Goal: Use online tool/utility: Utilize a website feature to perform a specific function

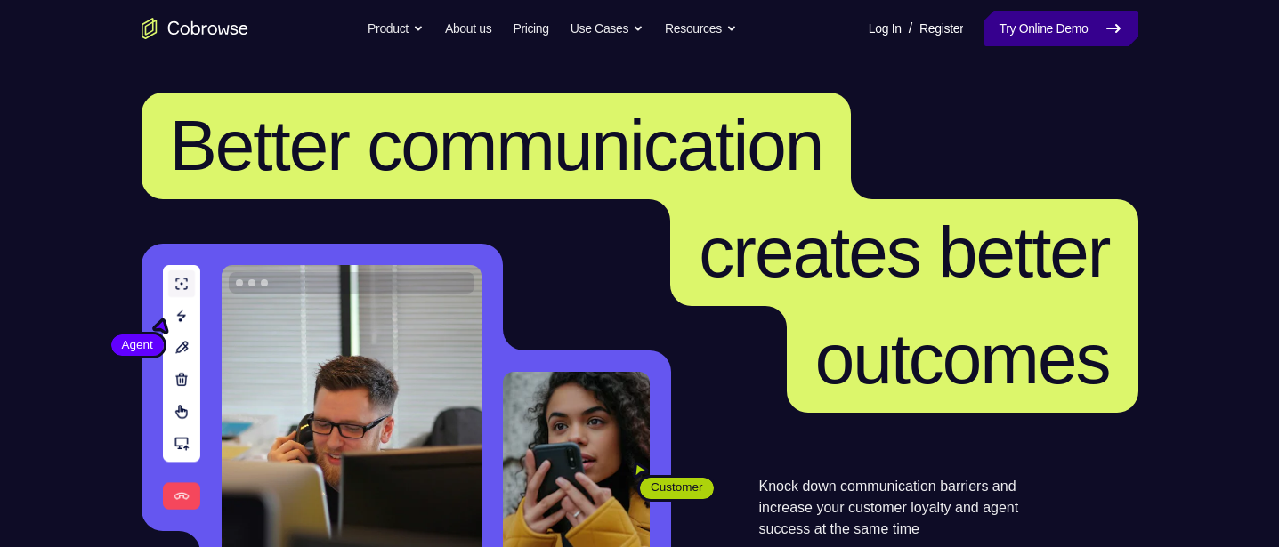
click at [1046, 28] on link "Try Online Demo" at bounding box center [1060, 29] width 153 height 36
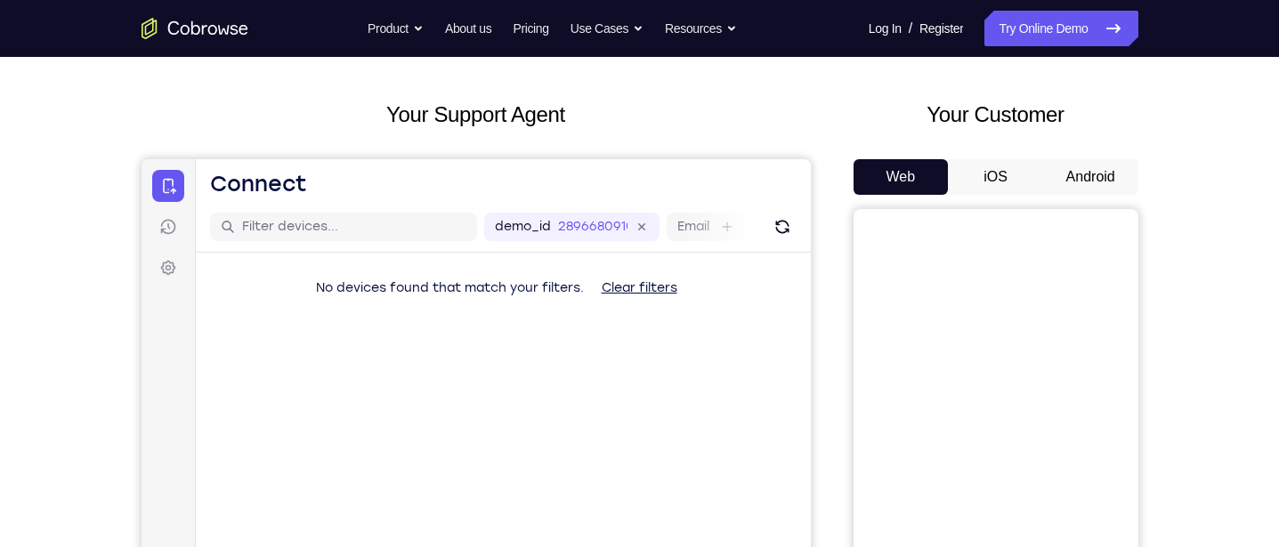
scroll to position [97, 0]
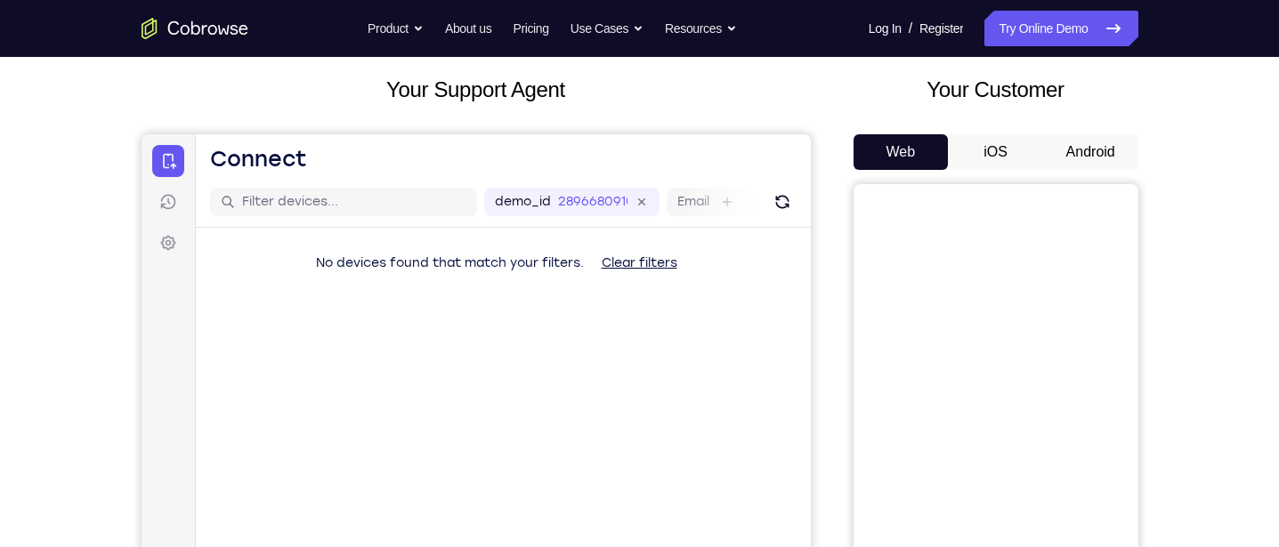
click at [1076, 149] on button "Android" at bounding box center [1090, 152] width 95 height 36
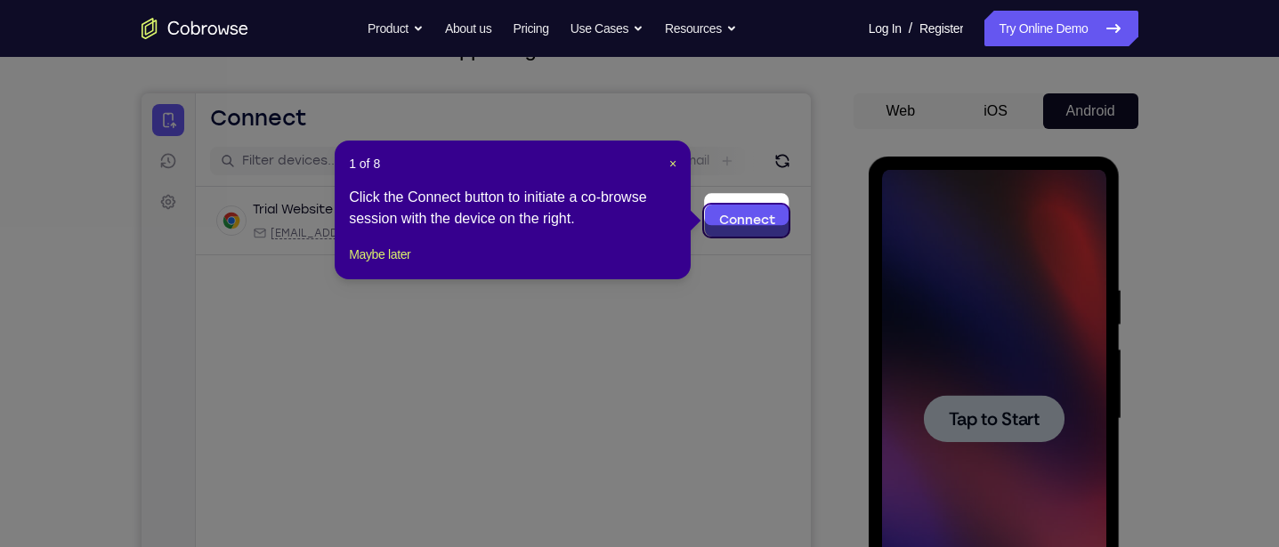
scroll to position [137, 0]
click at [670, 167] on span "×" at bounding box center [672, 165] width 7 height 14
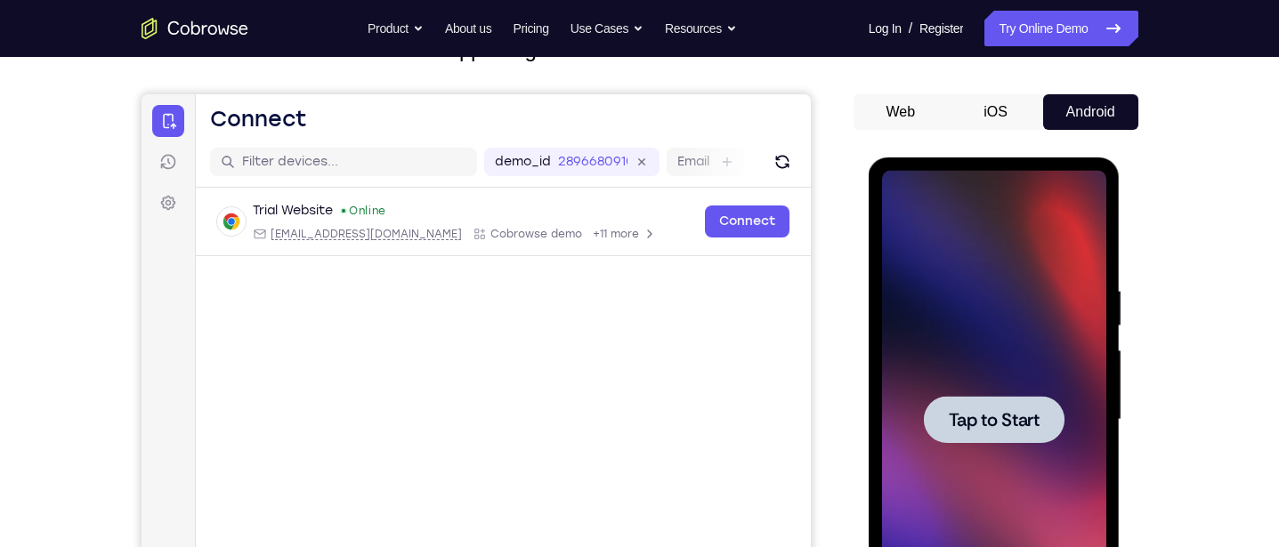
click at [991, 411] on span "Tap to Start" at bounding box center [994, 420] width 91 height 18
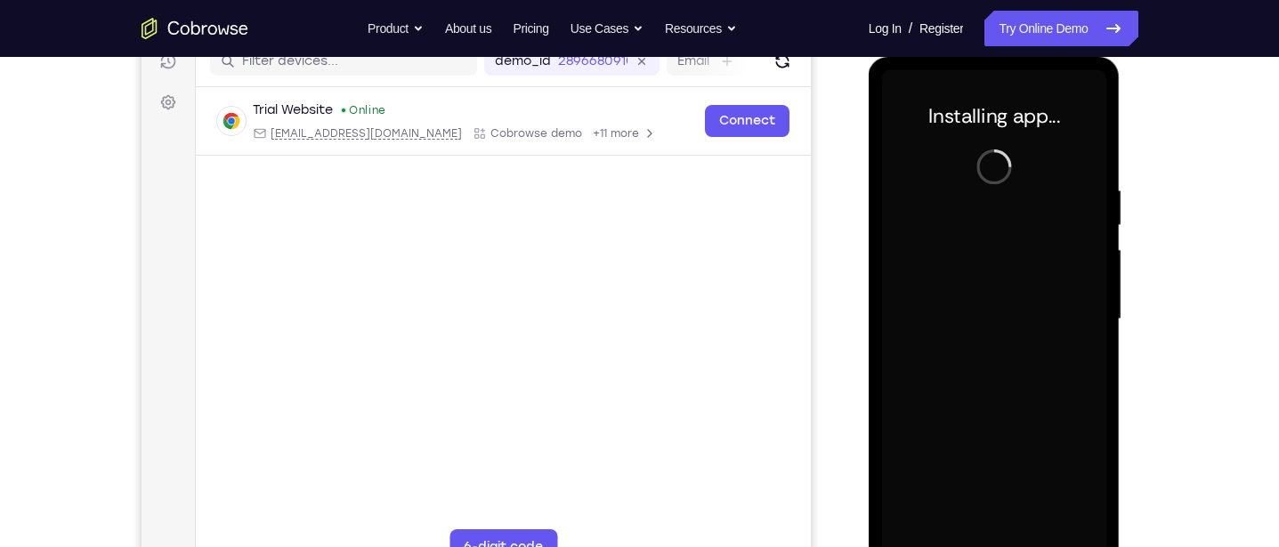
scroll to position [258, 0]
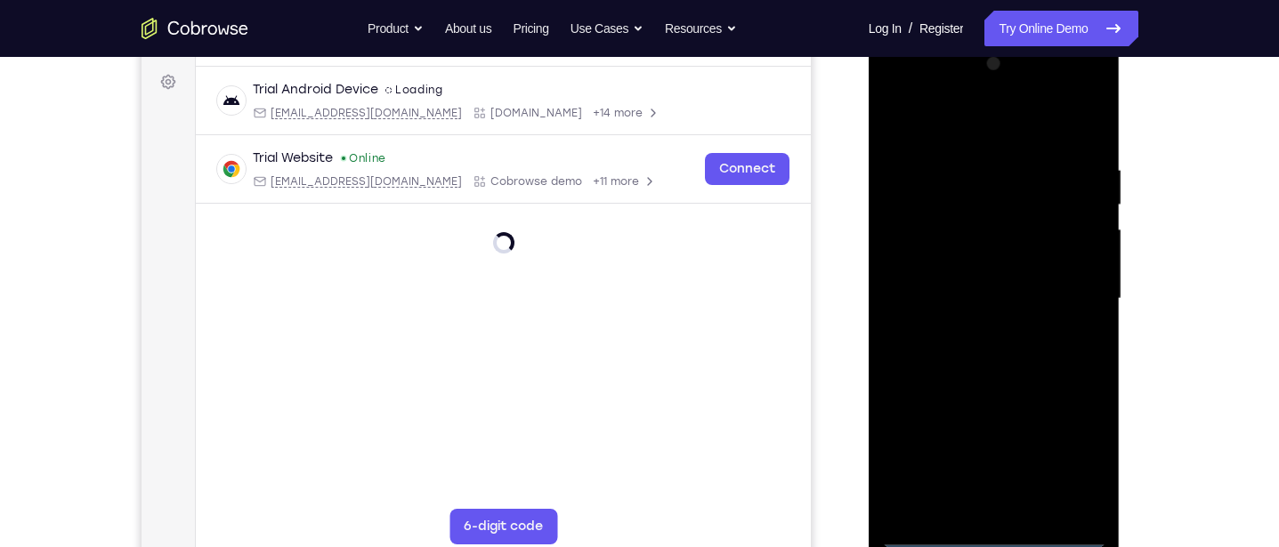
click at [994, 545] on div at bounding box center [994, 299] width 224 height 498
click at [1073, 461] on div at bounding box center [994, 299] width 224 height 498
click at [998, 118] on div at bounding box center [994, 299] width 224 height 498
click at [1065, 295] on div at bounding box center [994, 299] width 224 height 498
click at [979, 330] on div at bounding box center [994, 299] width 224 height 498
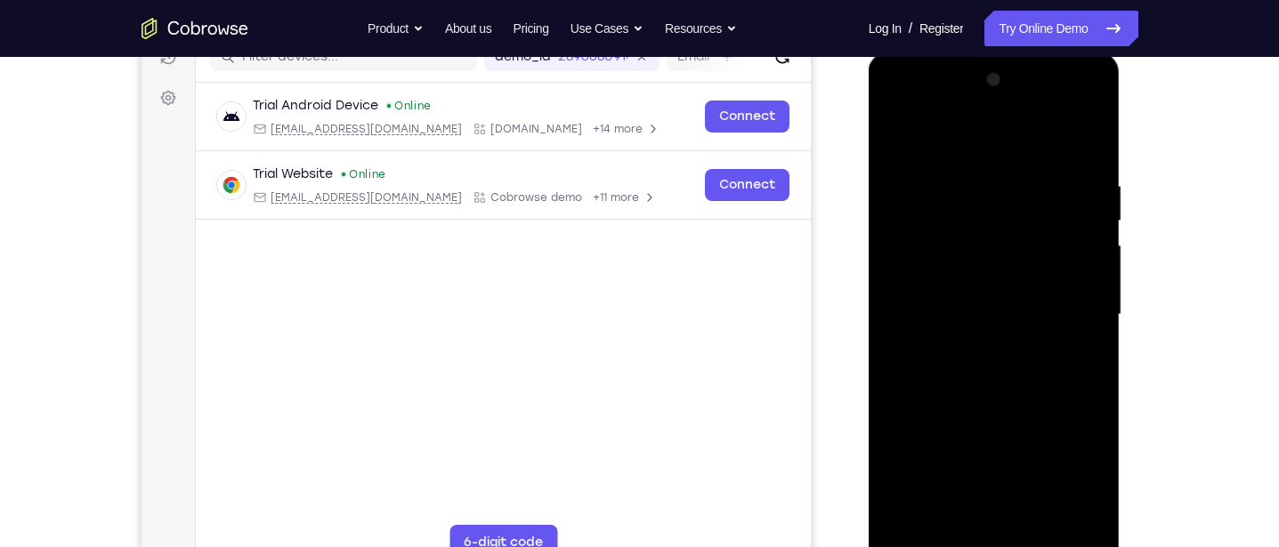
scroll to position [238, 0]
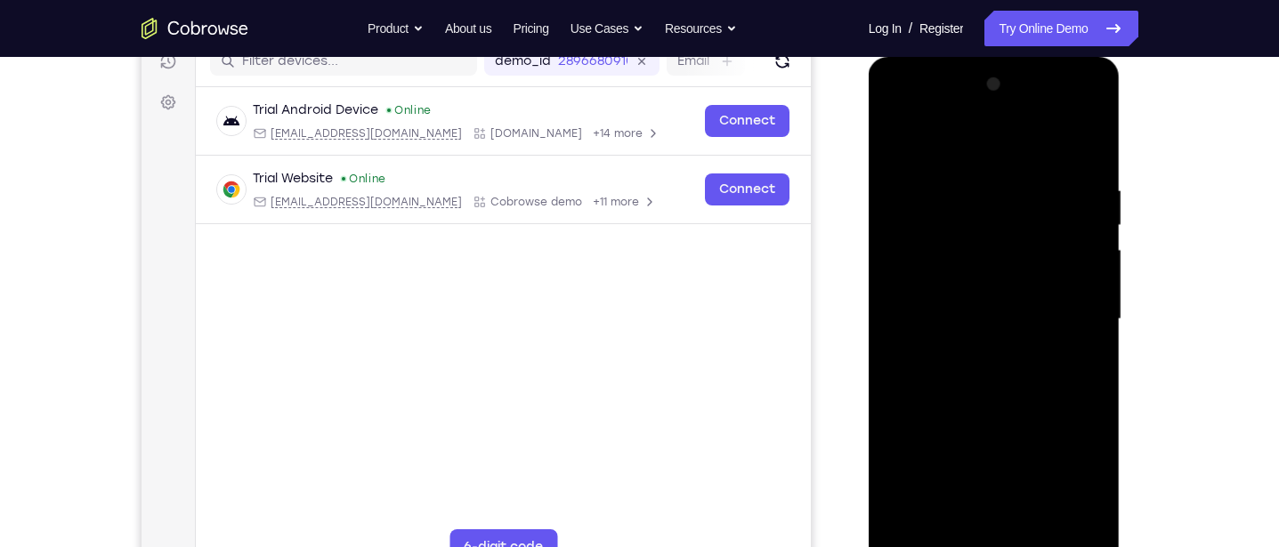
click at [1021, 297] on div at bounding box center [994, 319] width 224 height 498
click at [994, 276] on div at bounding box center [994, 319] width 224 height 498
click at [1052, 316] on div at bounding box center [994, 319] width 224 height 498
click at [1044, 376] on div at bounding box center [994, 319] width 224 height 498
click at [1044, 362] on div at bounding box center [994, 319] width 224 height 498
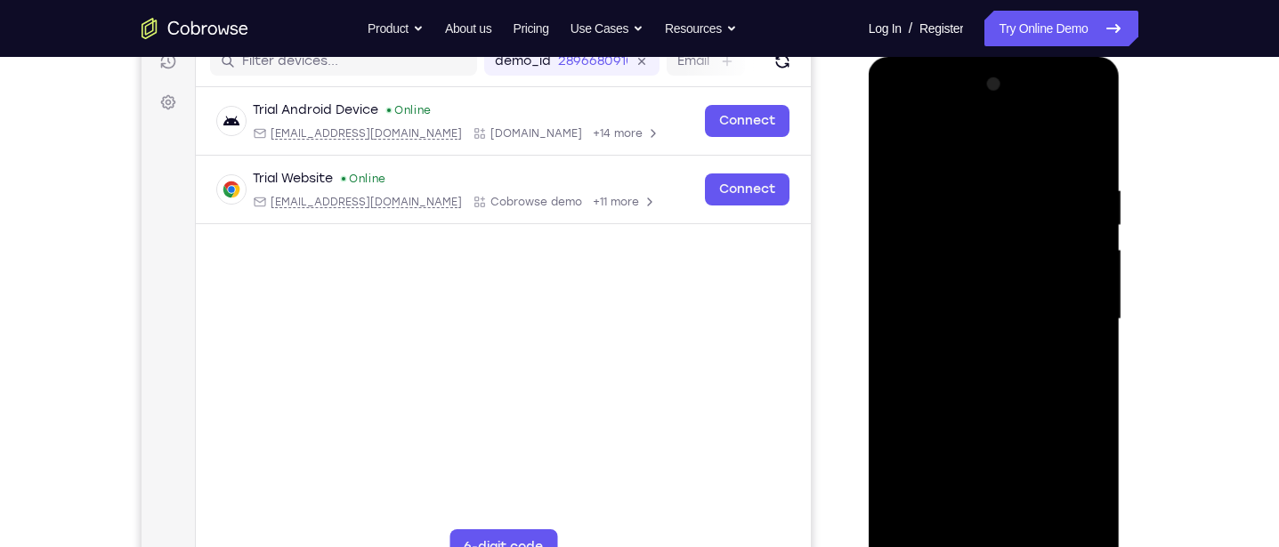
click at [1060, 353] on div at bounding box center [994, 319] width 224 height 498
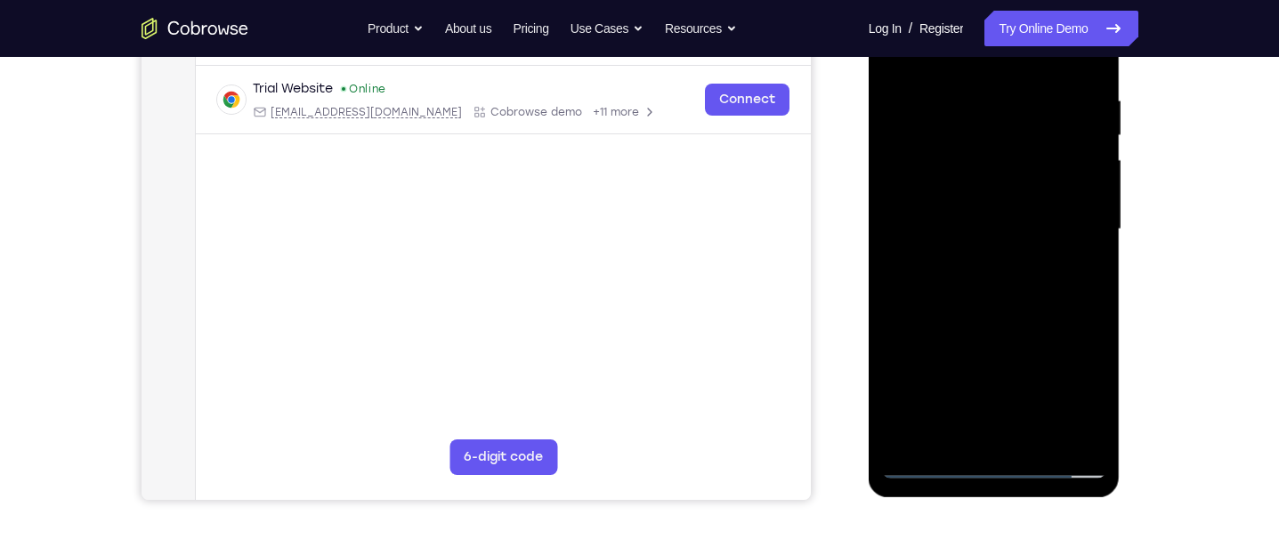
scroll to position [327, 0]
click at [1088, 310] on div at bounding box center [994, 230] width 224 height 498
click at [1095, 416] on div at bounding box center [994, 230] width 224 height 498
click at [964, 85] on div at bounding box center [994, 230] width 224 height 498
click at [1084, 439] on div at bounding box center [994, 230] width 224 height 498
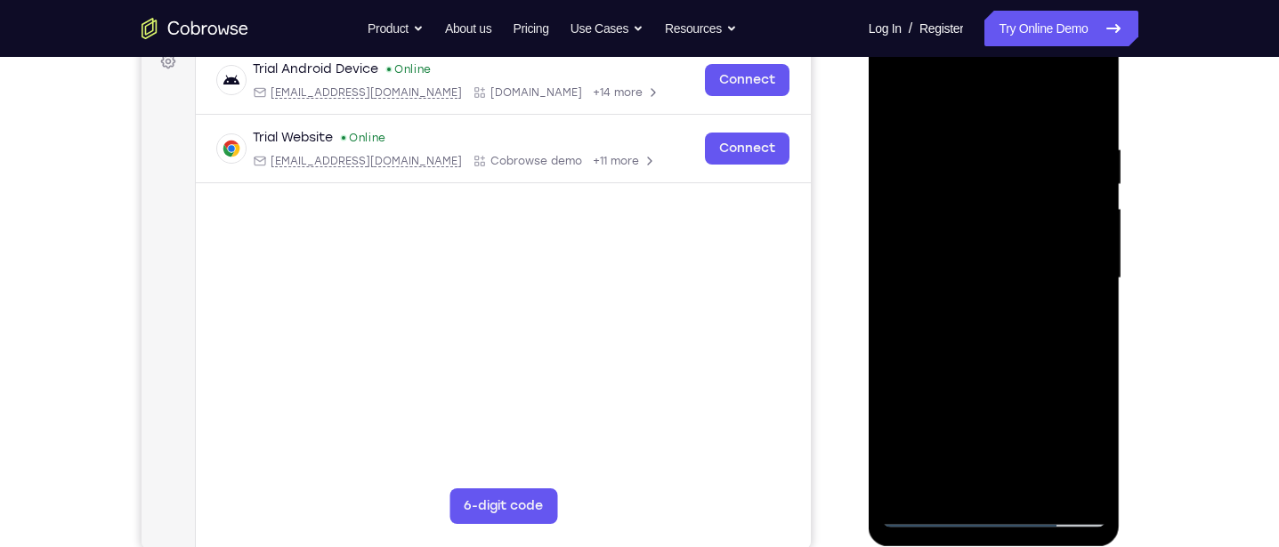
scroll to position [274, 0]
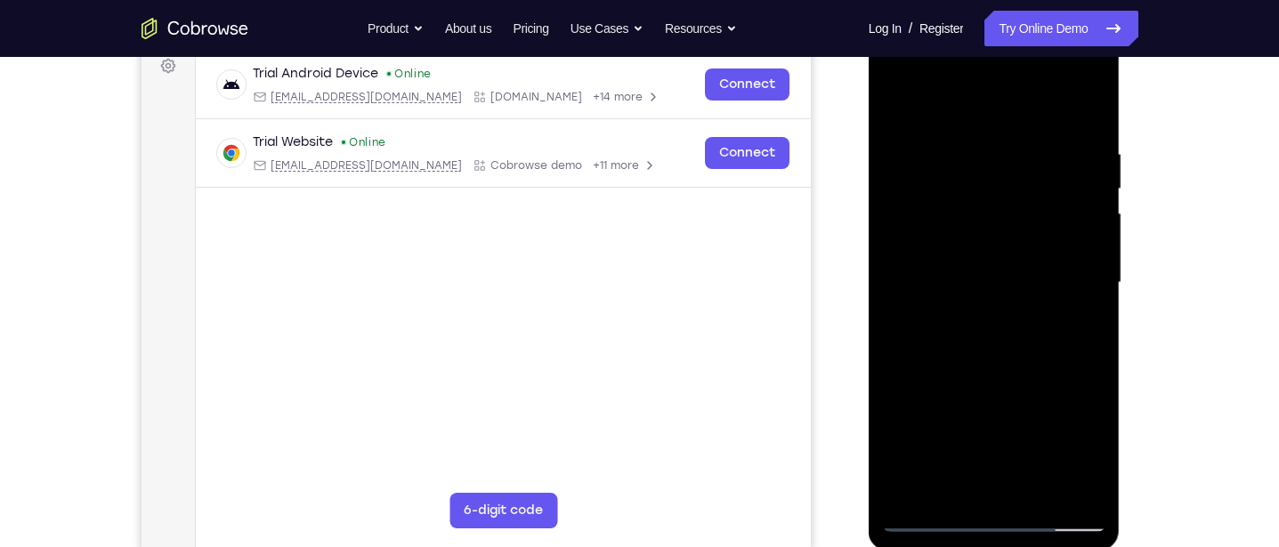
click at [1087, 342] on div at bounding box center [994, 283] width 224 height 498
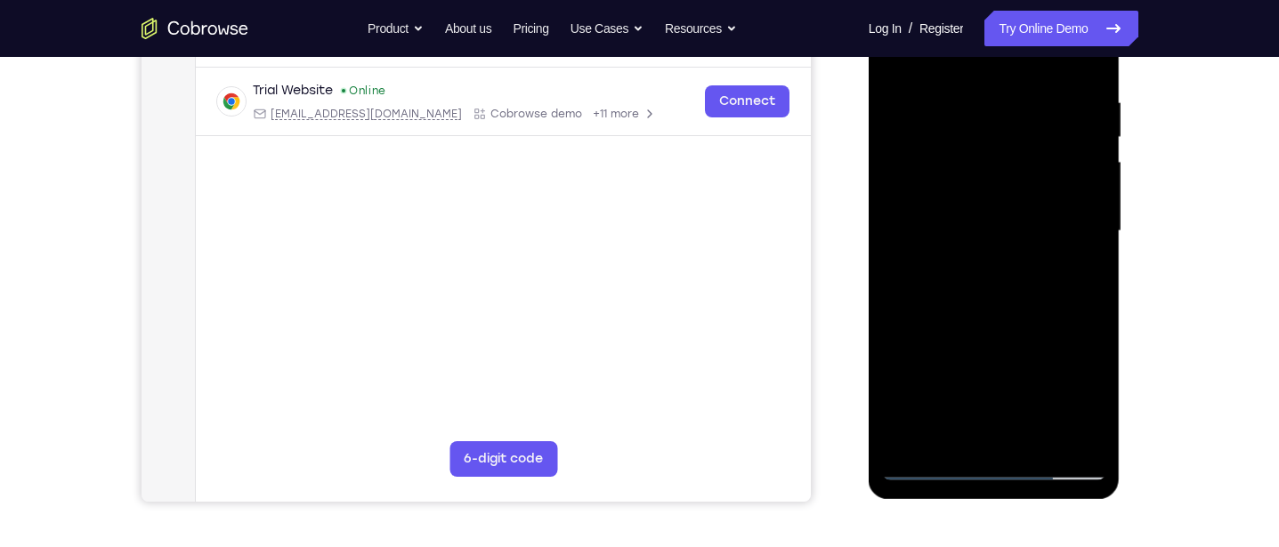
scroll to position [328, 0]
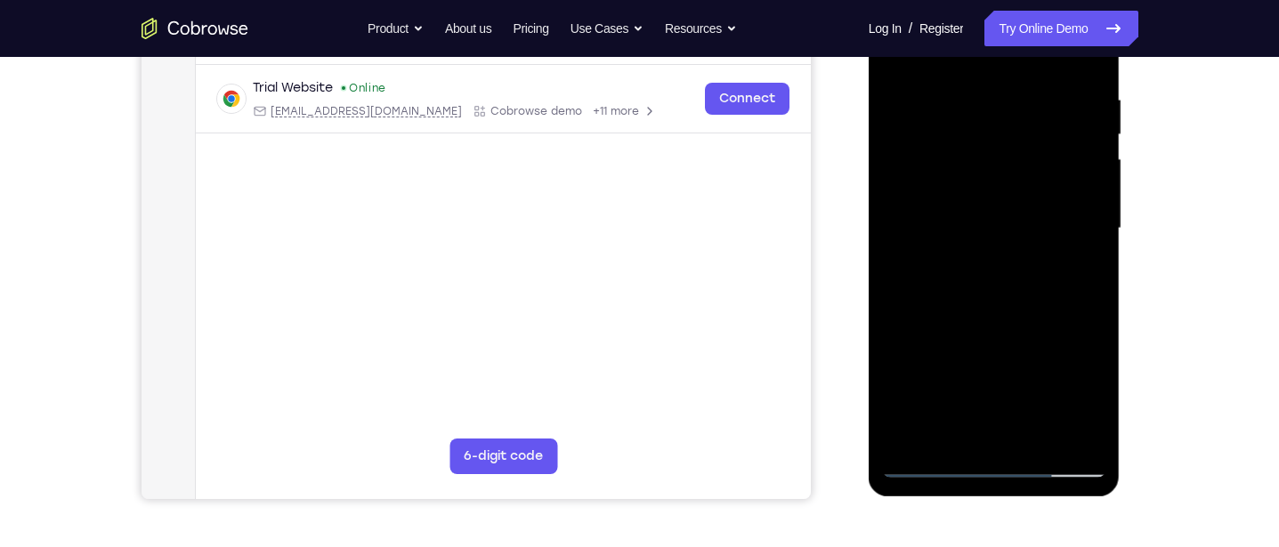
click at [1065, 428] on div at bounding box center [994, 229] width 224 height 498
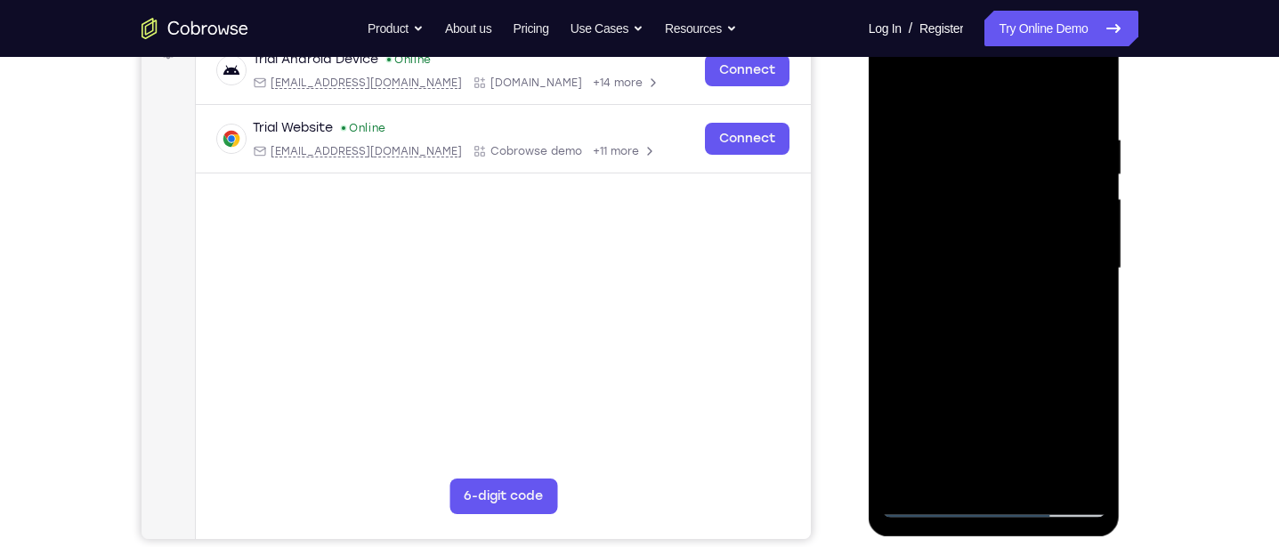
scroll to position [287, 0]
click at [1087, 388] on div at bounding box center [994, 269] width 224 height 498
click at [1073, 408] on div at bounding box center [994, 269] width 224 height 498
click at [1092, 320] on div at bounding box center [994, 269] width 224 height 498
click at [893, 285] on div at bounding box center [994, 269] width 224 height 498
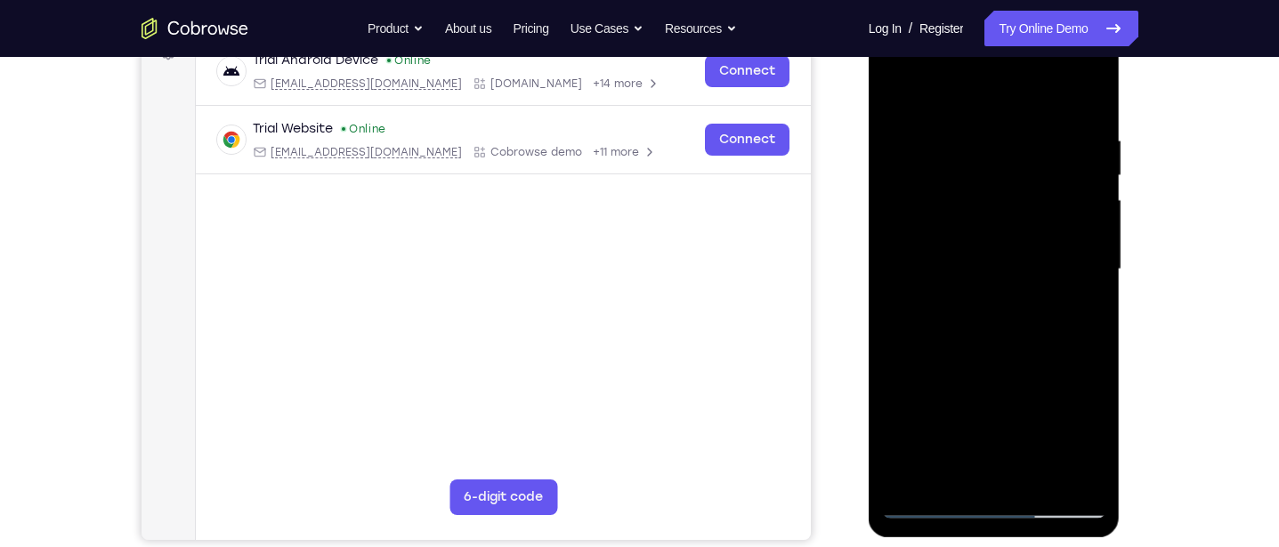
click at [1000, 283] on div at bounding box center [994, 269] width 224 height 498
click at [990, 244] on div at bounding box center [994, 269] width 224 height 498
click at [1088, 280] on div at bounding box center [994, 269] width 224 height 498
click at [1090, 285] on div at bounding box center [994, 269] width 224 height 498
click at [1093, 280] on div at bounding box center [994, 269] width 224 height 498
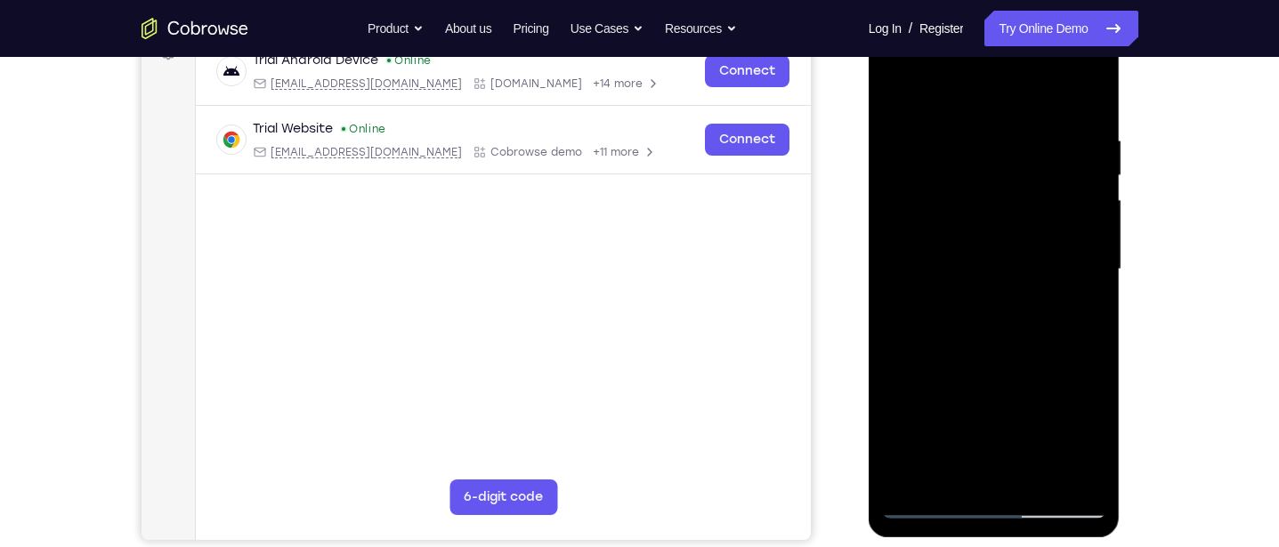
click at [1089, 284] on div at bounding box center [994, 269] width 224 height 498
click at [1092, 277] on div at bounding box center [994, 269] width 224 height 498
click at [893, 280] on div at bounding box center [994, 269] width 224 height 498
click at [895, 285] on div at bounding box center [994, 269] width 224 height 498
click at [894, 288] on div at bounding box center [994, 269] width 224 height 498
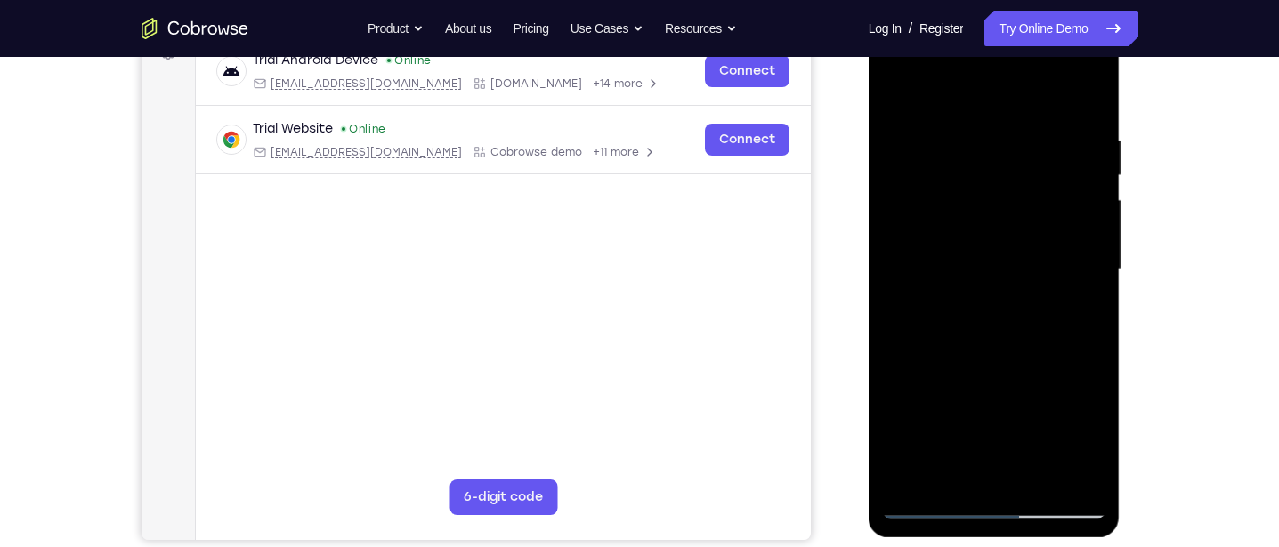
click at [894, 286] on div at bounding box center [994, 269] width 224 height 498
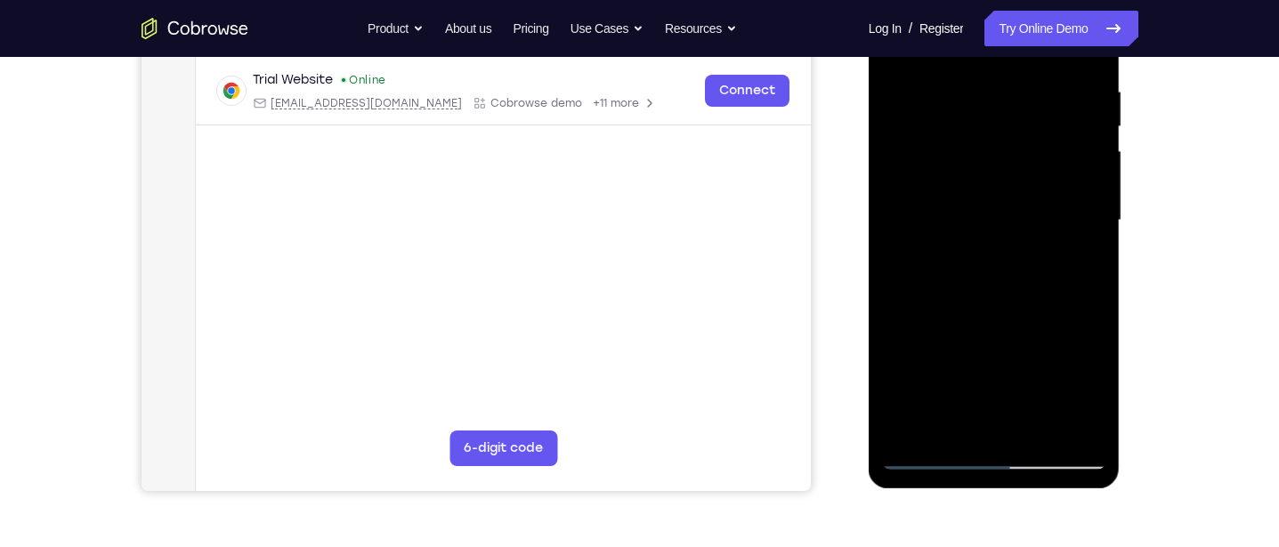
scroll to position [358, 0]
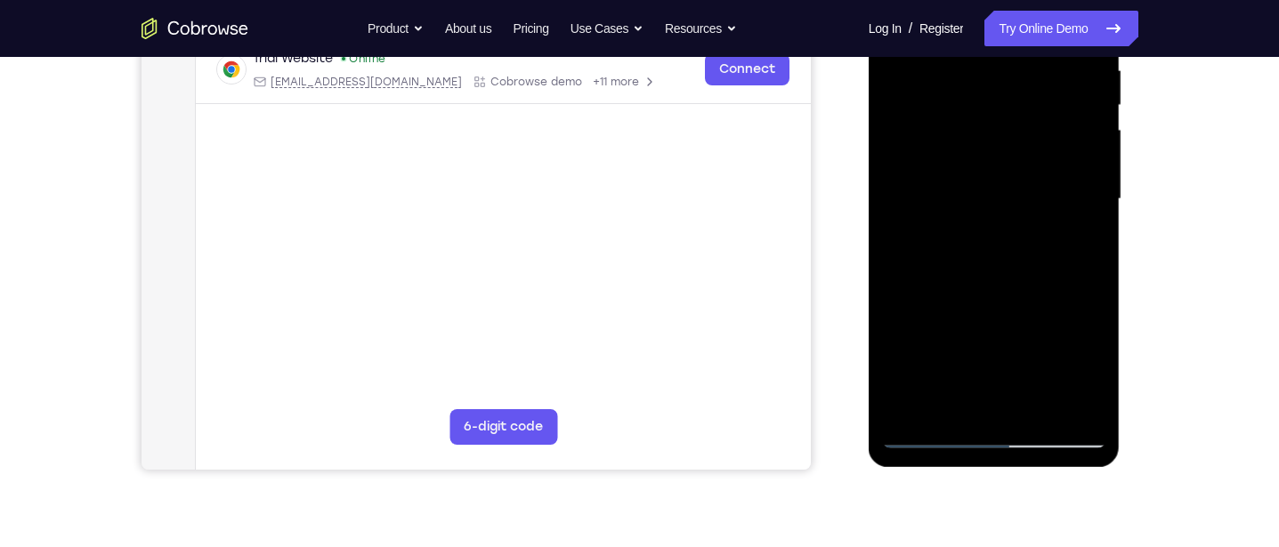
click at [944, 376] on div at bounding box center [994, 199] width 224 height 498
click at [920, 436] on div at bounding box center [994, 199] width 224 height 498
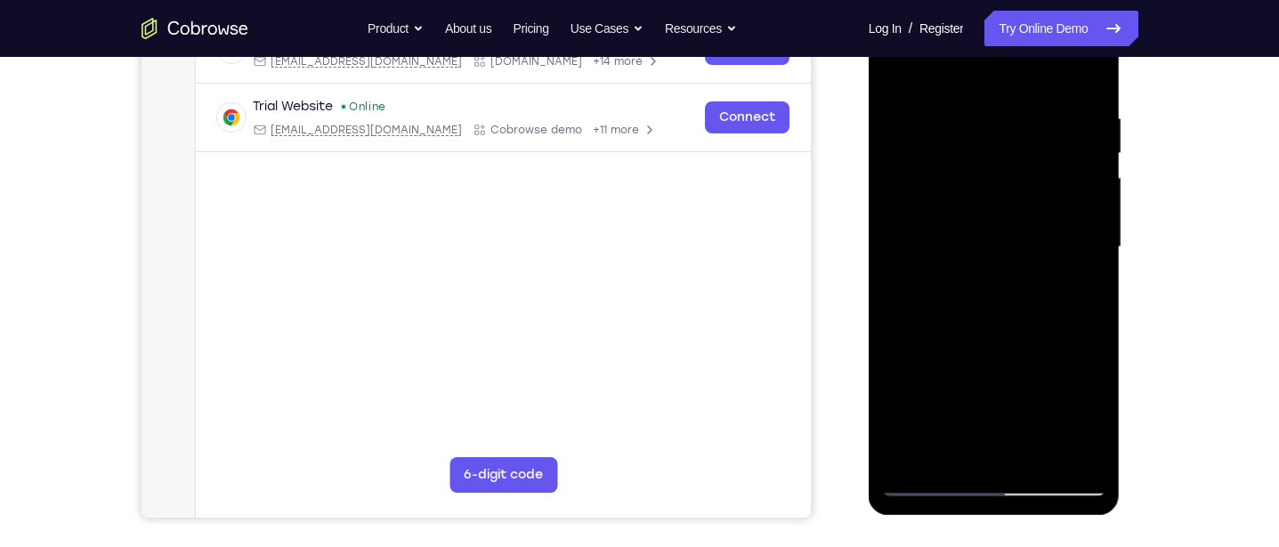
scroll to position [308, 0]
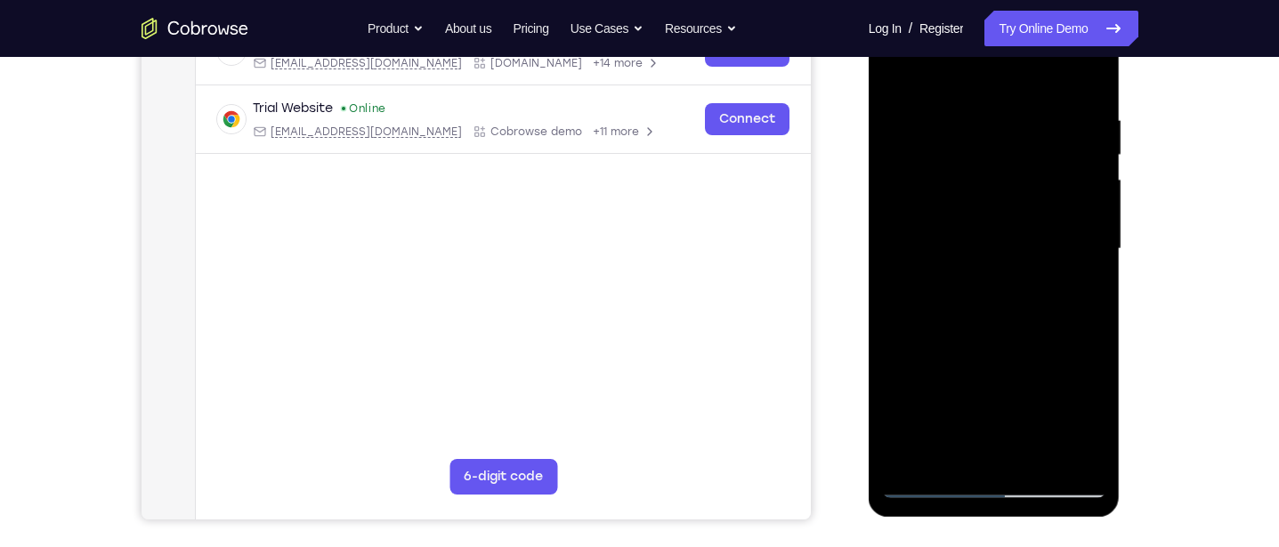
click at [1091, 306] on div at bounding box center [994, 249] width 224 height 498
click at [1082, 308] on div at bounding box center [994, 249] width 224 height 498
click at [1079, 350] on div at bounding box center [994, 249] width 224 height 498
click at [1075, 355] on div at bounding box center [994, 249] width 224 height 498
click at [1081, 83] on div at bounding box center [994, 249] width 224 height 498
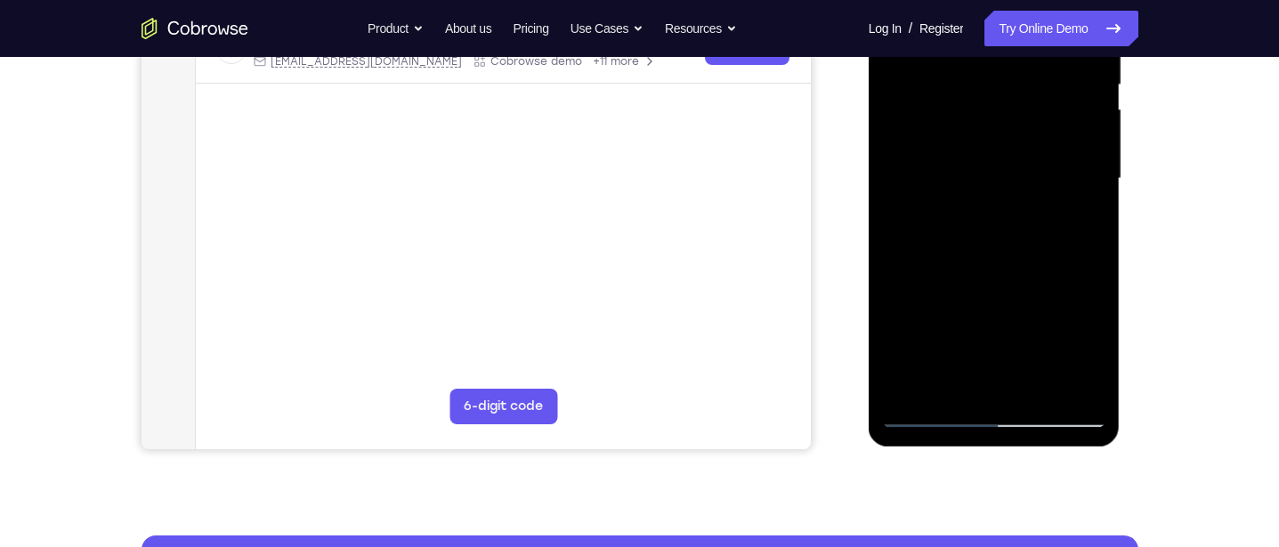
scroll to position [379, 0]
click at [1041, 385] on div at bounding box center [994, 178] width 224 height 498
click at [1018, 266] on div at bounding box center [994, 178] width 224 height 498
click at [1003, 326] on div at bounding box center [994, 178] width 224 height 498
click at [975, 383] on div at bounding box center [994, 178] width 224 height 498
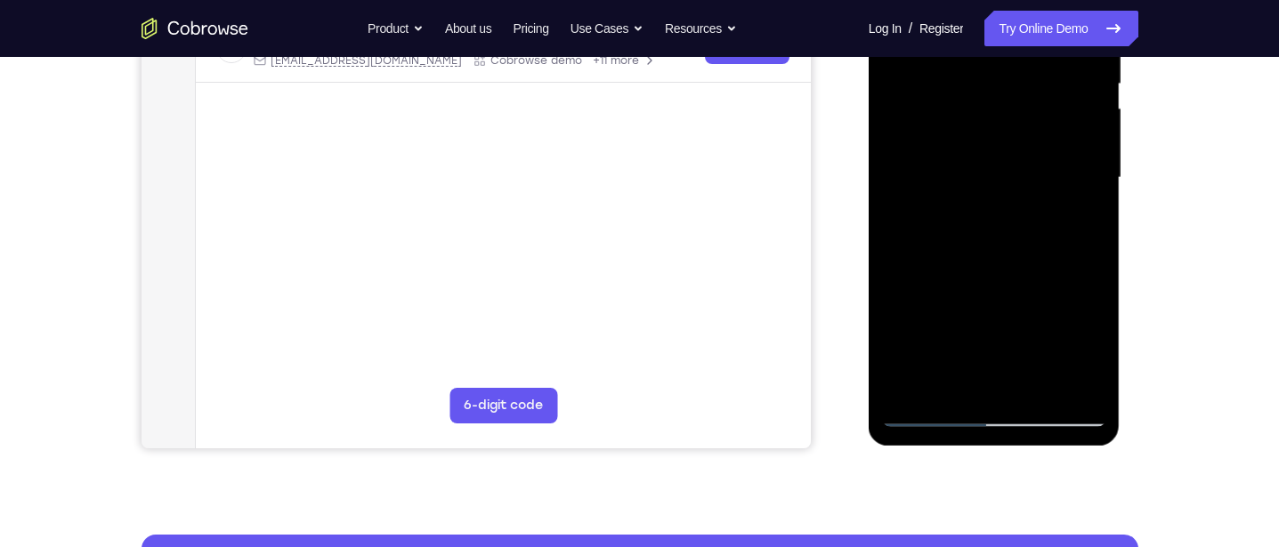
click at [1079, 221] on div at bounding box center [994, 178] width 224 height 498
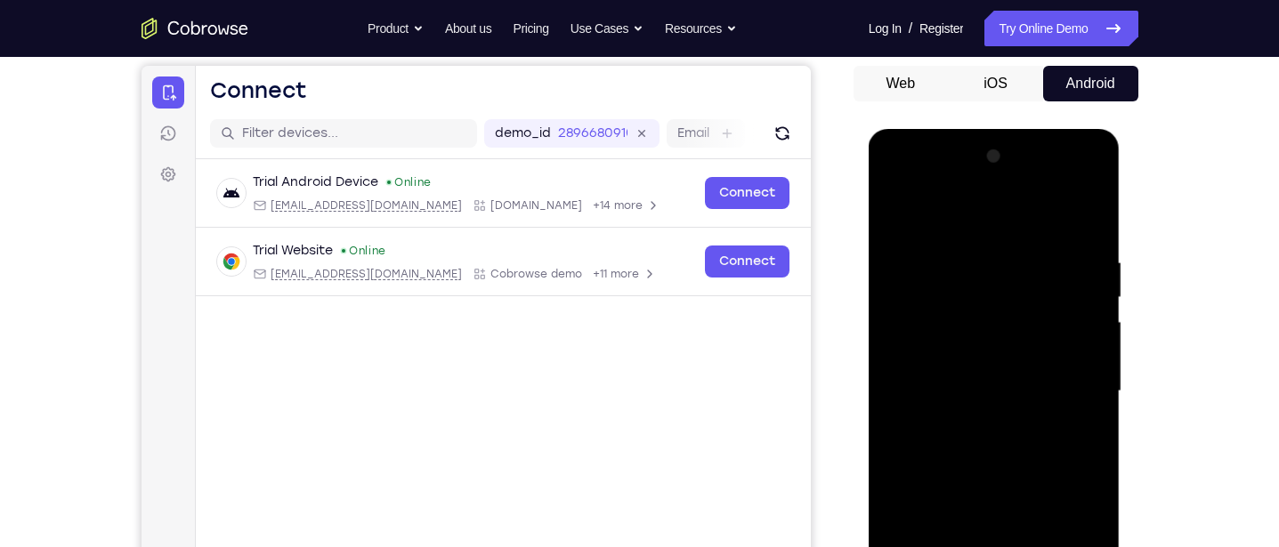
scroll to position [150, 0]
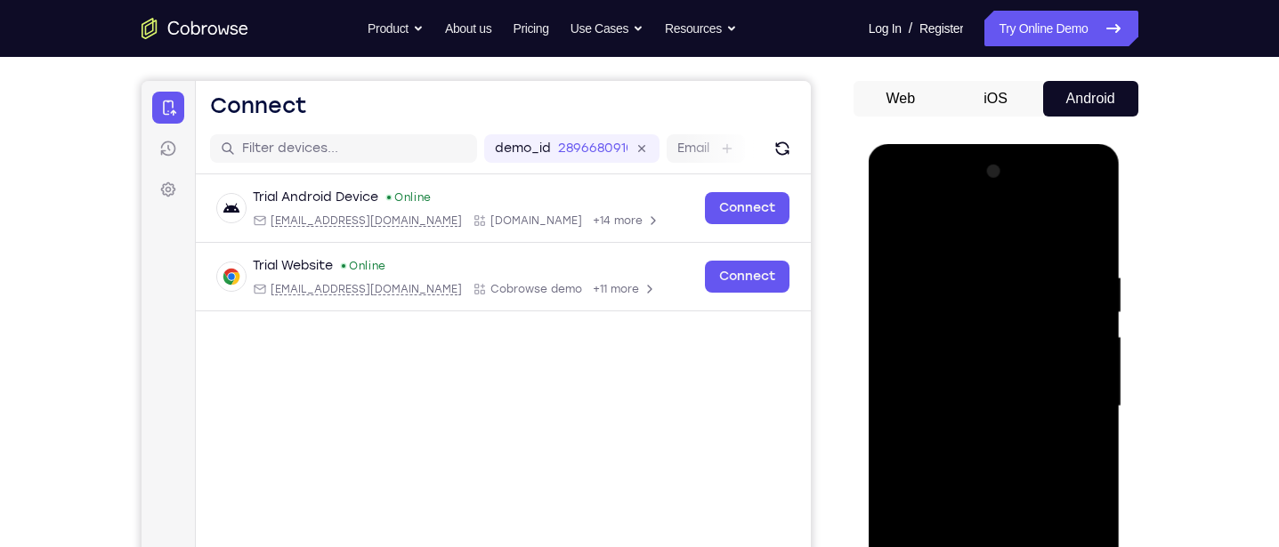
click at [891, 233] on div at bounding box center [994, 407] width 224 height 498
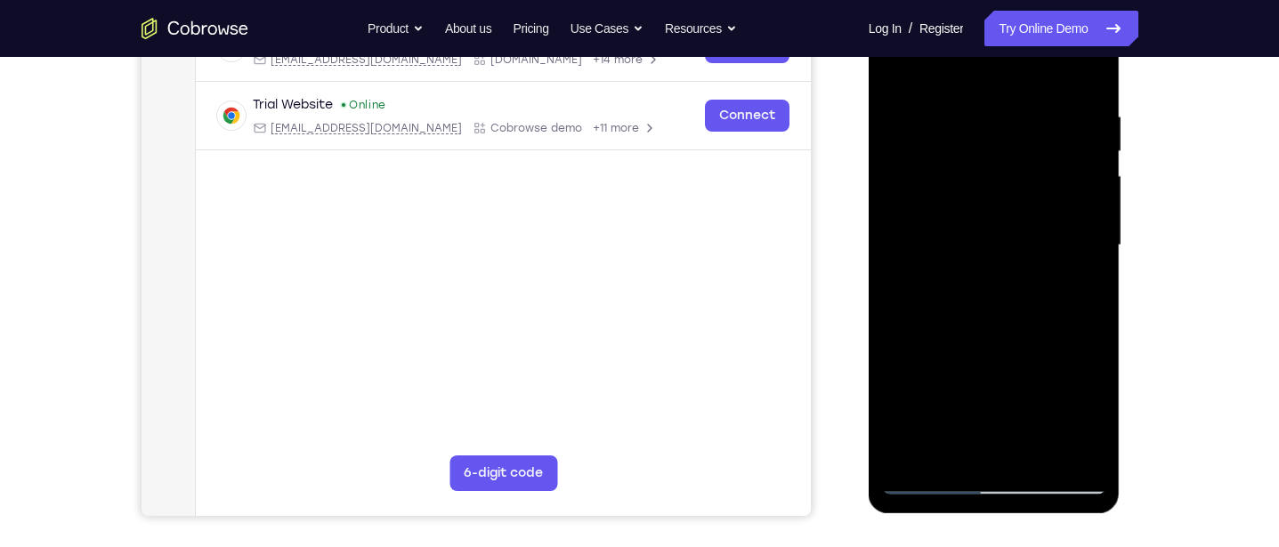
scroll to position [326, 0]
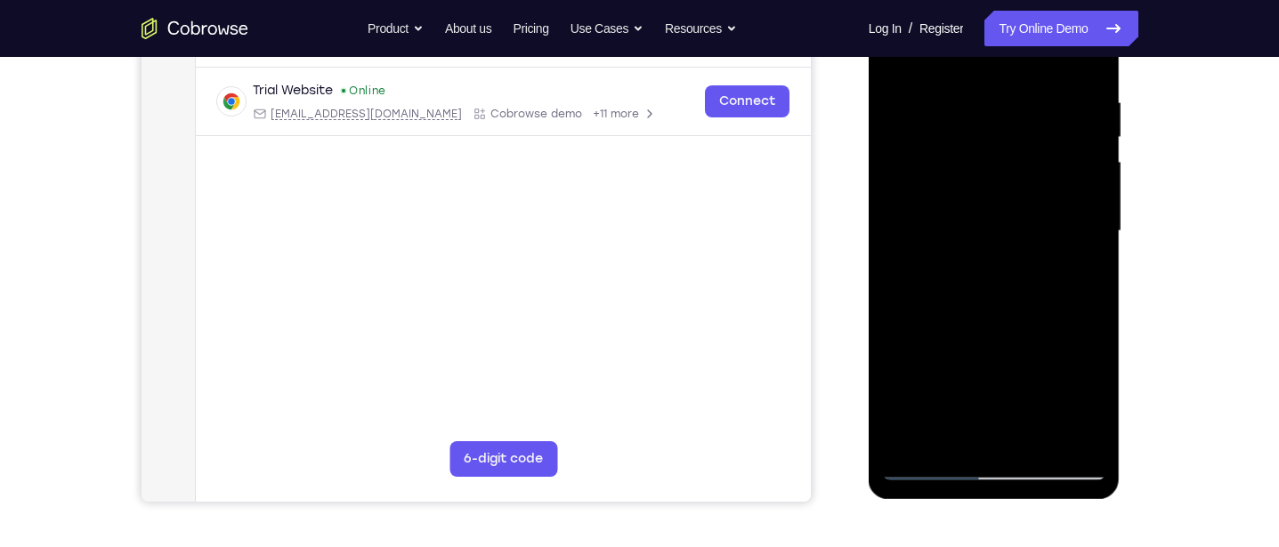
click at [1014, 222] on div at bounding box center [994, 231] width 224 height 498
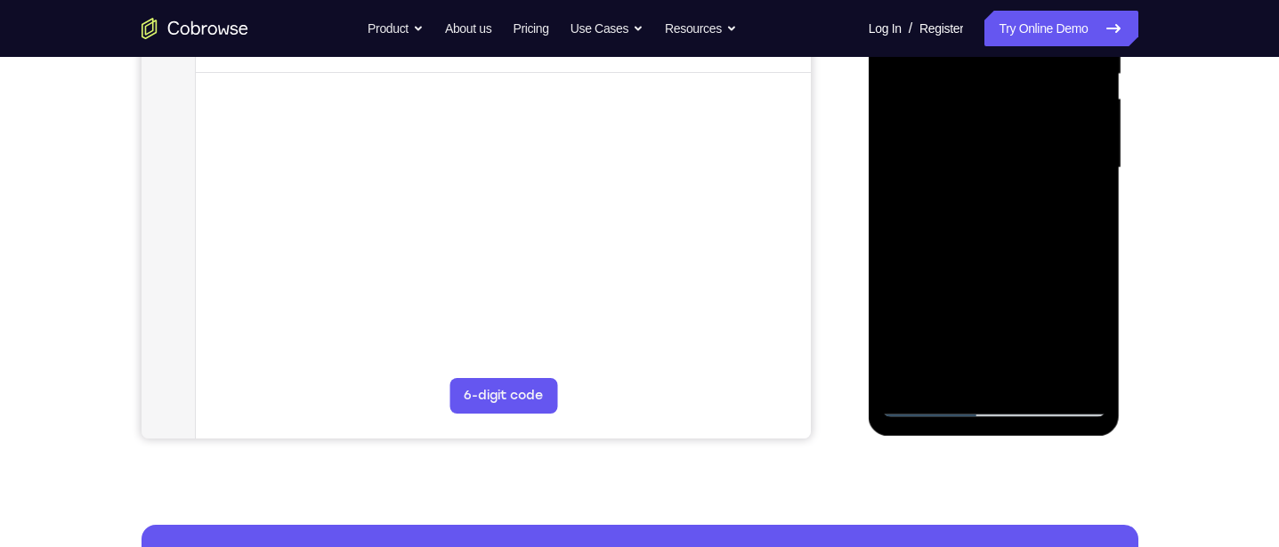
scroll to position [391, 0]
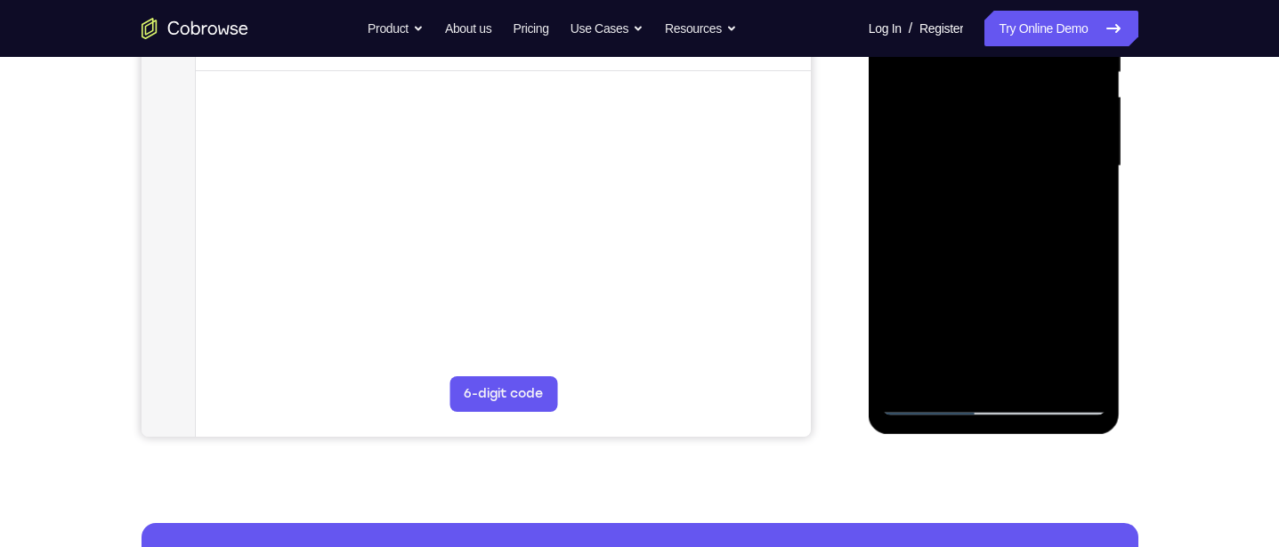
click at [967, 369] on div at bounding box center [994, 166] width 224 height 498
click at [1088, 337] on div at bounding box center [994, 166] width 224 height 498
click at [1090, 335] on div at bounding box center [994, 166] width 224 height 498
click at [1074, 208] on div at bounding box center [994, 166] width 224 height 498
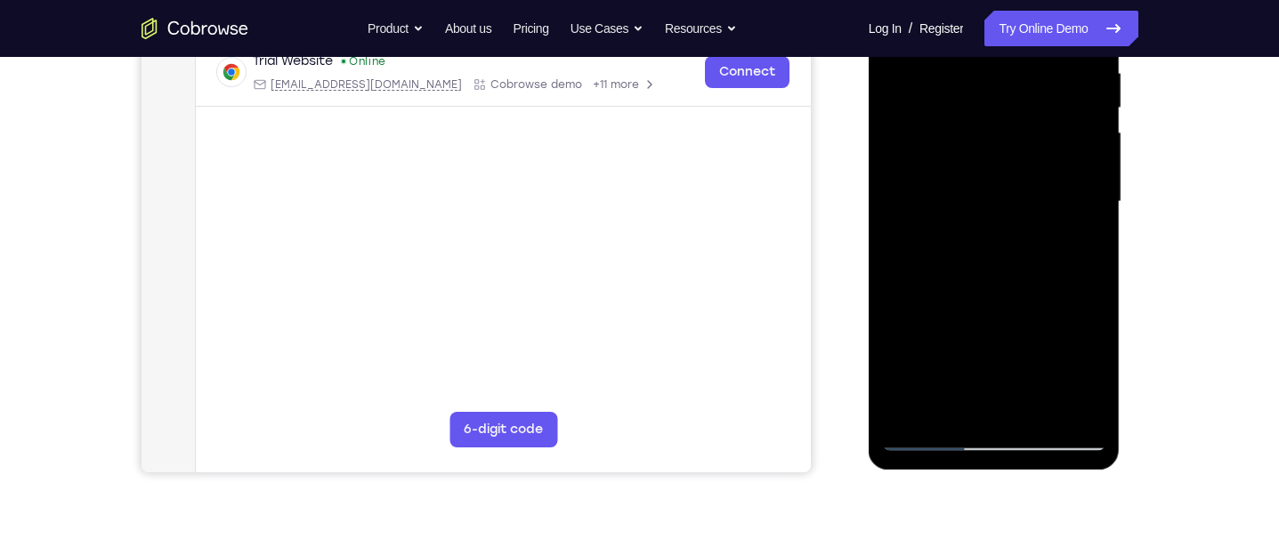
scroll to position [299, 0]
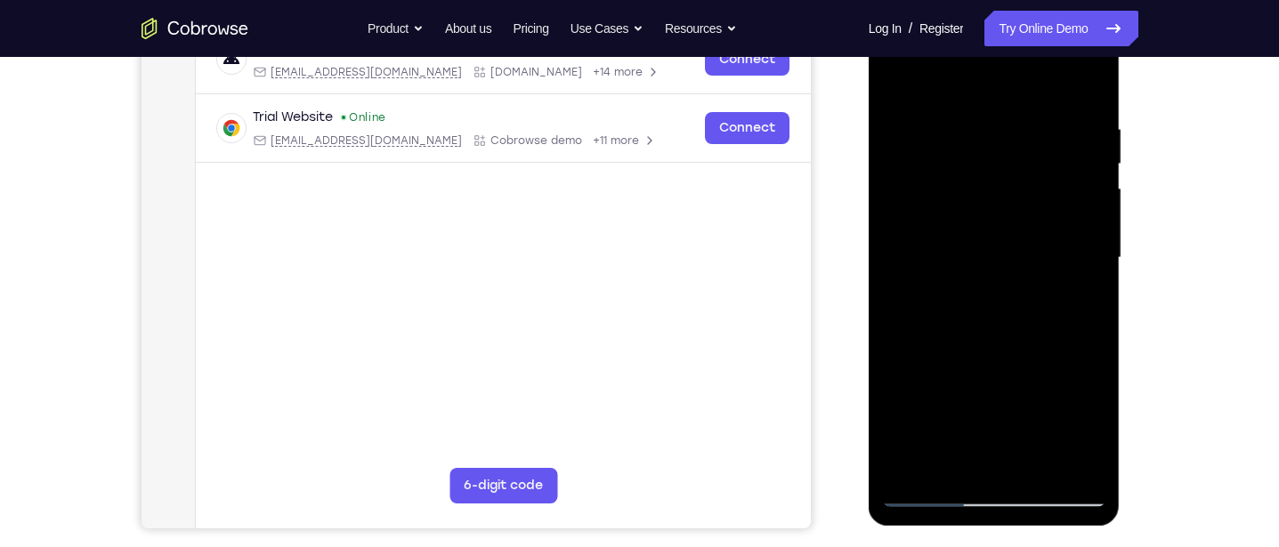
click at [895, 86] on div at bounding box center [994, 258] width 224 height 498
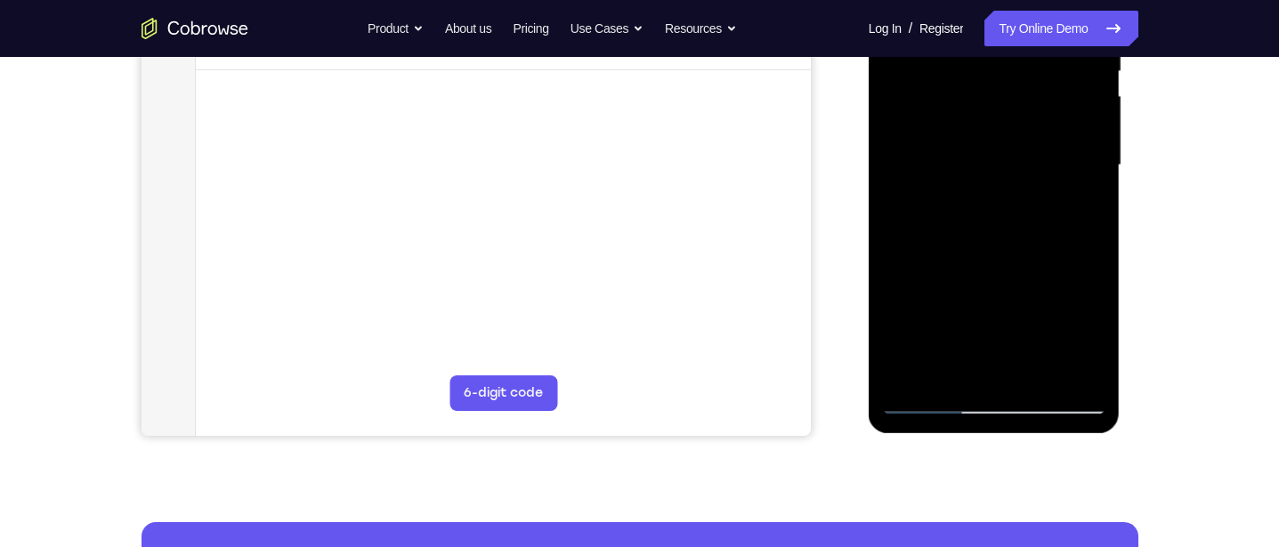
scroll to position [392, 0]
click at [1039, 192] on div at bounding box center [994, 164] width 224 height 498
click at [974, 369] on div at bounding box center [994, 164] width 224 height 498
click at [1079, 205] on div at bounding box center [994, 164] width 224 height 498
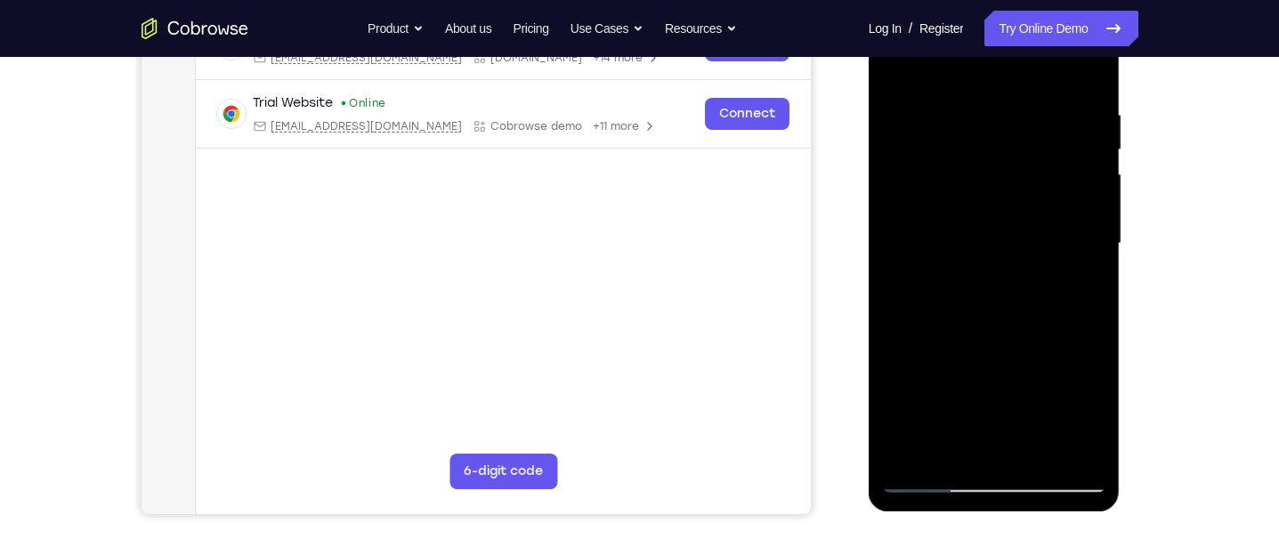
scroll to position [311, 0]
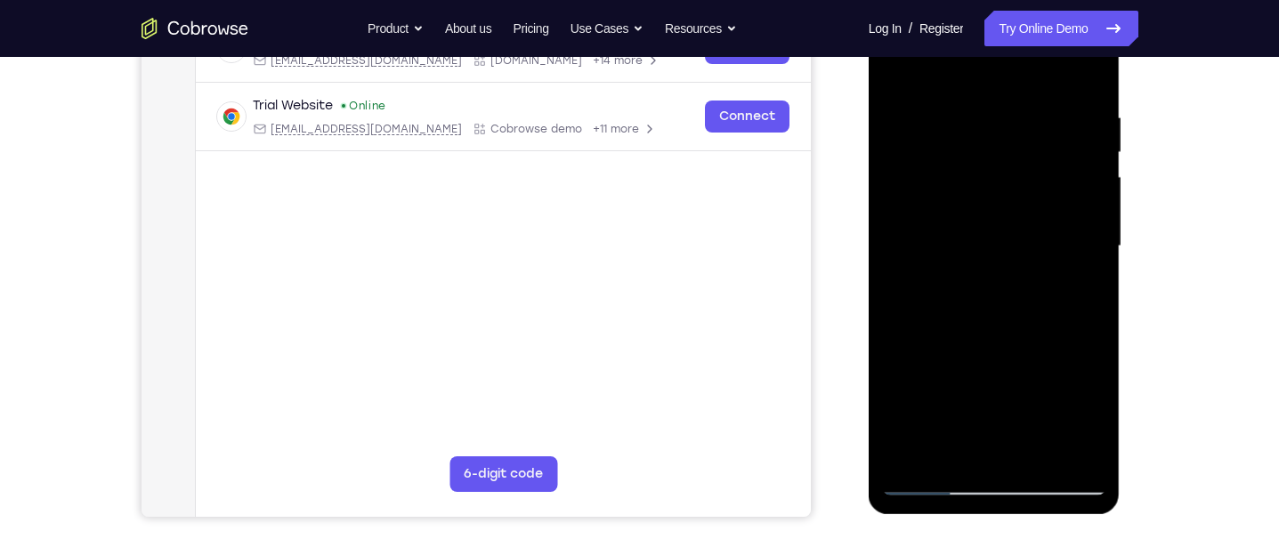
click at [891, 67] on div at bounding box center [994, 246] width 224 height 498
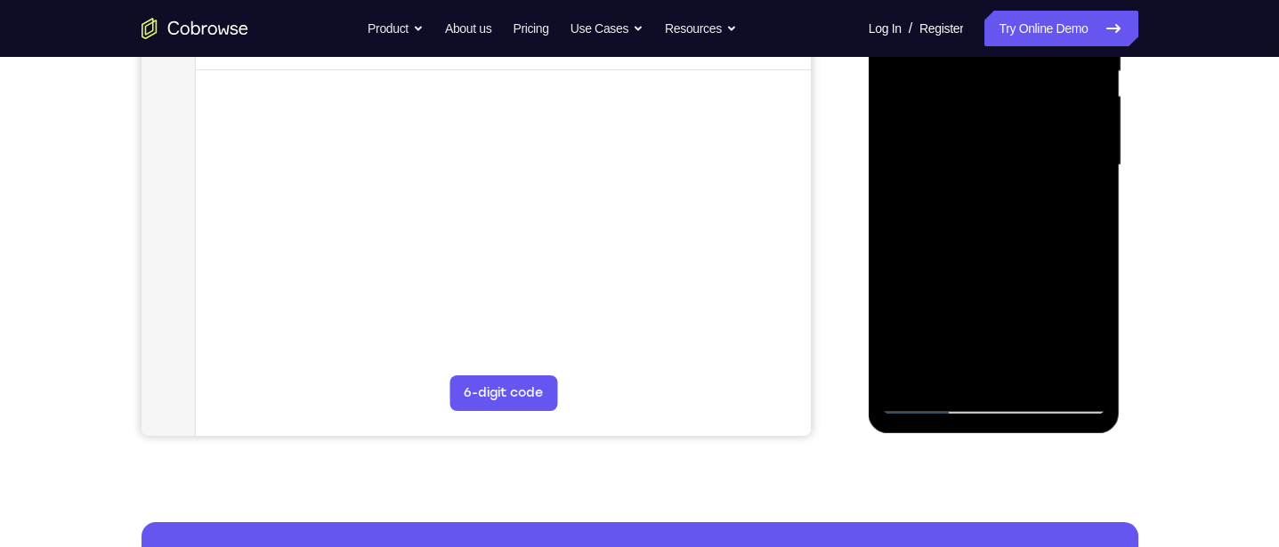
scroll to position [392, 0]
click at [1008, 277] on div at bounding box center [994, 164] width 224 height 498
click at [976, 363] on div at bounding box center [994, 164] width 224 height 498
click at [1086, 210] on div at bounding box center [994, 164] width 224 height 498
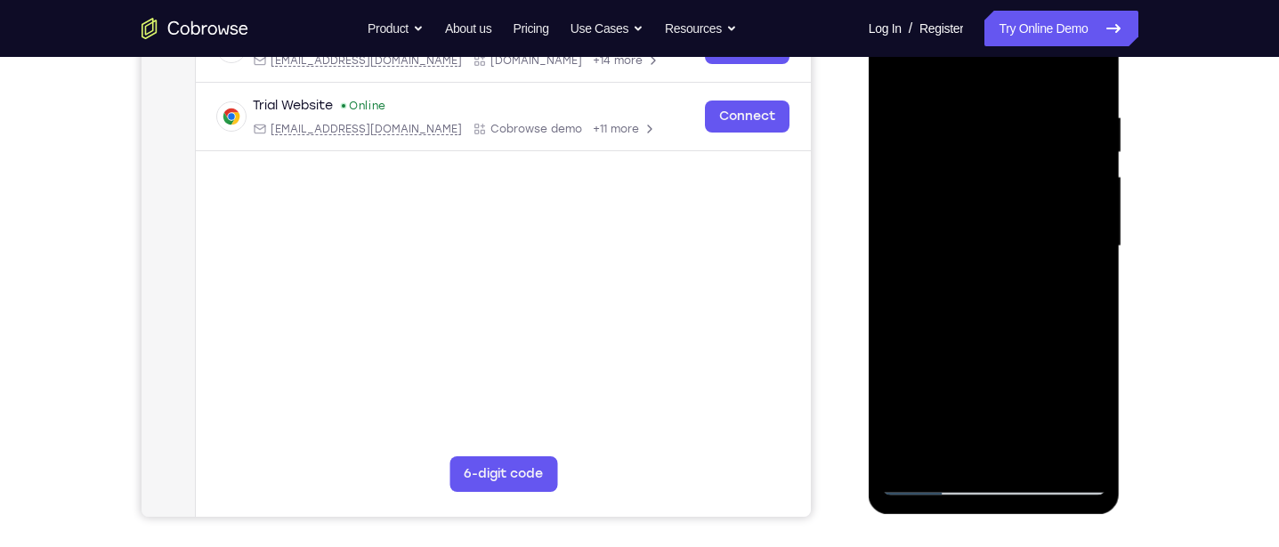
scroll to position [307, 0]
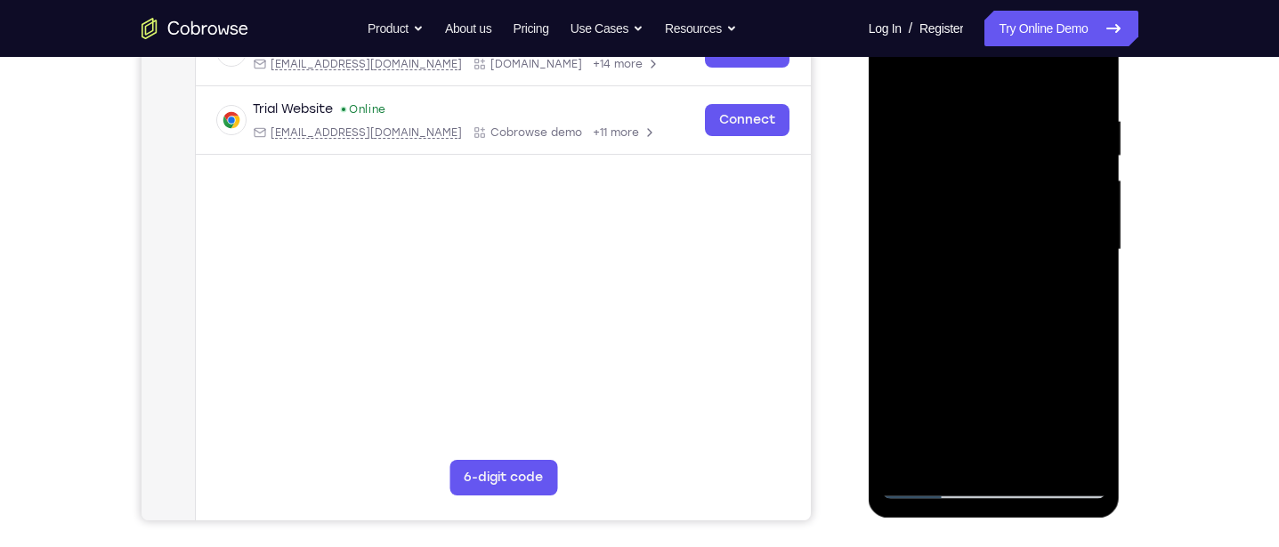
click at [894, 78] on div at bounding box center [994, 250] width 224 height 498
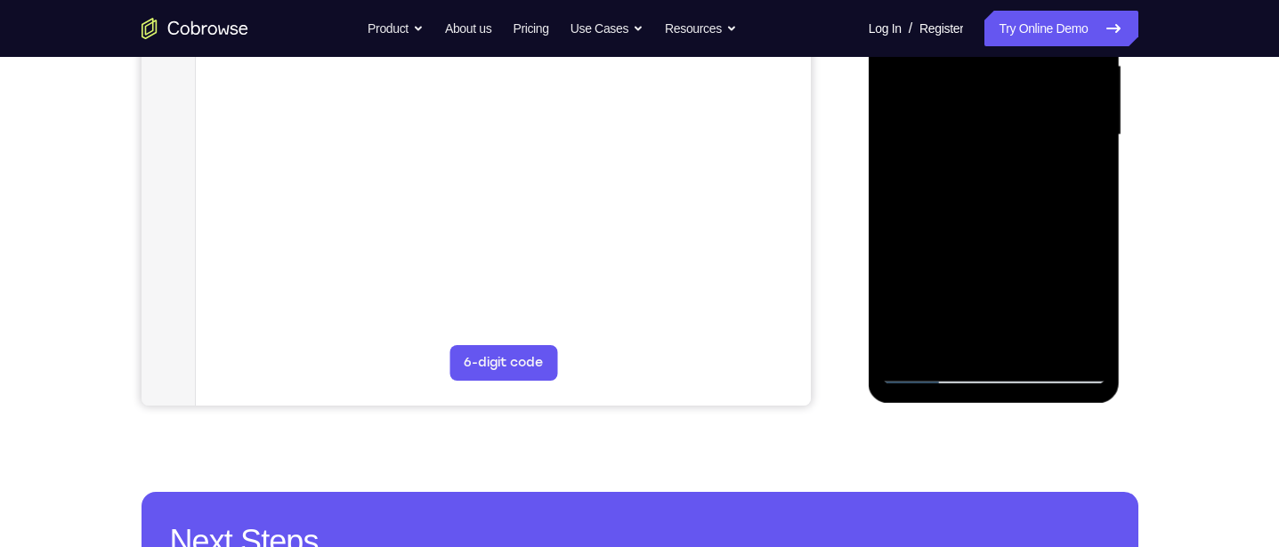
scroll to position [448, 0]
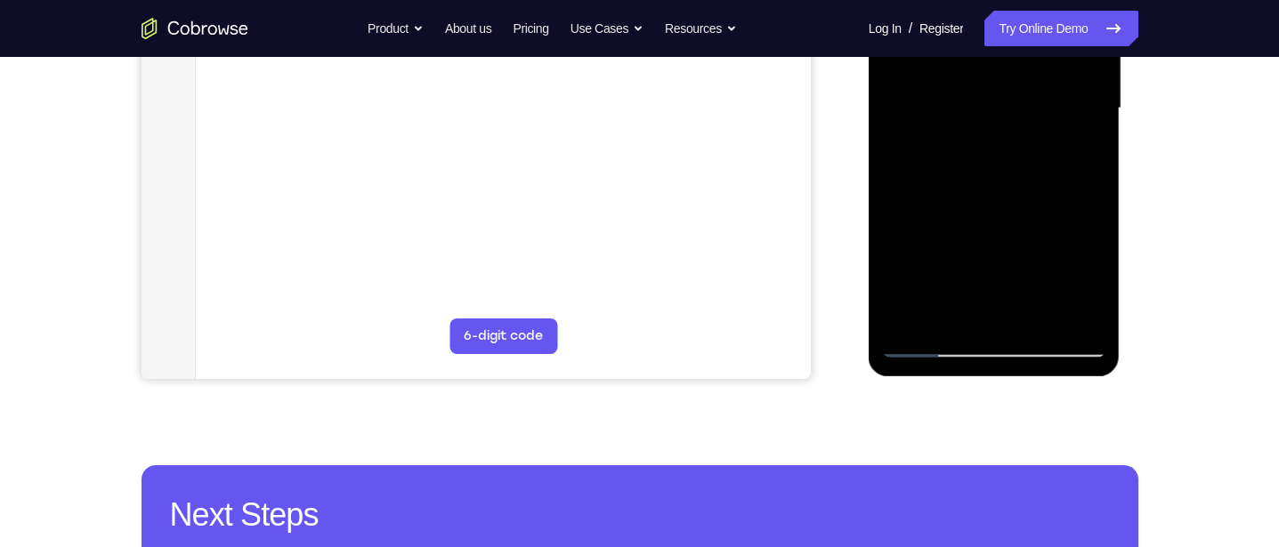
click at [1021, 257] on div at bounding box center [994, 108] width 224 height 498
click at [968, 310] on div at bounding box center [994, 108] width 224 height 498
click at [1006, 186] on div at bounding box center [994, 108] width 224 height 498
click at [1074, 150] on div at bounding box center [994, 108] width 224 height 498
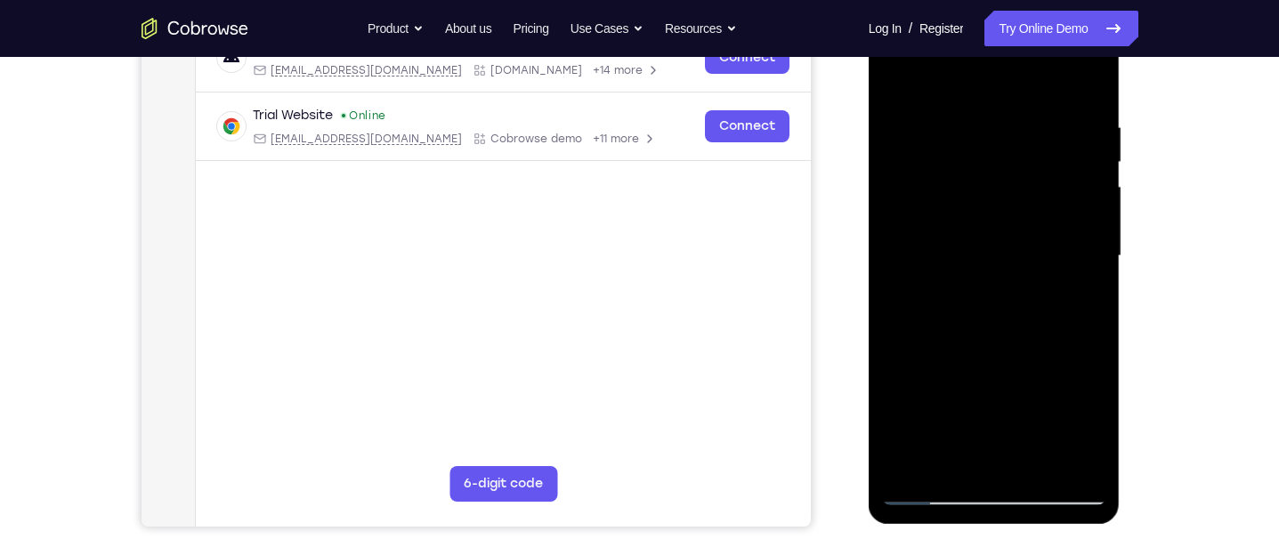
scroll to position [263, 0]
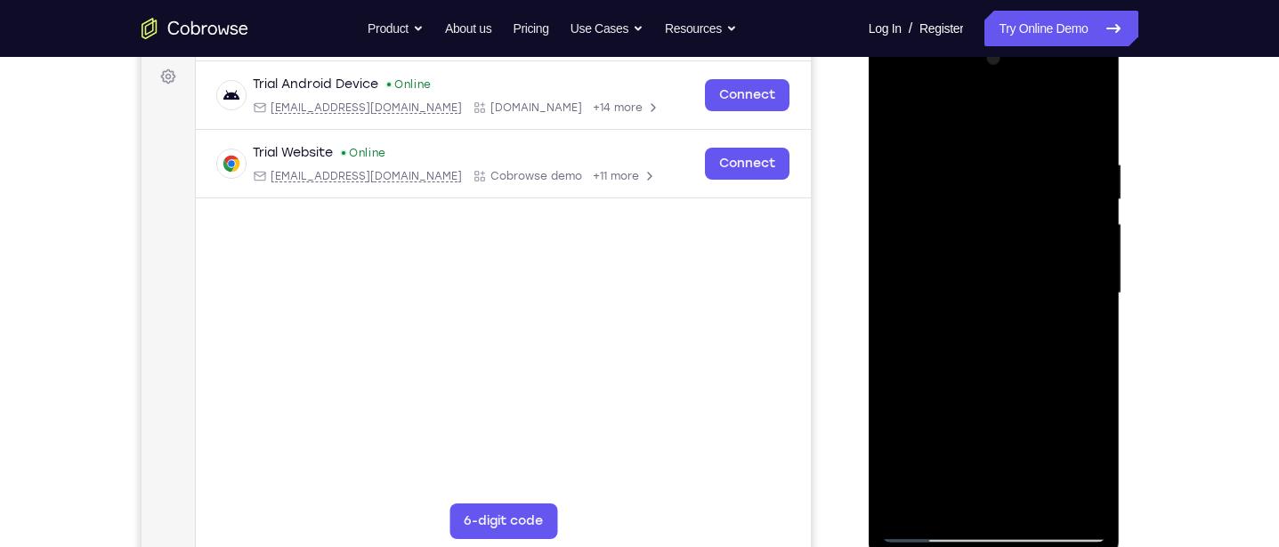
click at [895, 117] on div at bounding box center [994, 293] width 224 height 498
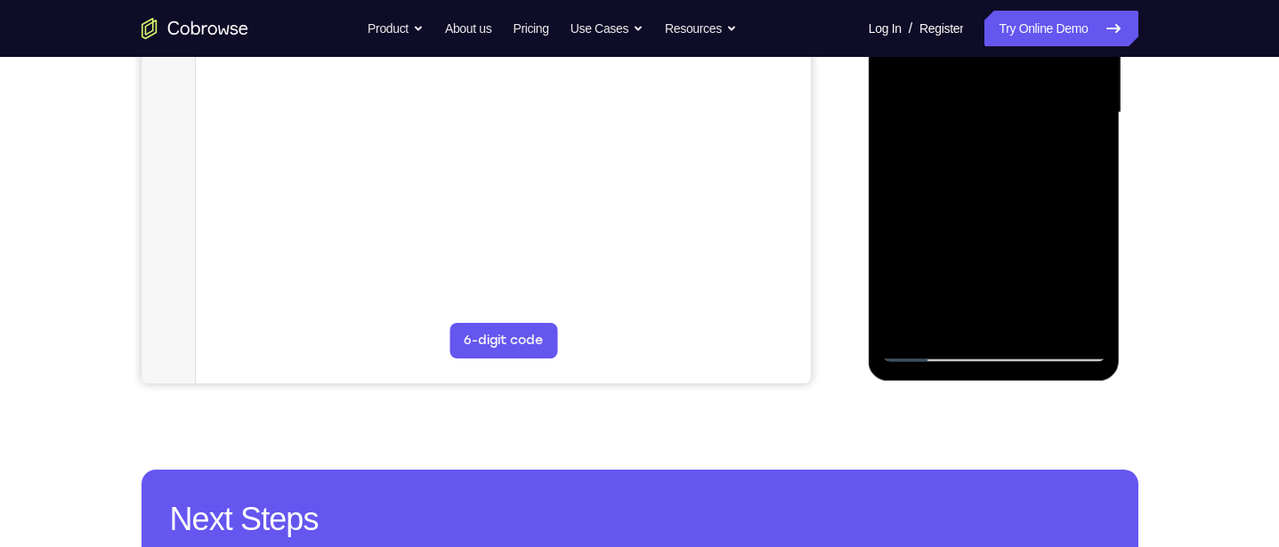
scroll to position [457, 0]
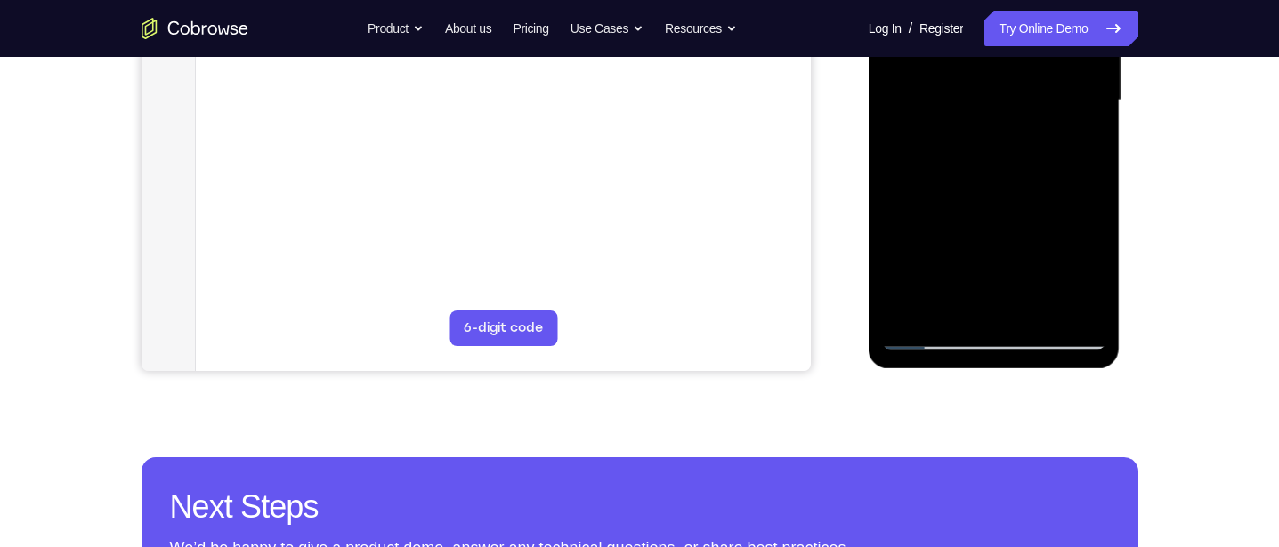
click at [1015, 202] on div at bounding box center [994, 100] width 224 height 498
click at [982, 298] on div at bounding box center [994, 100] width 224 height 498
click at [1080, 141] on div at bounding box center [994, 100] width 224 height 498
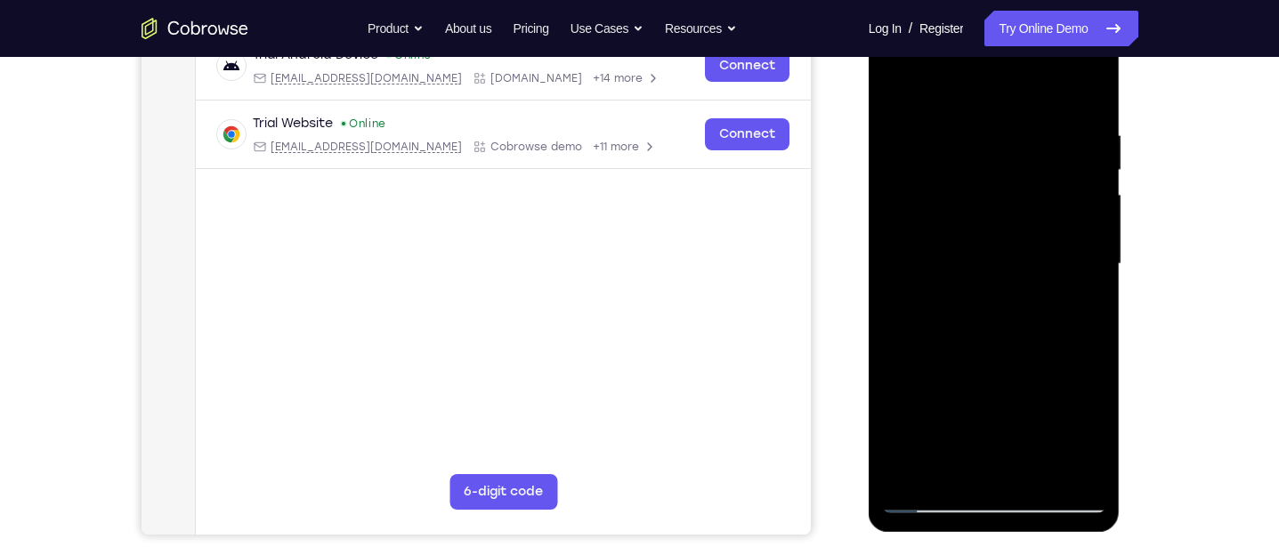
scroll to position [287, 0]
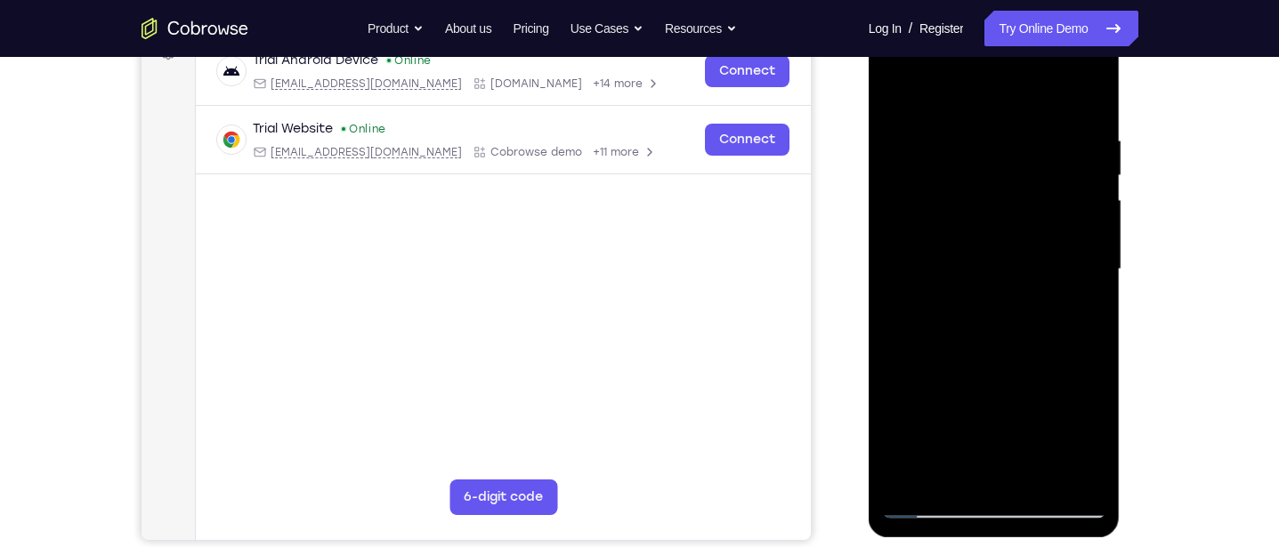
click at [894, 94] on div at bounding box center [994, 269] width 224 height 498
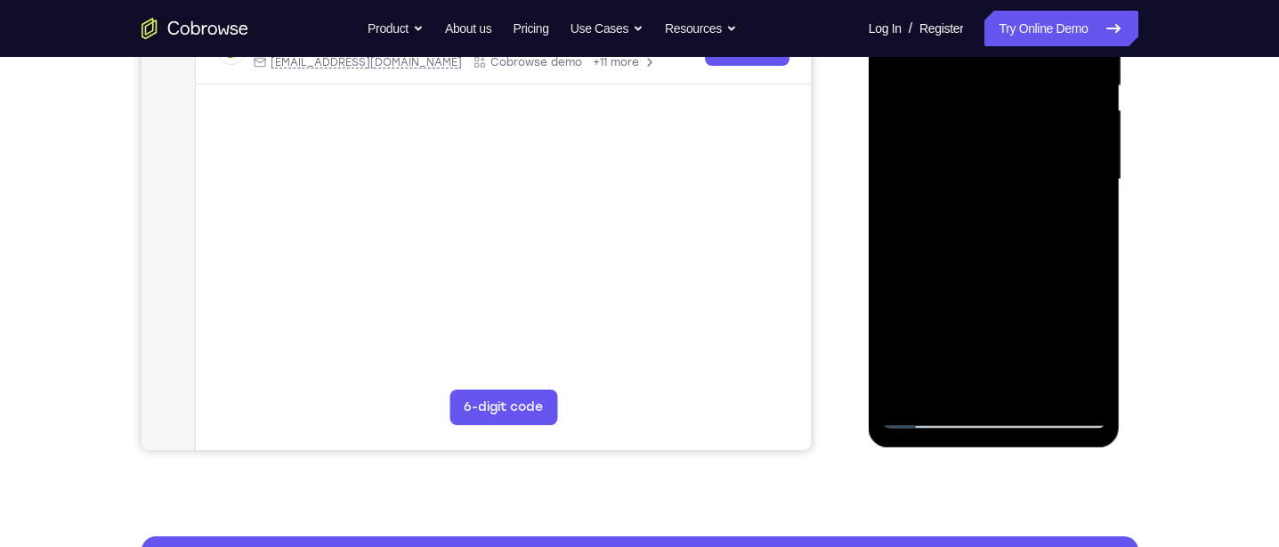
scroll to position [379, 0]
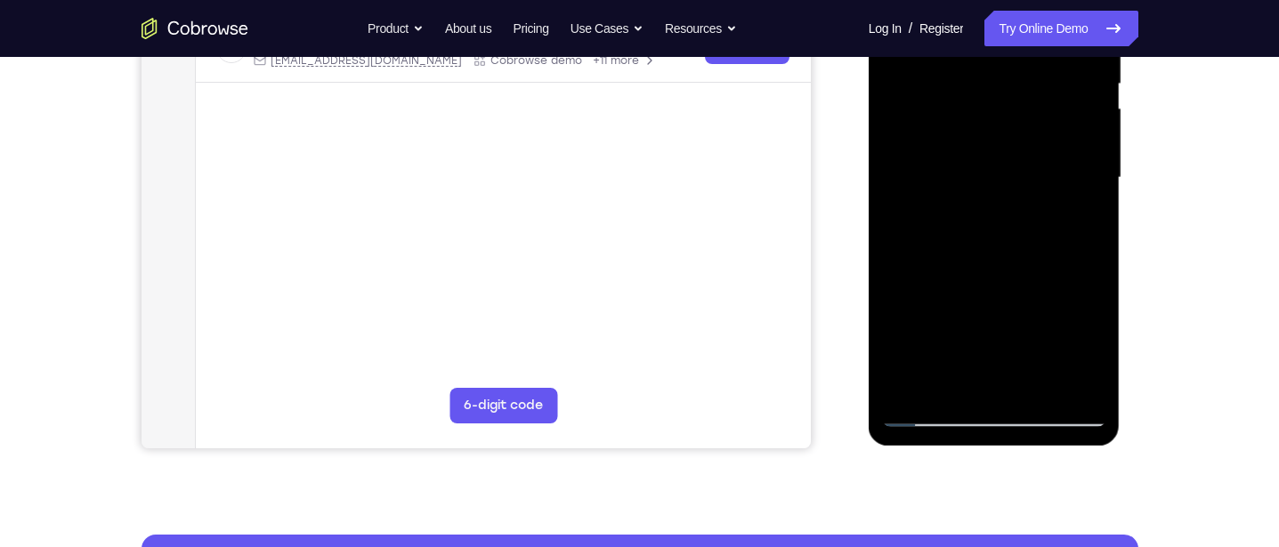
click at [1008, 279] on div at bounding box center [994, 178] width 224 height 498
click at [972, 373] on div at bounding box center [994, 178] width 224 height 498
click at [925, 190] on div at bounding box center [994, 178] width 224 height 498
click at [971, 342] on div at bounding box center [994, 178] width 224 height 498
click at [1075, 220] on div at bounding box center [994, 178] width 224 height 498
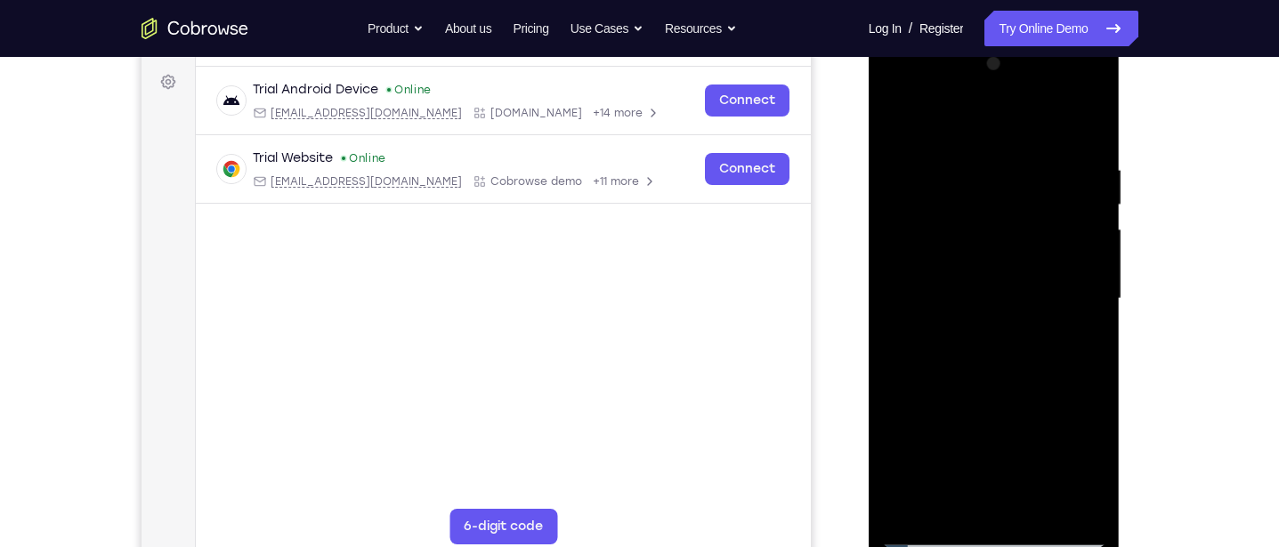
scroll to position [255, 0]
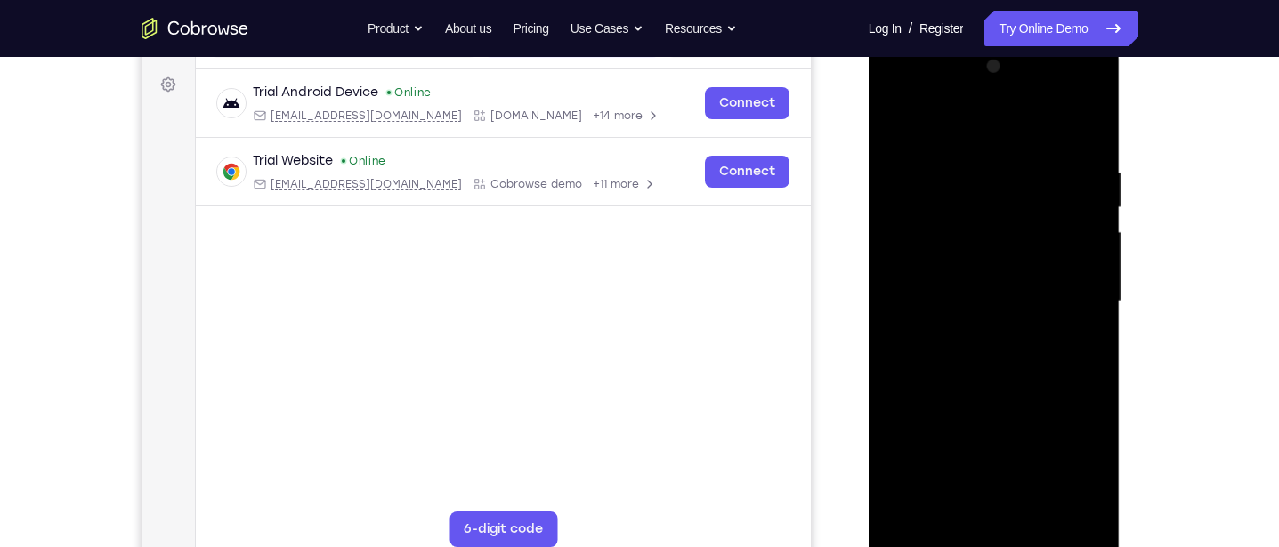
click at [894, 126] on div at bounding box center [994, 302] width 224 height 498
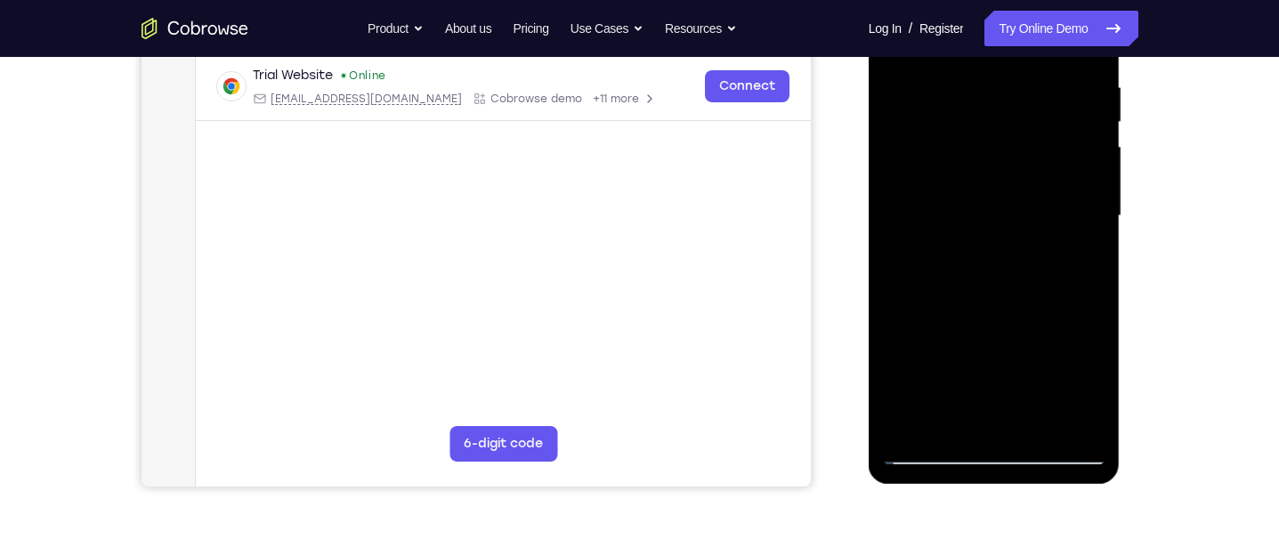
scroll to position [299, 0]
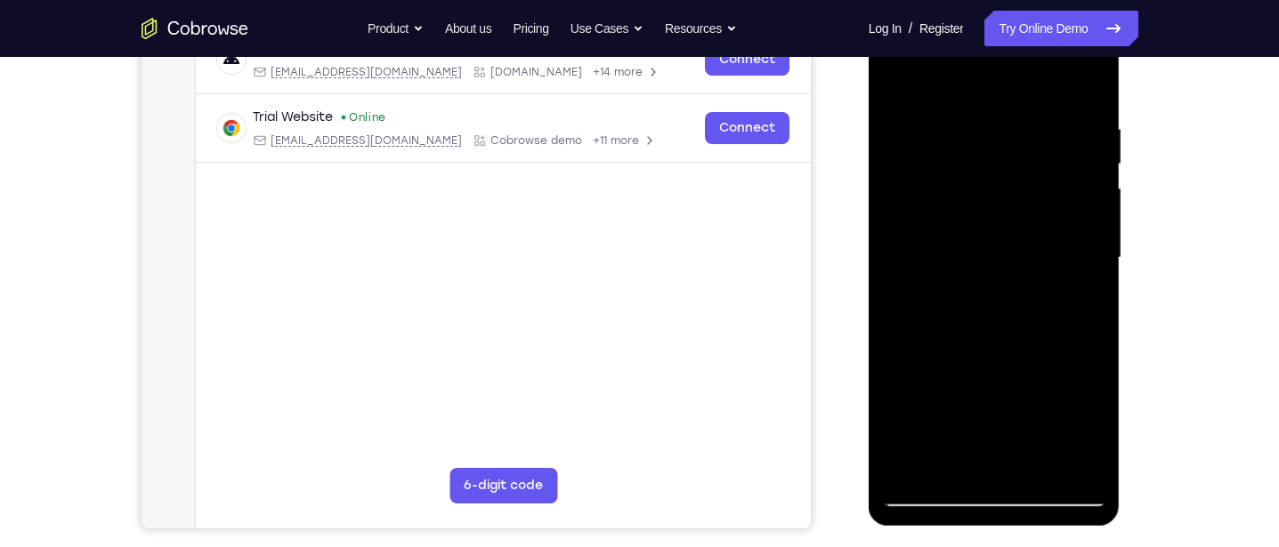
click at [903, 78] on div at bounding box center [994, 258] width 224 height 498
click at [1013, 230] on div at bounding box center [994, 258] width 224 height 498
click at [1014, 228] on div at bounding box center [994, 258] width 224 height 498
click at [1095, 246] on div at bounding box center [994, 258] width 224 height 498
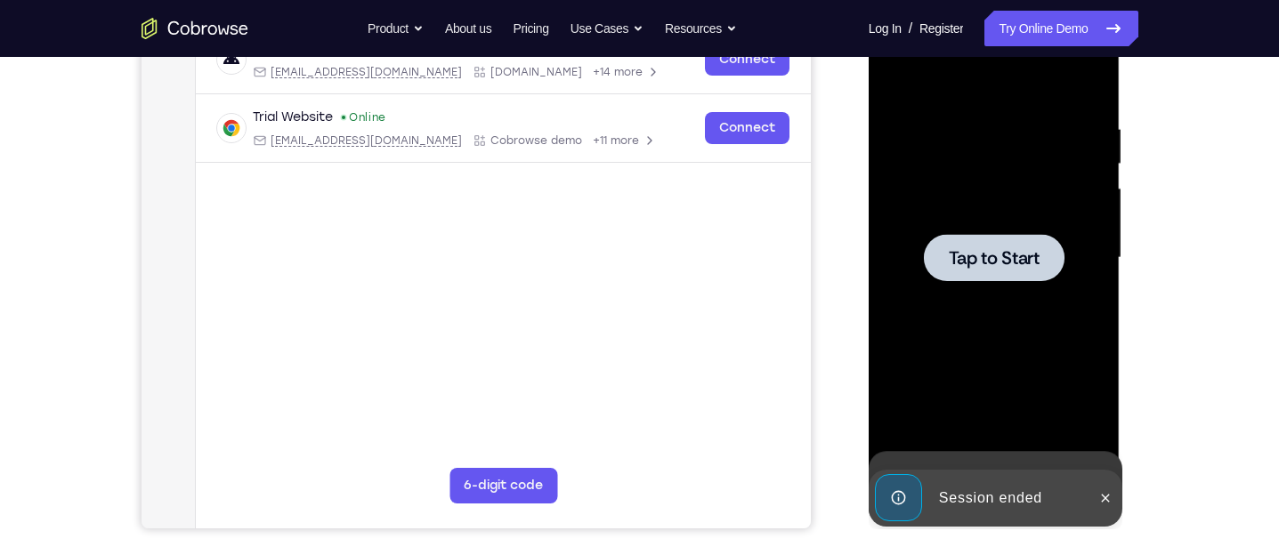
click at [1030, 255] on span "Tap to Start" at bounding box center [994, 258] width 91 height 18
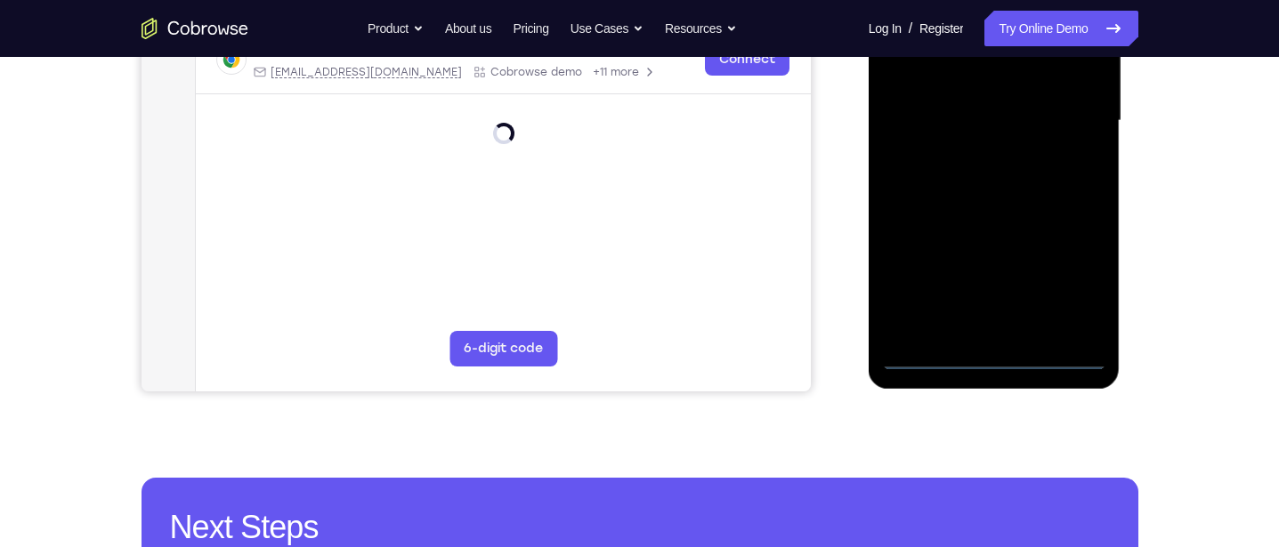
scroll to position [470, 0]
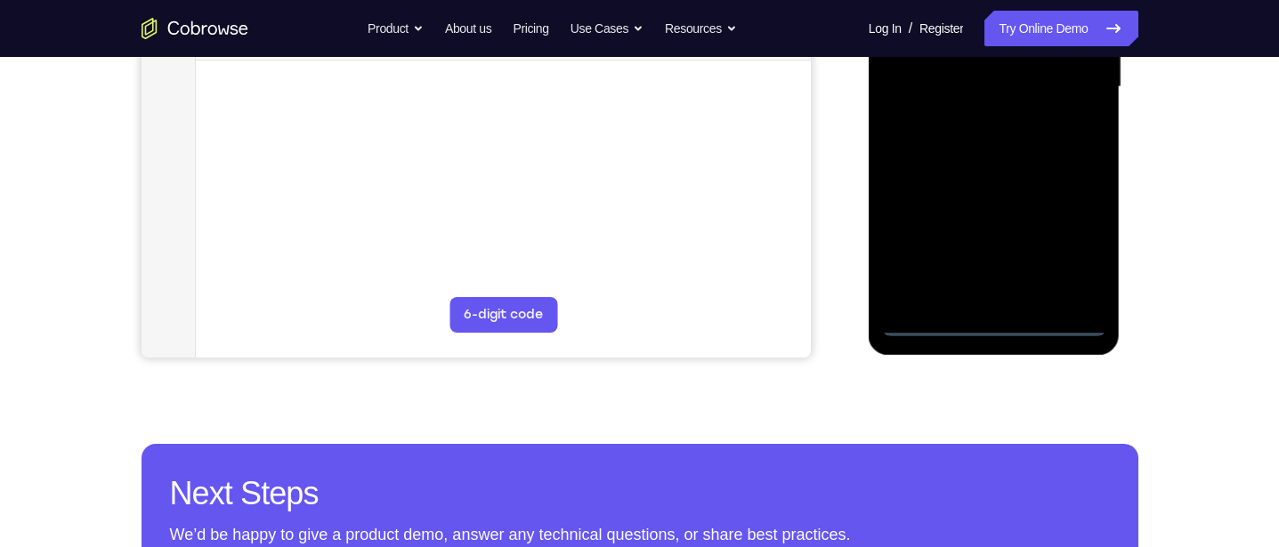
click at [998, 320] on div at bounding box center [994, 87] width 224 height 498
click at [1071, 246] on div at bounding box center [994, 87] width 224 height 498
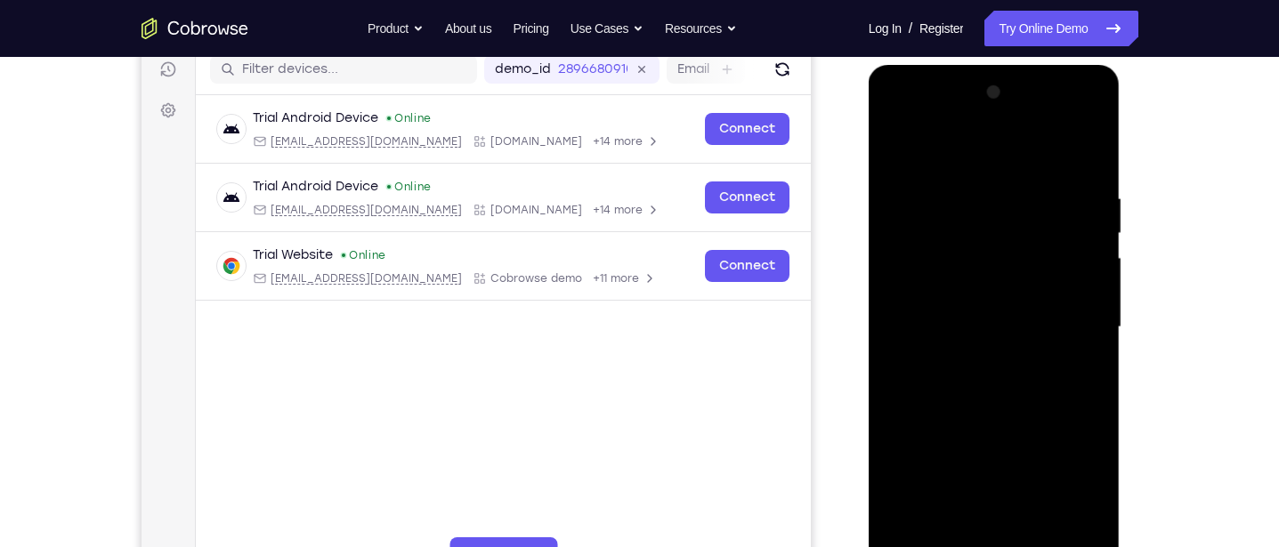
scroll to position [224, 0]
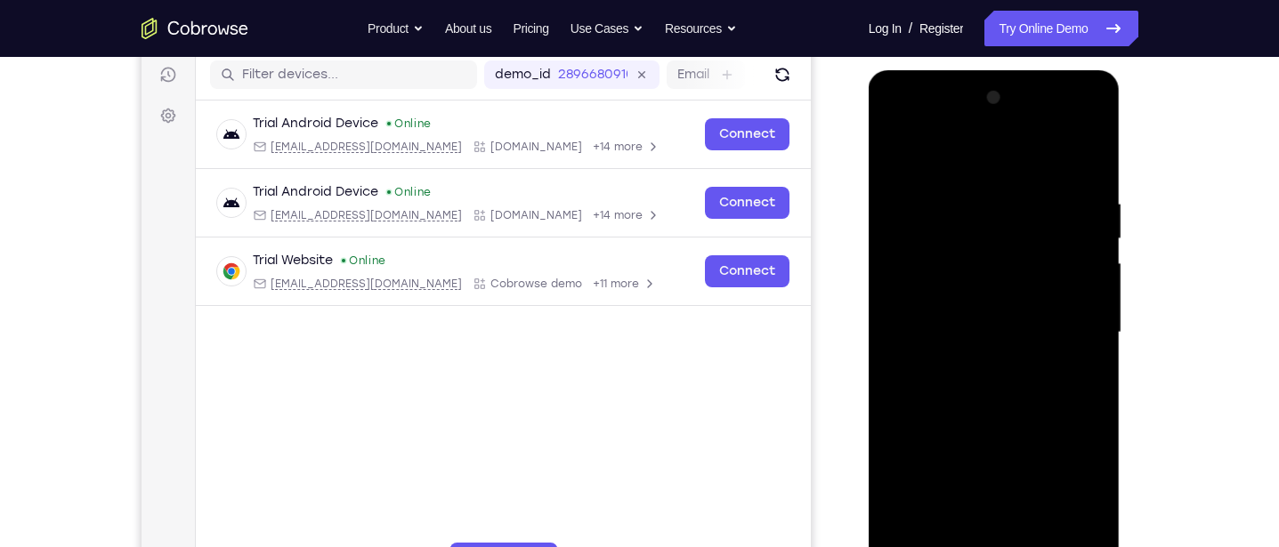
click at [1012, 156] on div at bounding box center [994, 333] width 224 height 498
click at [1073, 329] on div at bounding box center [994, 333] width 224 height 498
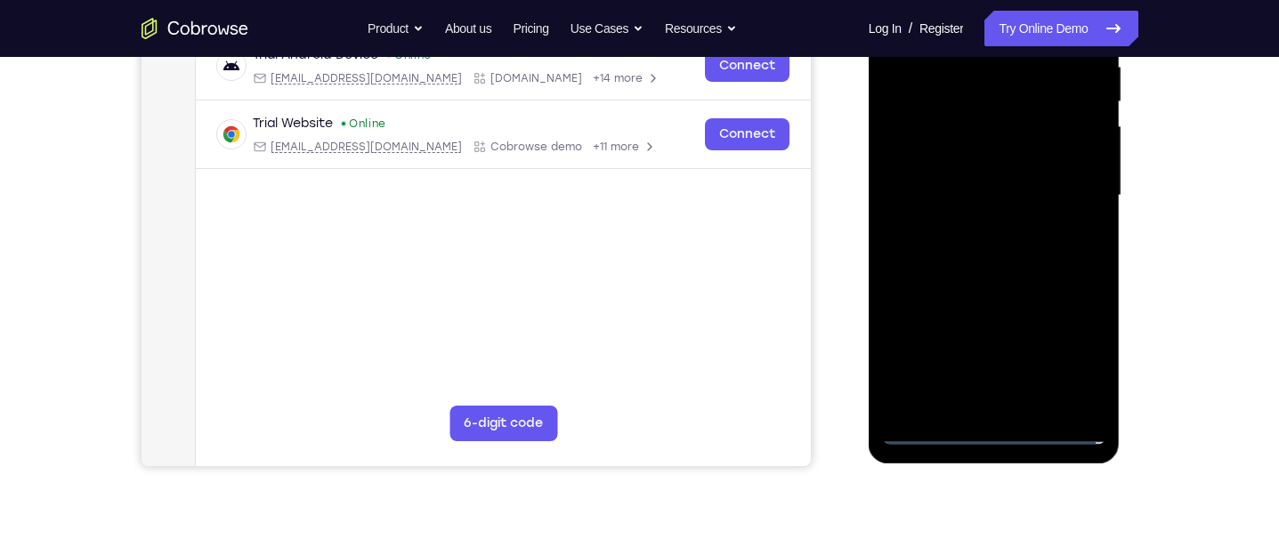
scroll to position [385, 0]
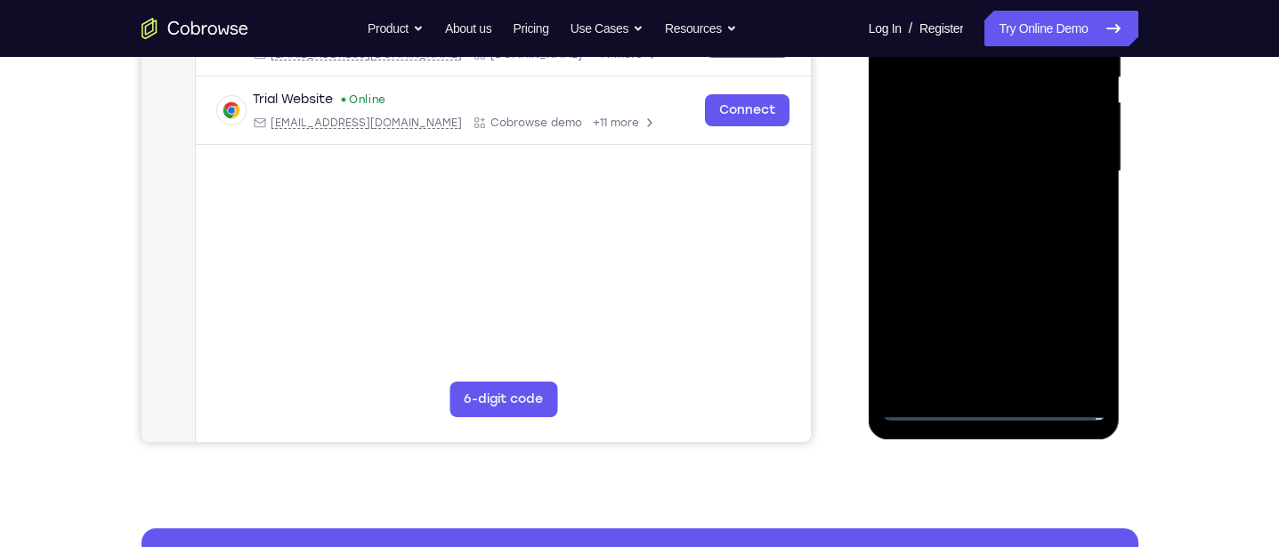
click at [974, 203] on div at bounding box center [994, 172] width 224 height 498
click at [1059, 142] on div at bounding box center [994, 172] width 224 height 498
click at [990, 132] on div at bounding box center [994, 172] width 224 height 498
click at [1056, 174] on div at bounding box center [994, 172] width 224 height 498
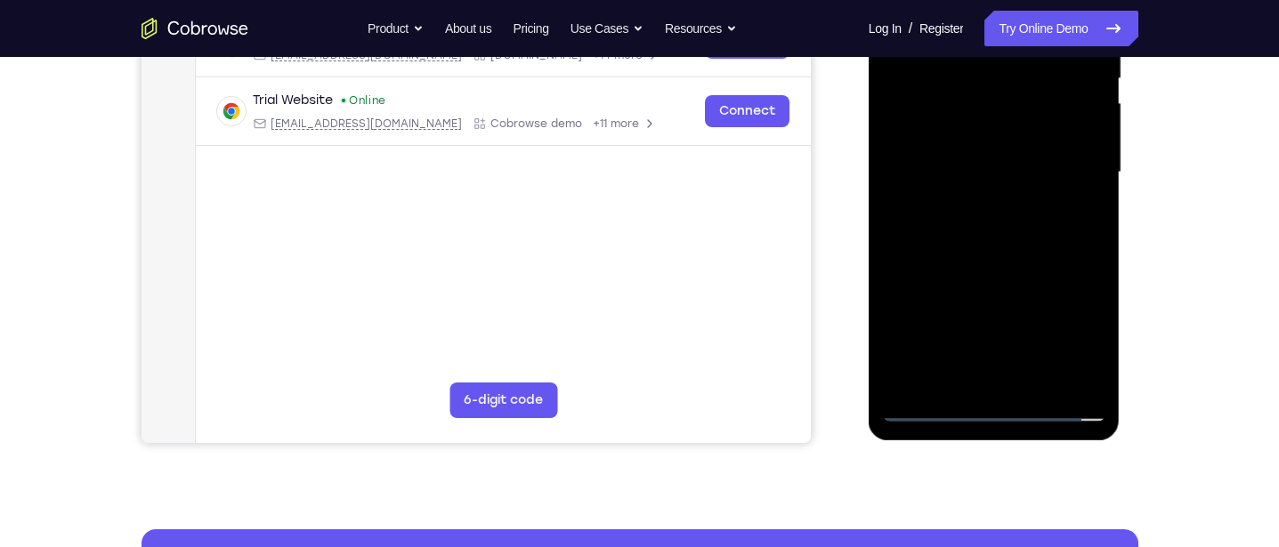
click at [1021, 227] on div at bounding box center [994, 172] width 224 height 498
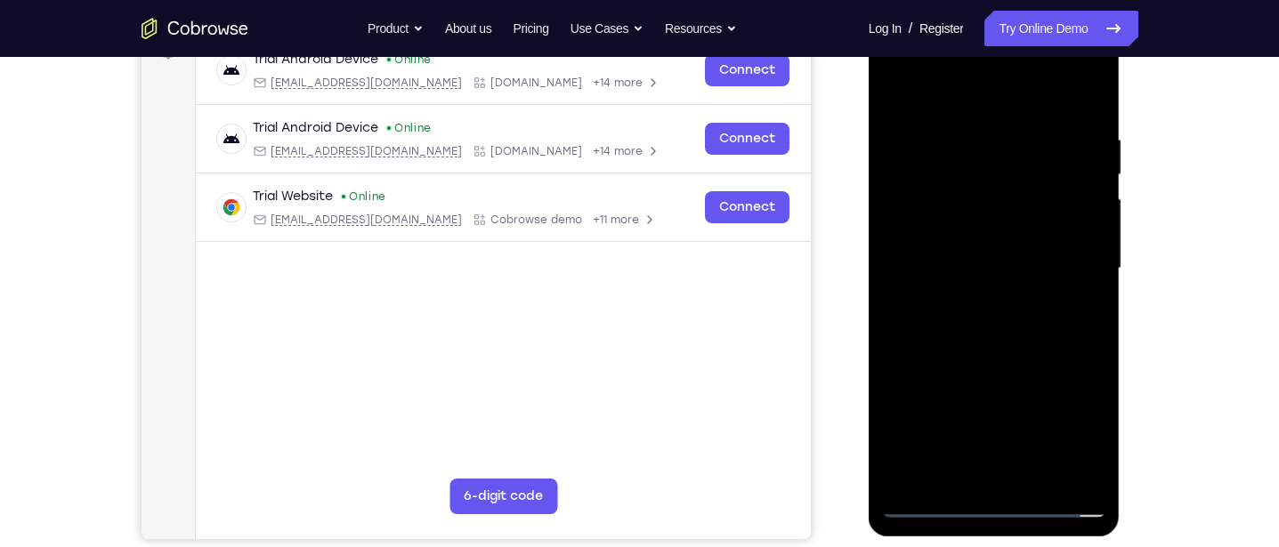
scroll to position [273, 0]
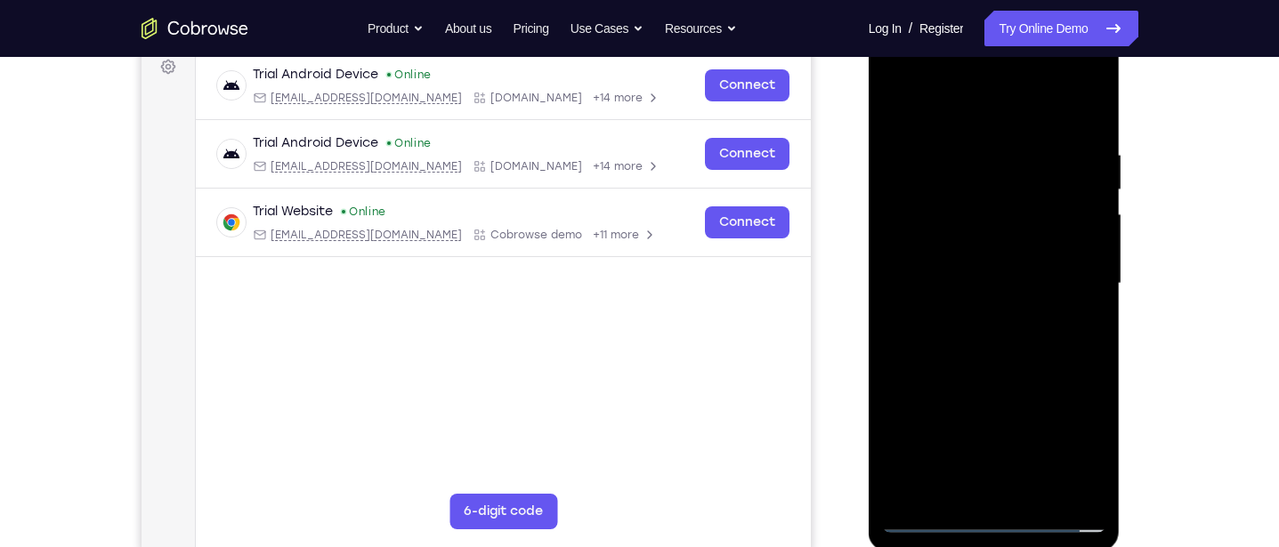
click at [1053, 330] on div at bounding box center [994, 284] width 224 height 498
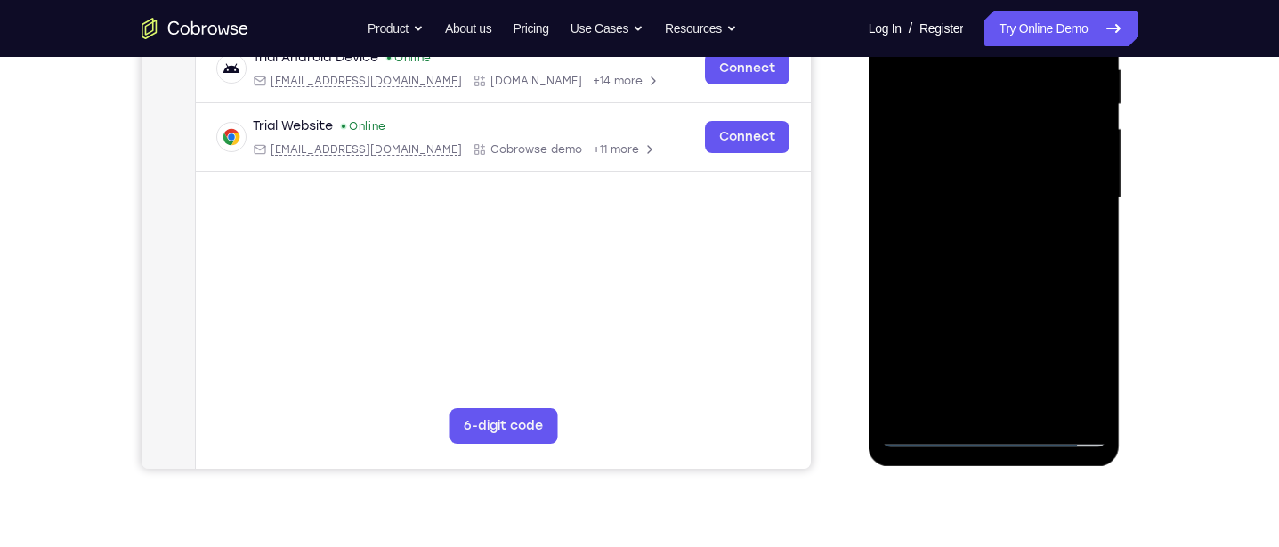
scroll to position [362, 0]
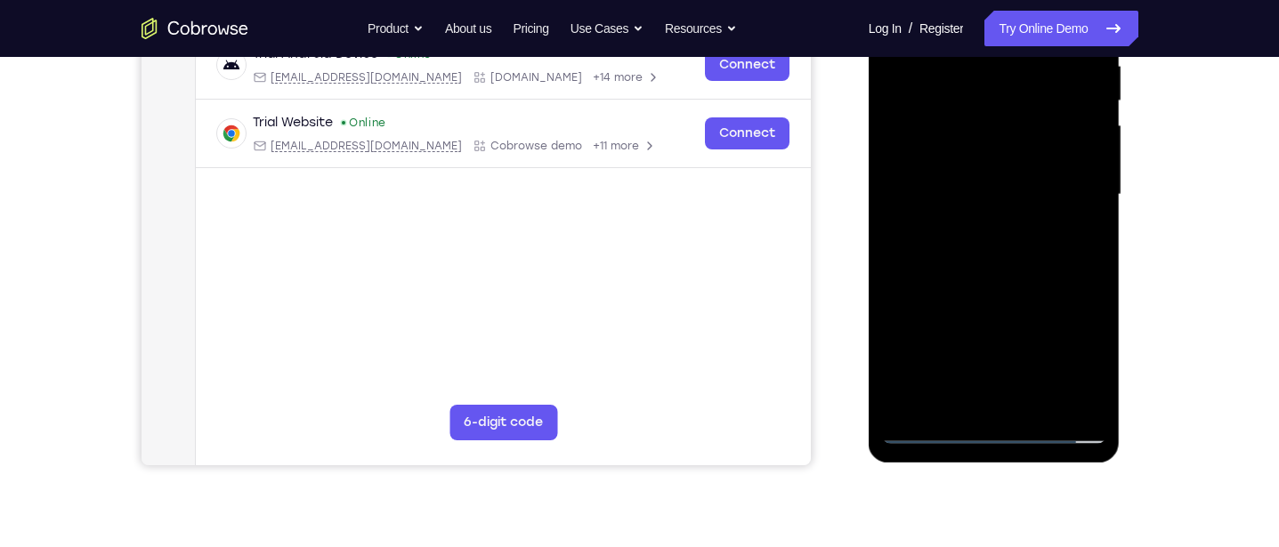
click at [1042, 231] on div at bounding box center [994, 195] width 224 height 498
click at [1091, 253] on div at bounding box center [994, 195] width 224 height 498
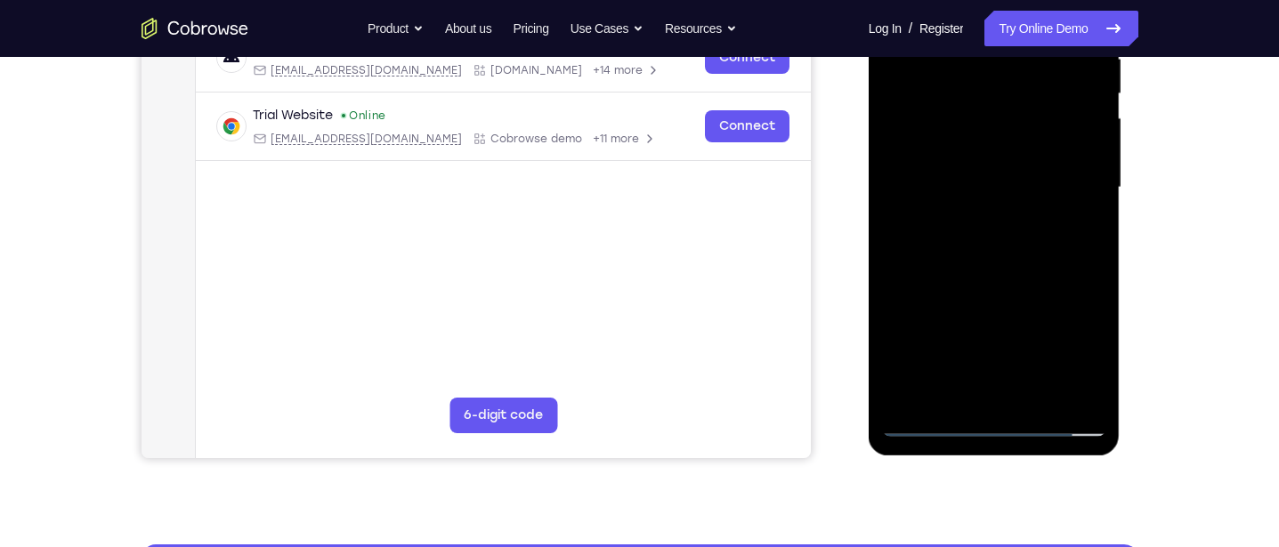
scroll to position [368, 0]
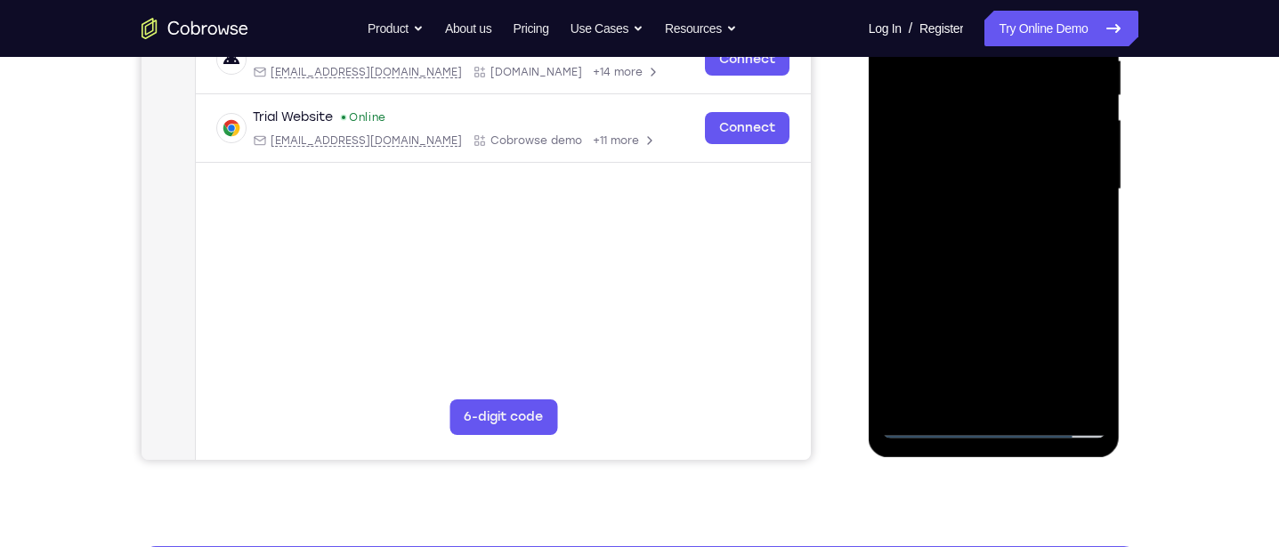
click at [1095, 372] on div at bounding box center [994, 189] width 224 height 498
click at [894, 295] on div at bounding box center [994, 189] width 224 height 498
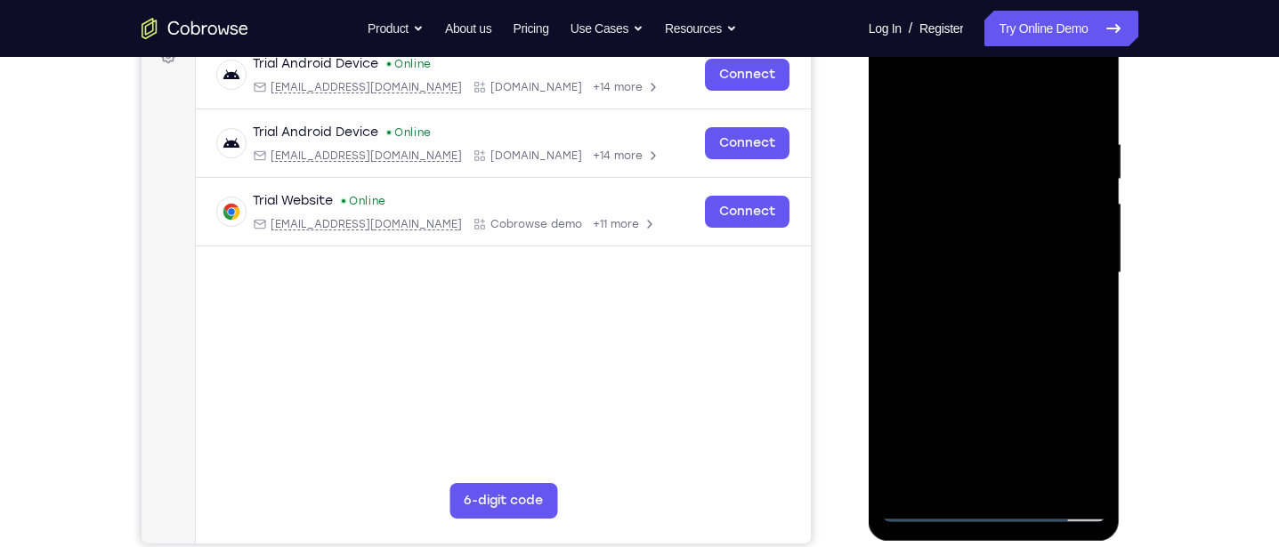
scroll to position [281, 0]
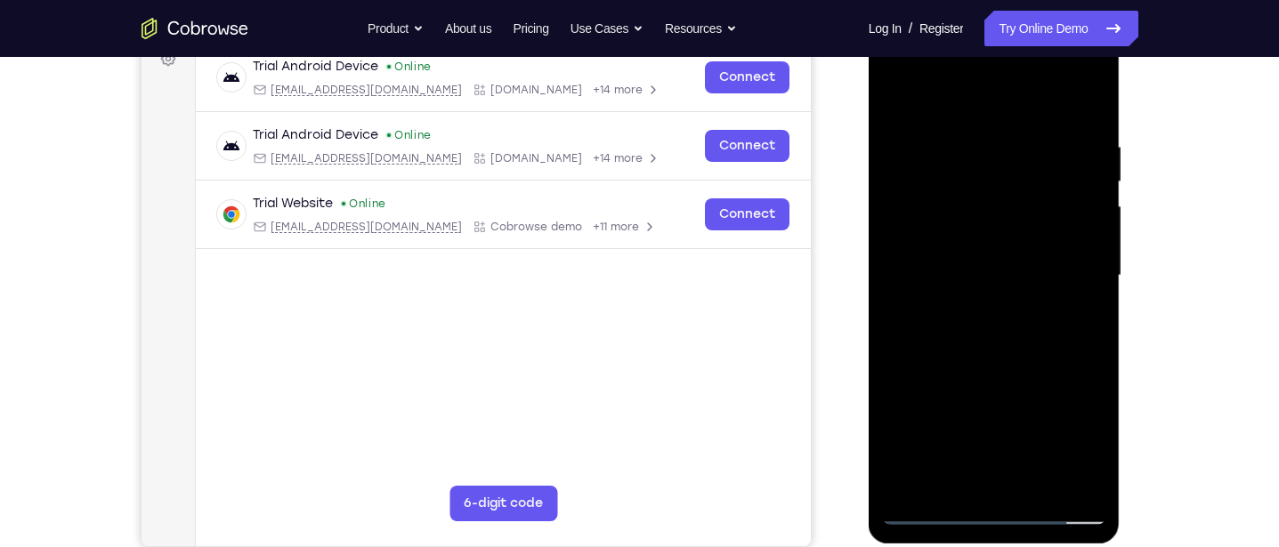
click at [966, 133] on div at bounding box center [994, 276] width 224 height 498
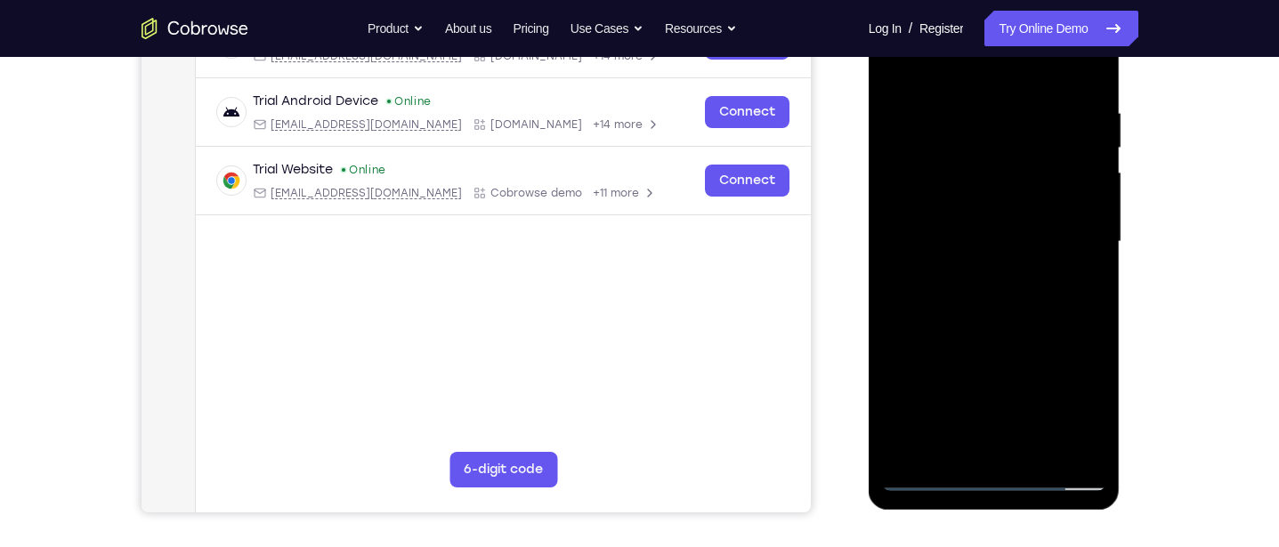
scroll to position [350, 0]
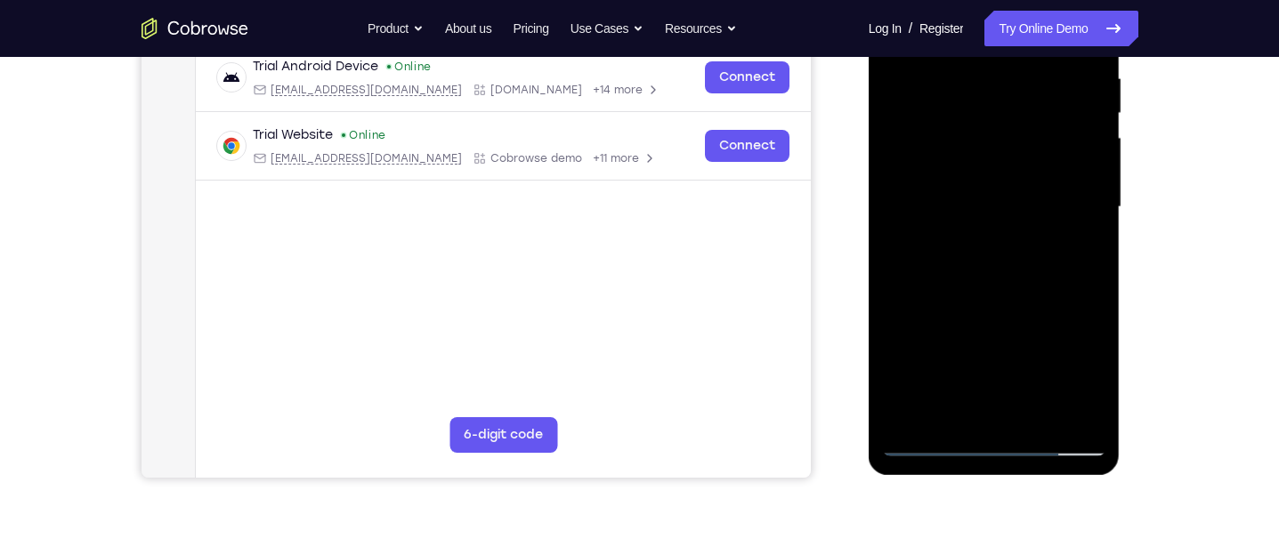
click at [1082, 287] on div at bounding box center [994, 207] width 224 height 498
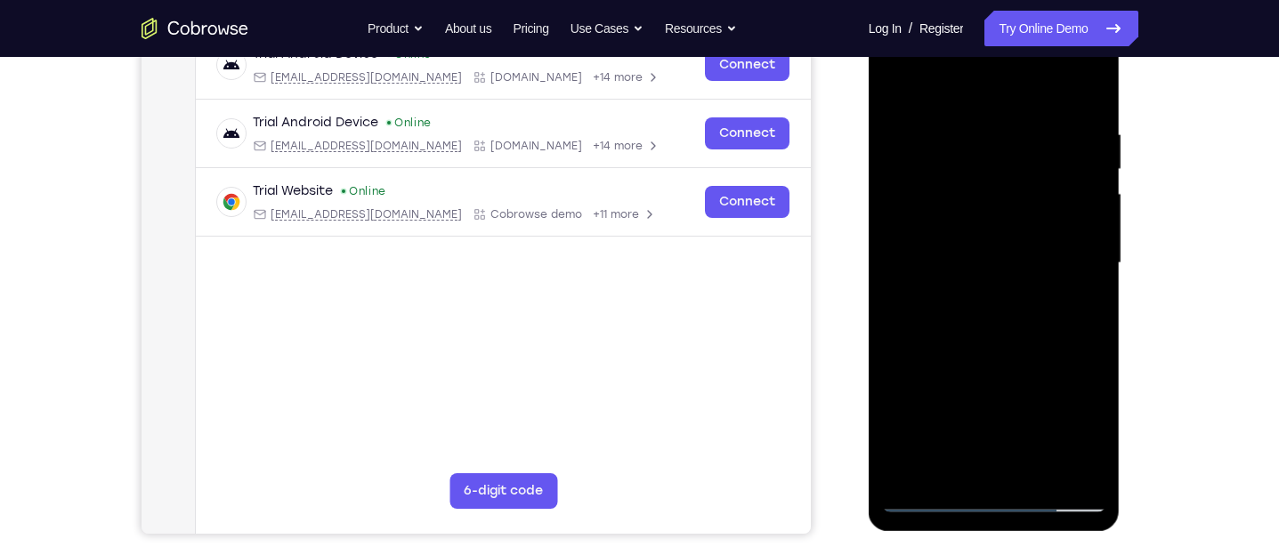
scroll to position [295, 0]
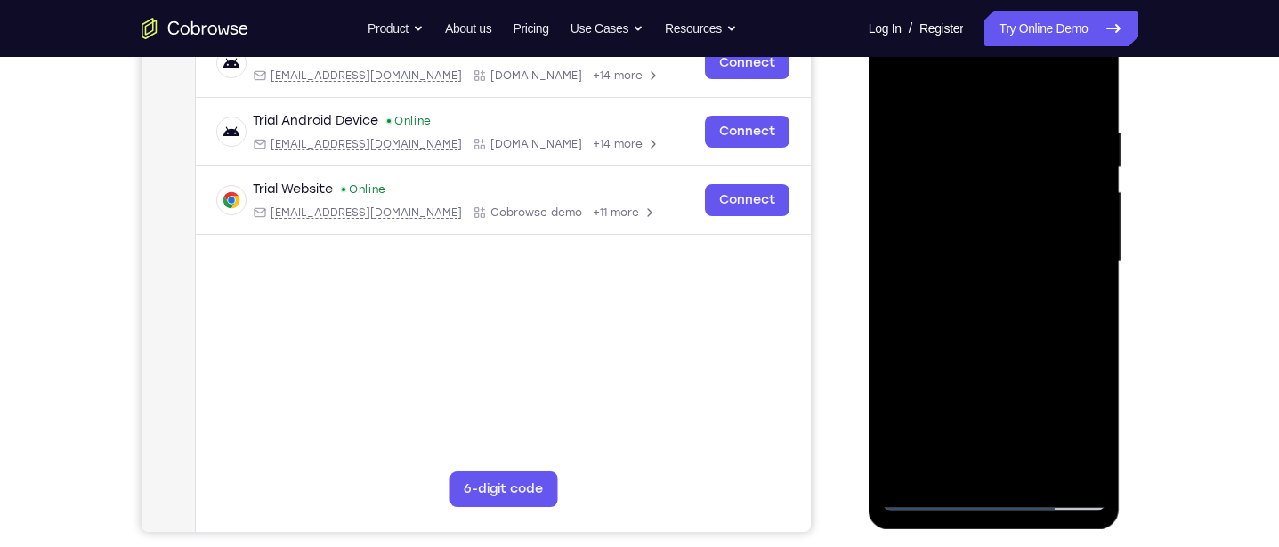
click at [1092, 354] on div at bounding box center [994, 261] width 224 height 498
click at [1078, 318] on div at bounding box center [994, 261] width 224 height 498
click at [1086, 310] on div at bounding box center [994, 261] width 224 height 498
click at [1071, 347] on div at bounding box center [994, 261] width 224 height 498
click at [1059, 462] on div at bounding box center [994, 261] width 224 height 498
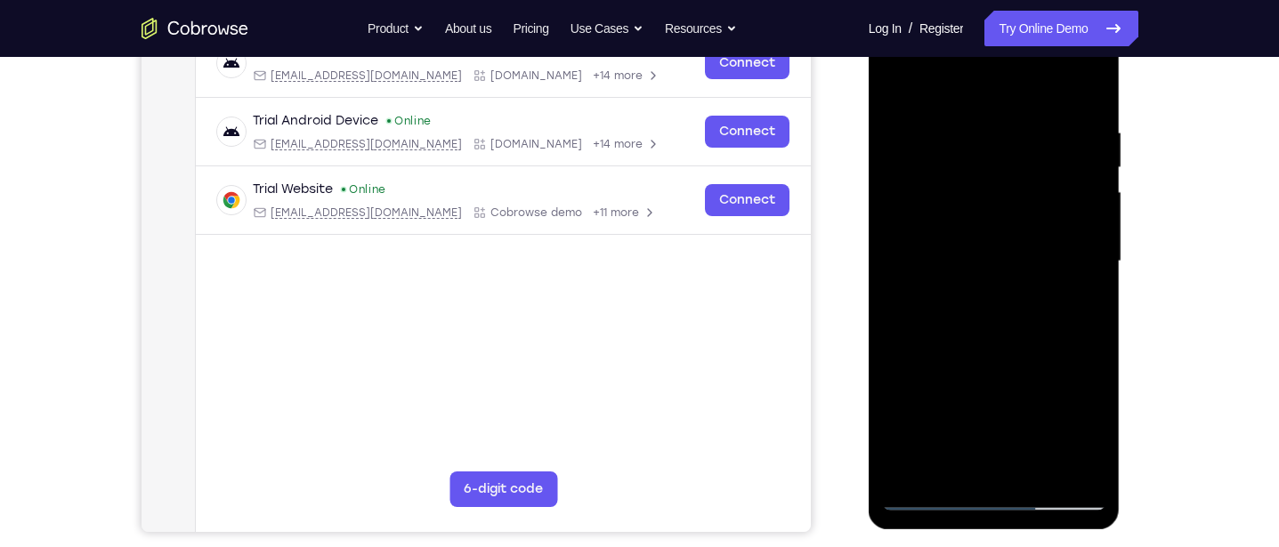
click at [1080, 323] on div at bounding box center [994, 261] width 224 height 498
click at [1066, 360] on div at bounding box center [994, 261] width 224 height 498
click at [1061, 357] on div at bounding box center [994, 261] width 224 height 498
click at [1078, 400] on div at bounding box center [994, 261] width 224 height 498
click at [1062, 389] on div at bounding box center [994, 261] width 224 height 498
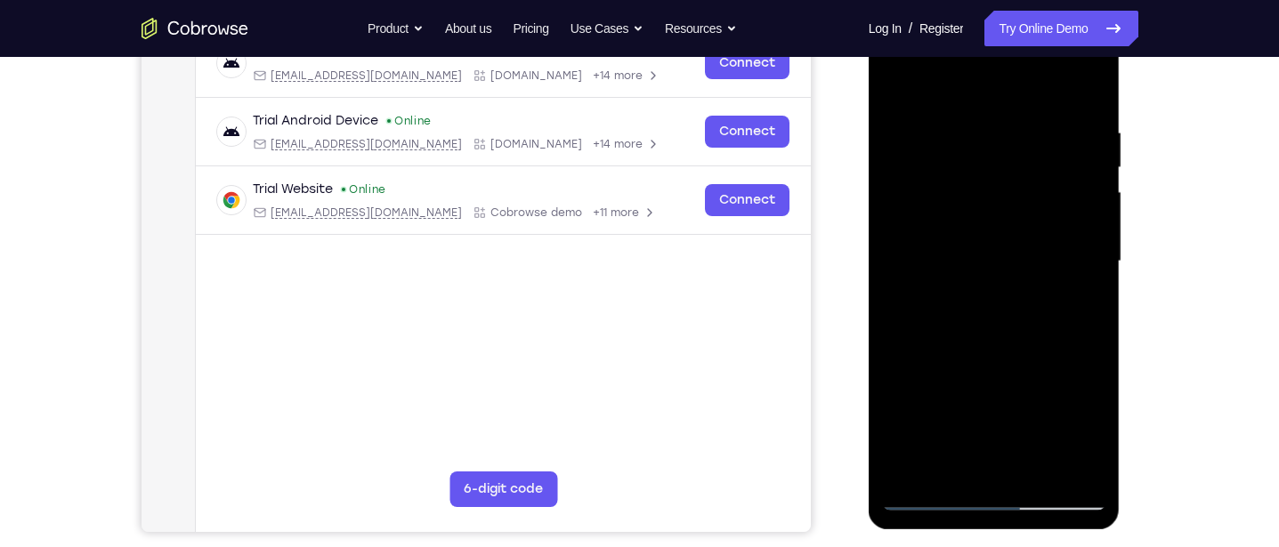
click at [1070, 403] on div at bounding box center [994, 261] width 224 height 498
click at [1083, 401] on div at bounding box center [994, 261] width 224 height 498
click at [1069, 404] on div at bounding box center [994, 261] width 224 height 498
click at [1078, 391] on div at bounding box center [994, 261] width 224 height 498
click at [1071, 402] on div at bounding box center [994, 261] width 224 height 498
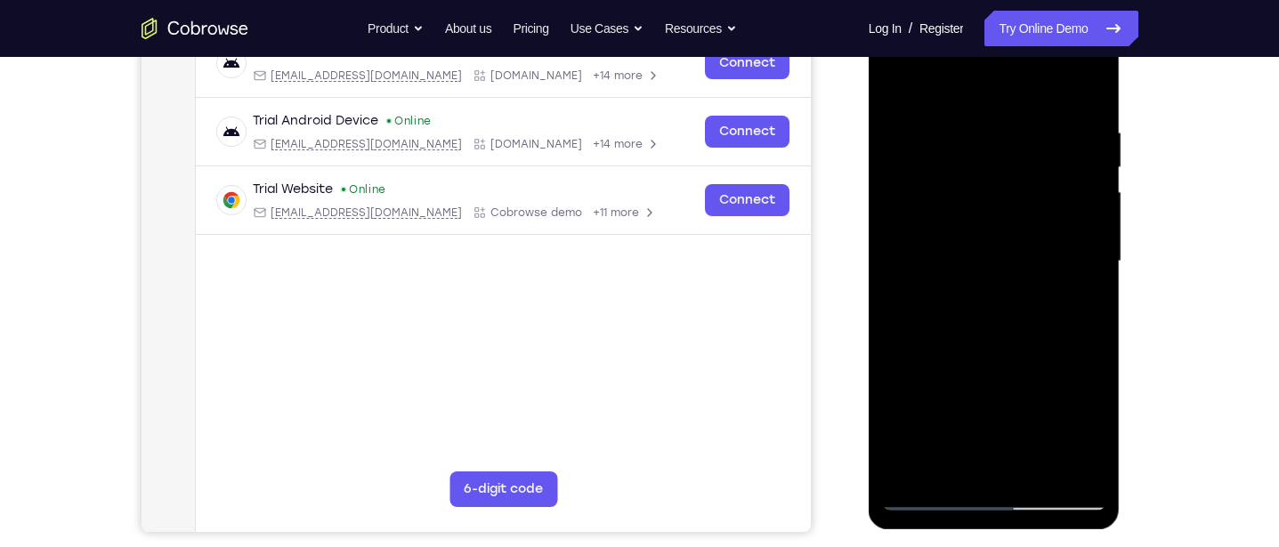
click at [1071, 400] on div at bounding box center [994, 261] width 224 height 498
click at [1071, 357] on div at bounding box center [994, 261] width 224 height 498
click at [1068, 404] on div at bounding box center [994, 261] width 224 height 498
click at [1071, 420] on div at bounding box center [994, 261] width 224 height 498
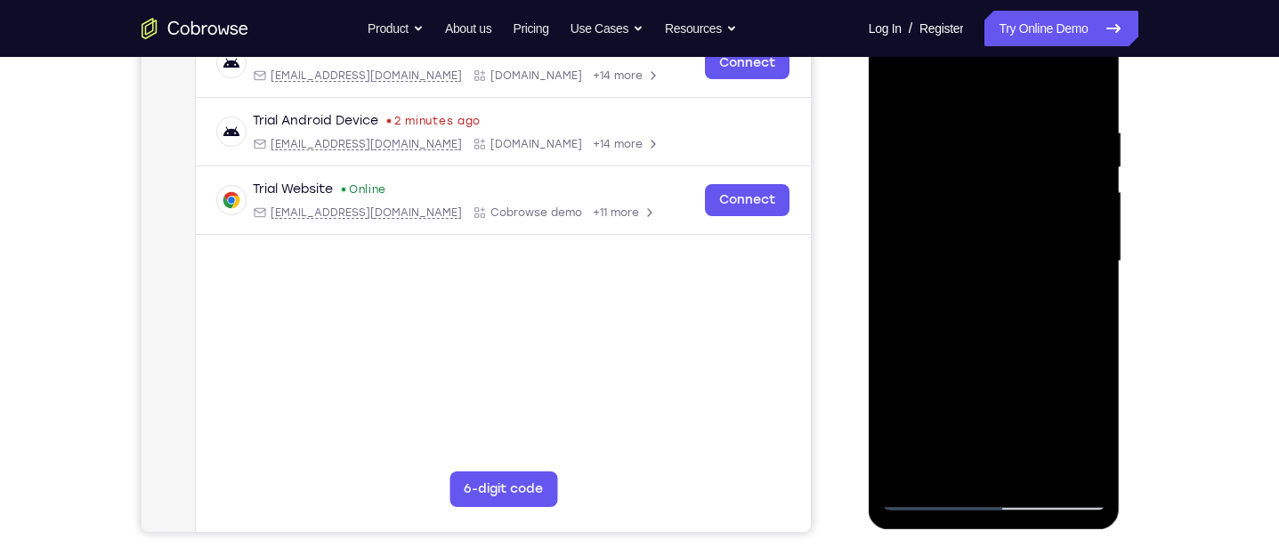
click at [1079, 365] on div at bounding box center [994, 261] width 224 height 498
click at [1084, 347] on div at bounding box center [994, 261] width 224 height 498
click at [1082, 352] on div at bounding box center [994, 261] width 224 height 498
click at [1083, 353] on div at bounding box center [994, 261] width 224 height 498
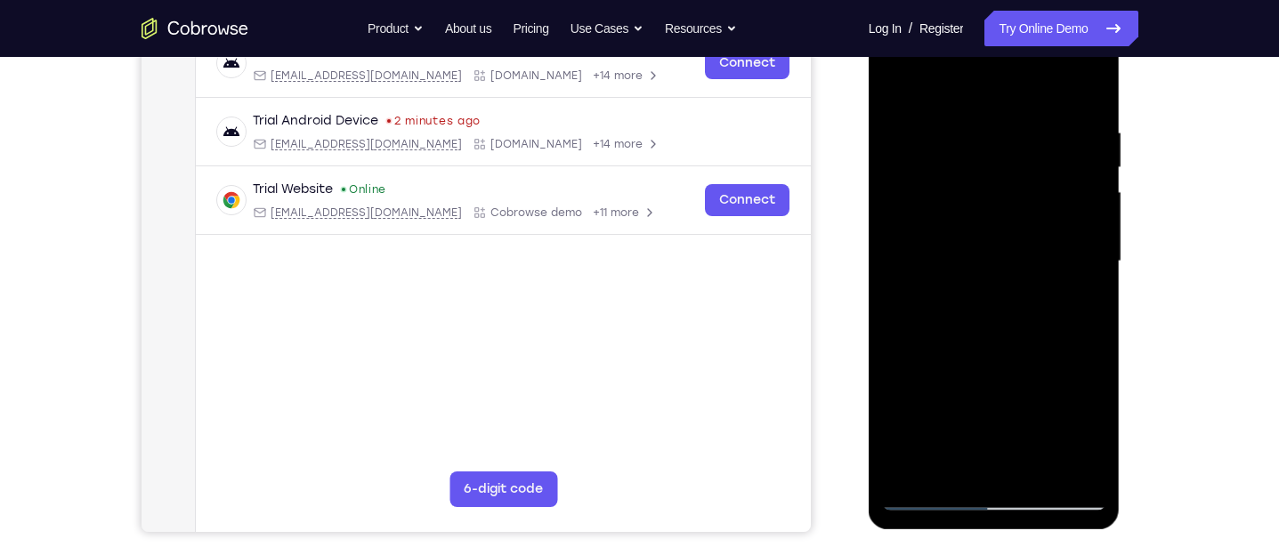
click at [1079, 394] on div at bounding box center [994, 261] width 224 height 498
click at [1061, 468] on div at bounding box center [994, 261] width 224 height 498
click at [1083, 397] on div at bounding box center [994, 261] width 224 height 498
click at [1070, 390] on div at bounding box center [994, 261] width 224 height 498
click at [1079, 370] on div at bounding box center [994, 261] width 224 height 498
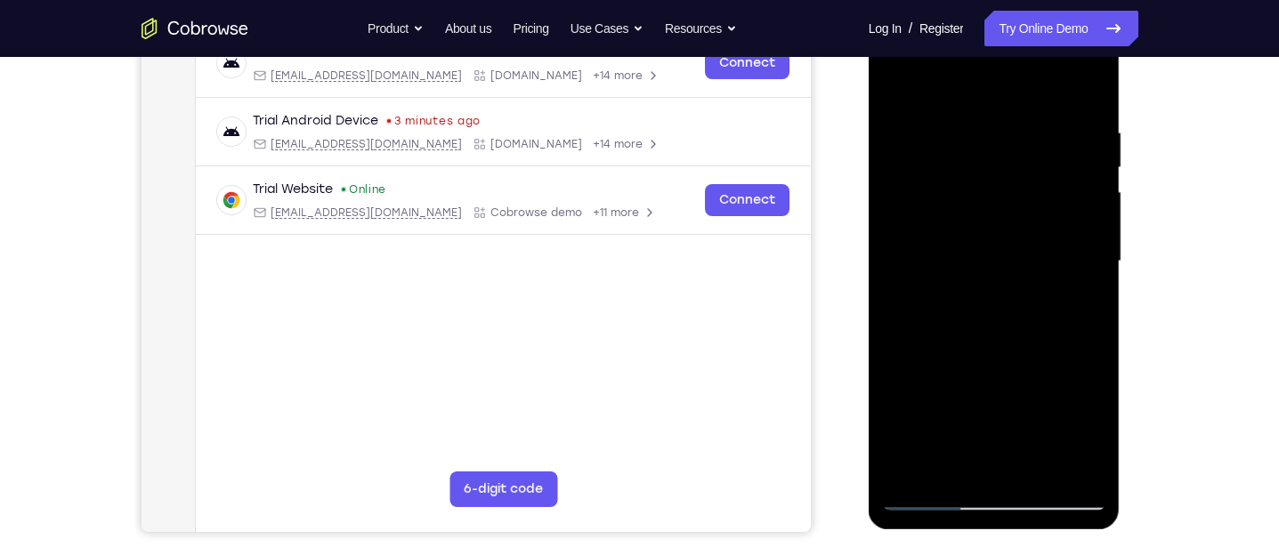
click at [1077, 369] on div at bounding box center [994, 261] width 224 height 498
click at [1071, 393] on div at bounding box center [994, 261] width 224 height 498
click at [1079, 374] on div at bounding box center [994, 261] width 224 height 498
click at [1078, 375] on div at bounding box center [994, 261] width 224 height 498
click at [1079, 376] on div at bounding box center [994, 261] width 224 height 498
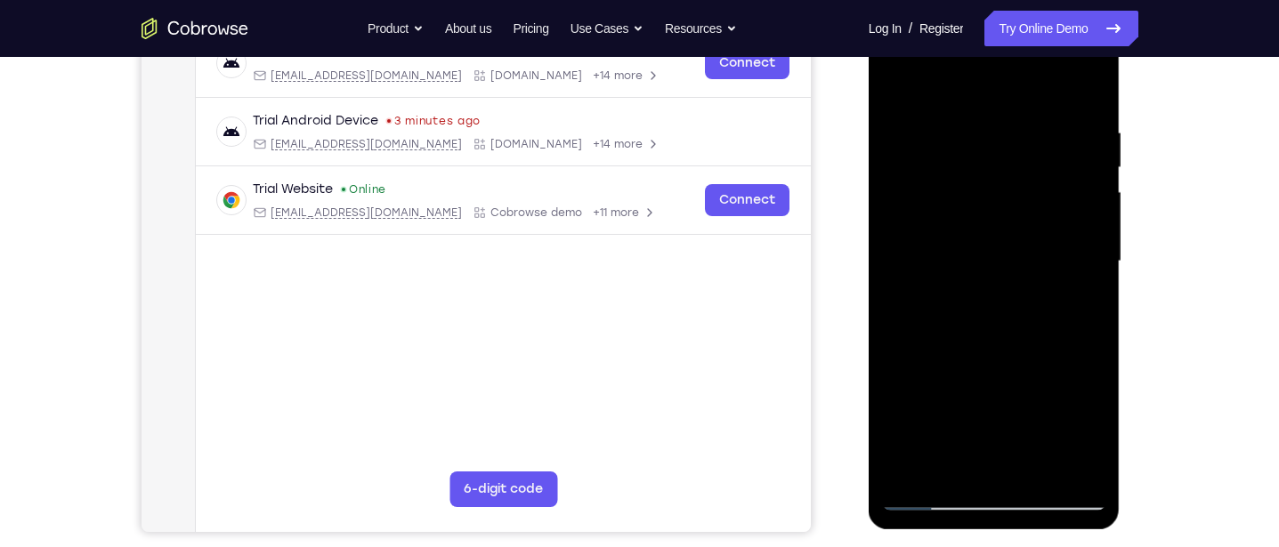
click at [1079, 374] on div at bounding box center [994, 261] width 224 height 498
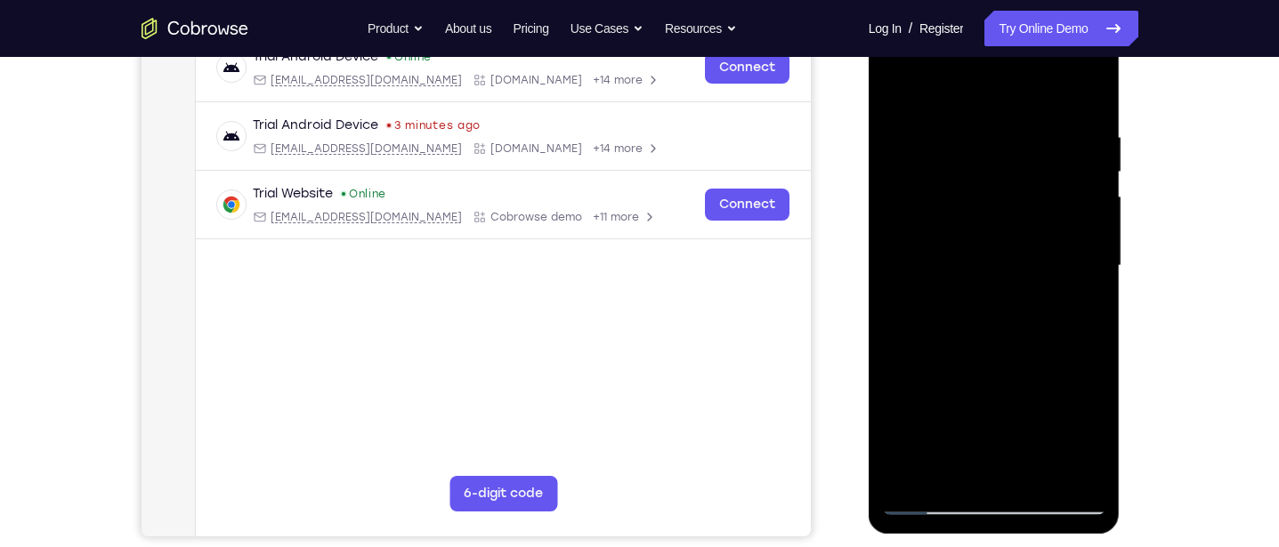
scroll to position [287, 0]
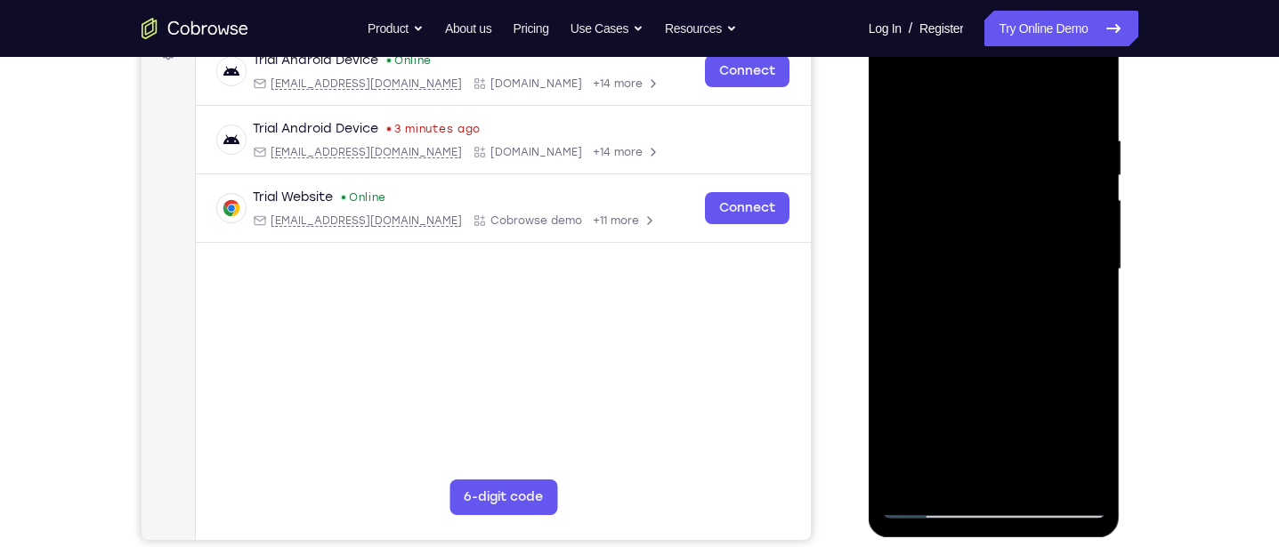
click at [1080, 311] on div at bounding box center [994, 269] width 224 height 498
click at [1083, 340] on div at bounding box center [994, 269] width 224 height 498
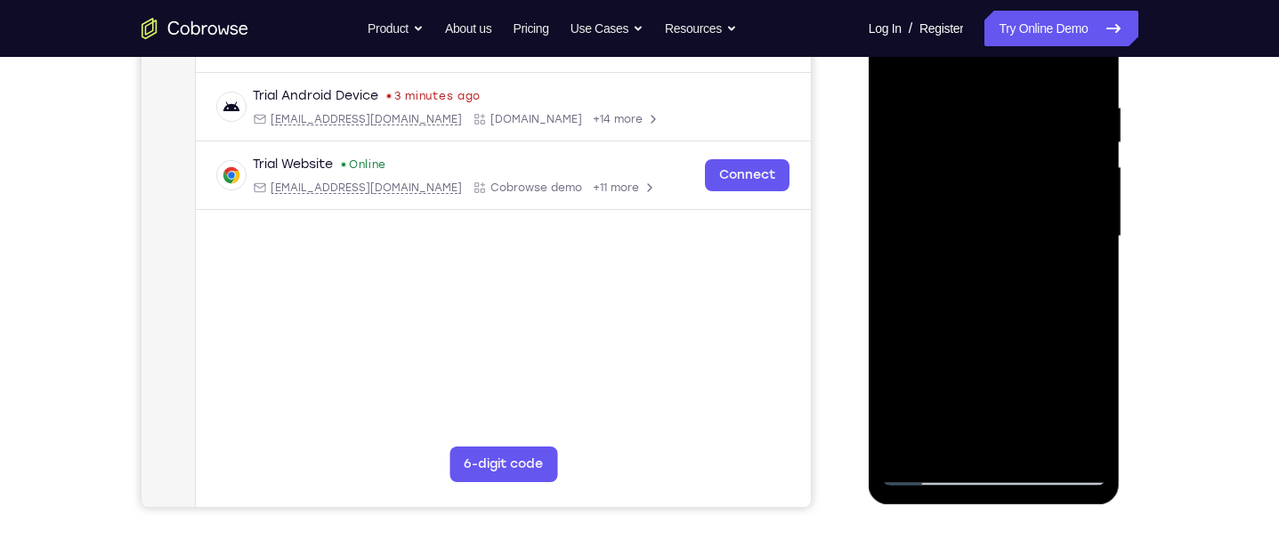
scroll to position [352, 0]
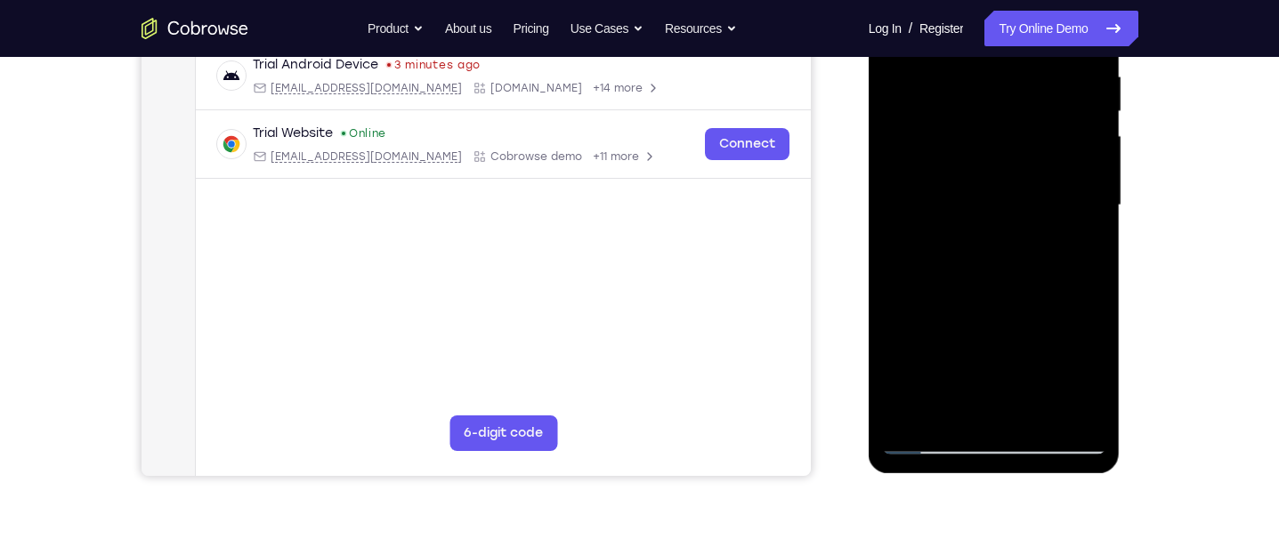
click at [1057, 407] on div at bounding box center [994, 205] width 224 height 498
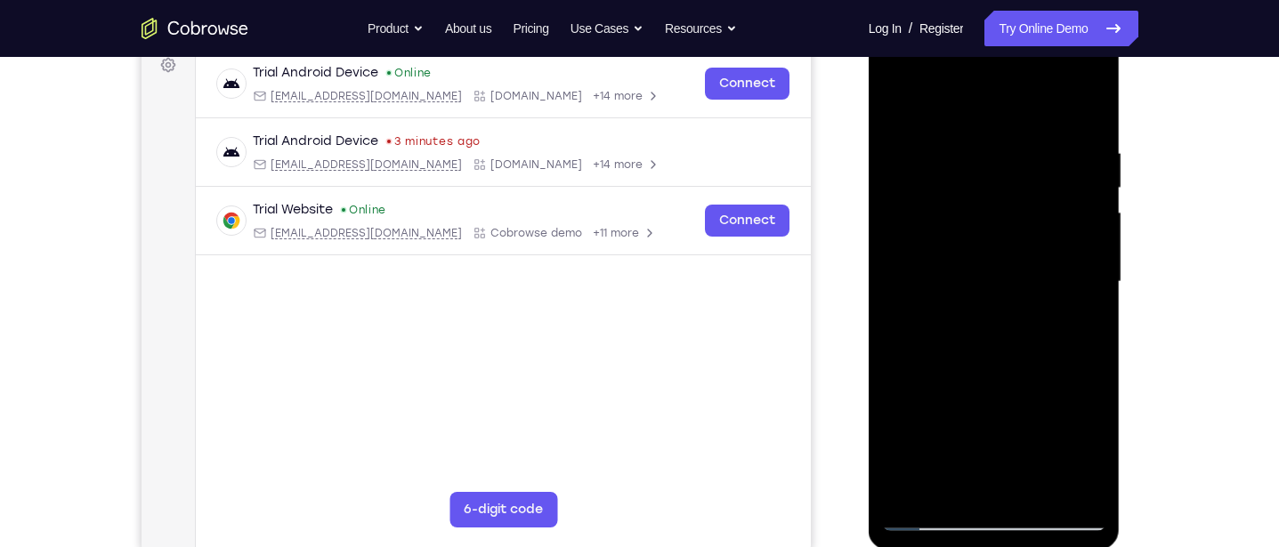
scroll to position [273, 0]
click at [1066, 363] on div at bounding box center [994, 284] width 224 height 498
click at [1070, 417] on div at bounding box center [994, 284] width 224 height 498
click at [1079, 404] on div at bounding box center [994, 284] width 224 height 498
click at [1080, 396] on div at bounding box center [994, 284] width 224 height 498
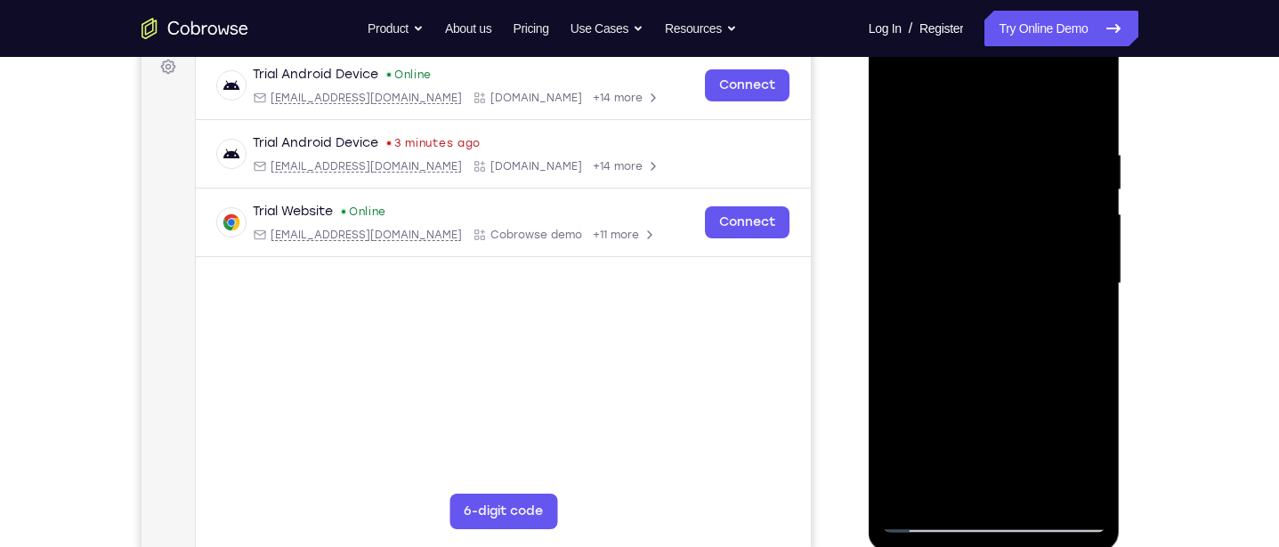
click at [1082, 381] on div at bounding box center [994, 284] width 224 height 498
click at [1083, 379] on div at bounding box center [994, 284] width 224 height 498
click at [1024, 135] on div at bounding box center [994, 284] width 224 height 498
click at [1079, 357] on div at bounding box center [994, 284] width 224 height 498
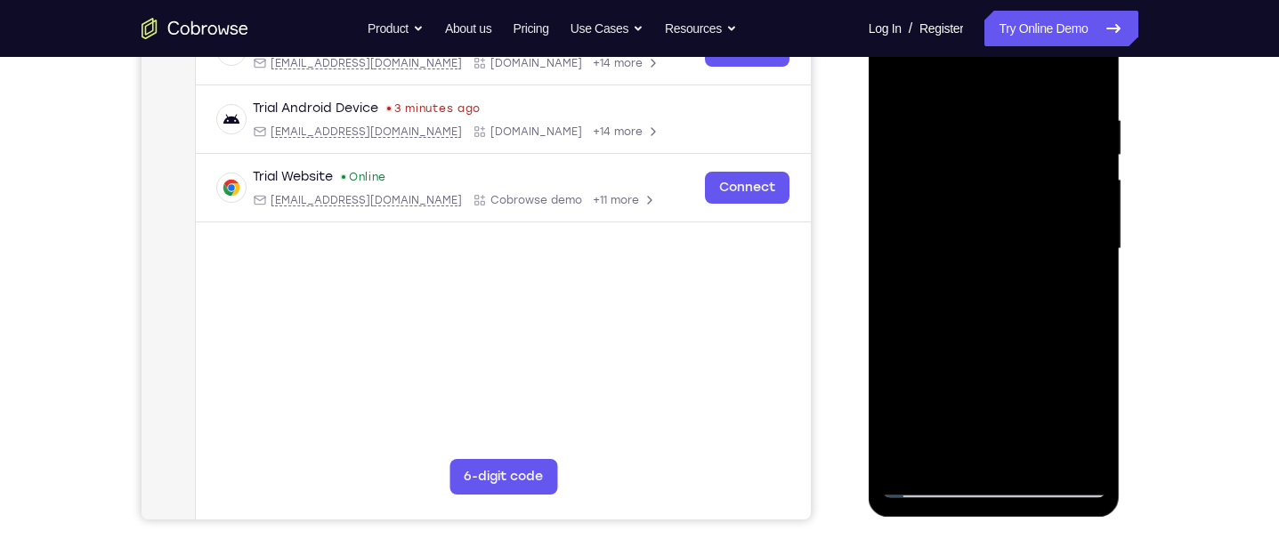
scroll to position [322, 0]
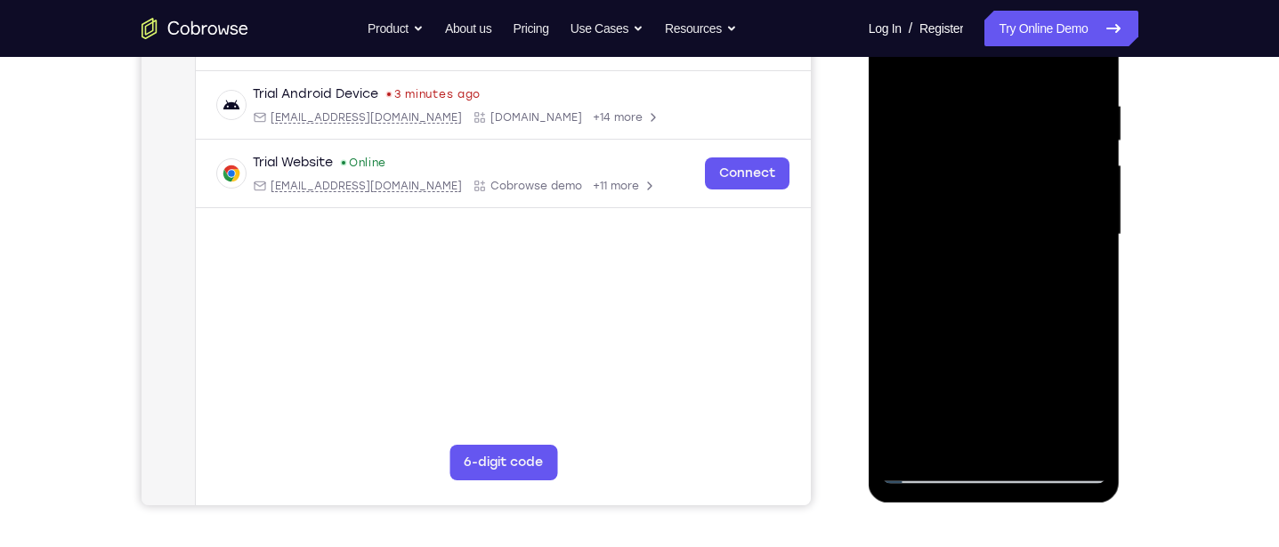
click at [1092, 294] on div at bounding box center [994, 235] width 224 height 498
click at [1090, 293] on div at bounding box center [994, 235] width 224 height 498
click at [1095, 292] on div at bounding box center [994, 235] width 224 height 498
click at [1093, 293] on div at bounding box center [994, 235] width 224 height 498
click at [1096, 292] on div at bounding box center [994, 235] width 224 height 498
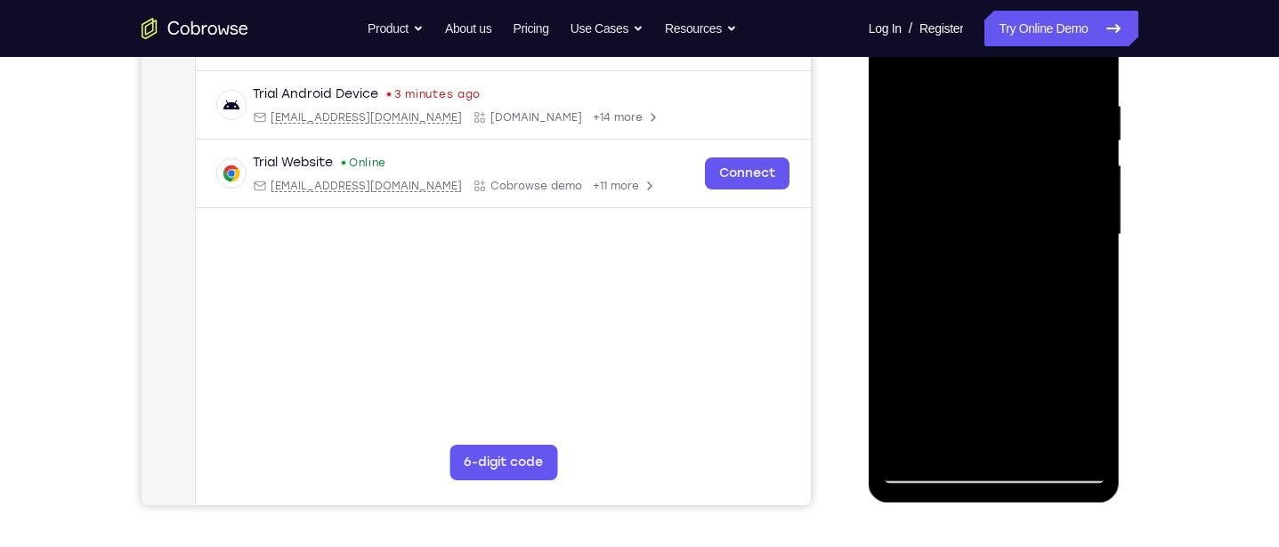
click at [899, 323] on div at bounding box center [994, 235] width 224 height 498
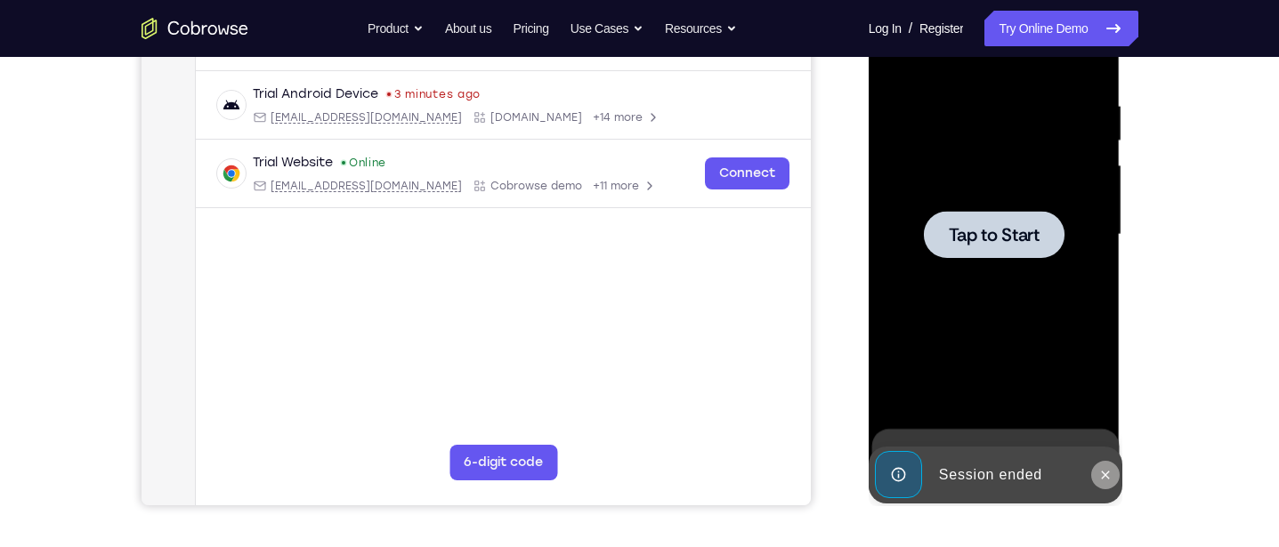
click at [1104, 488] on button at bounding box center [1105, 475] width 28 height 28
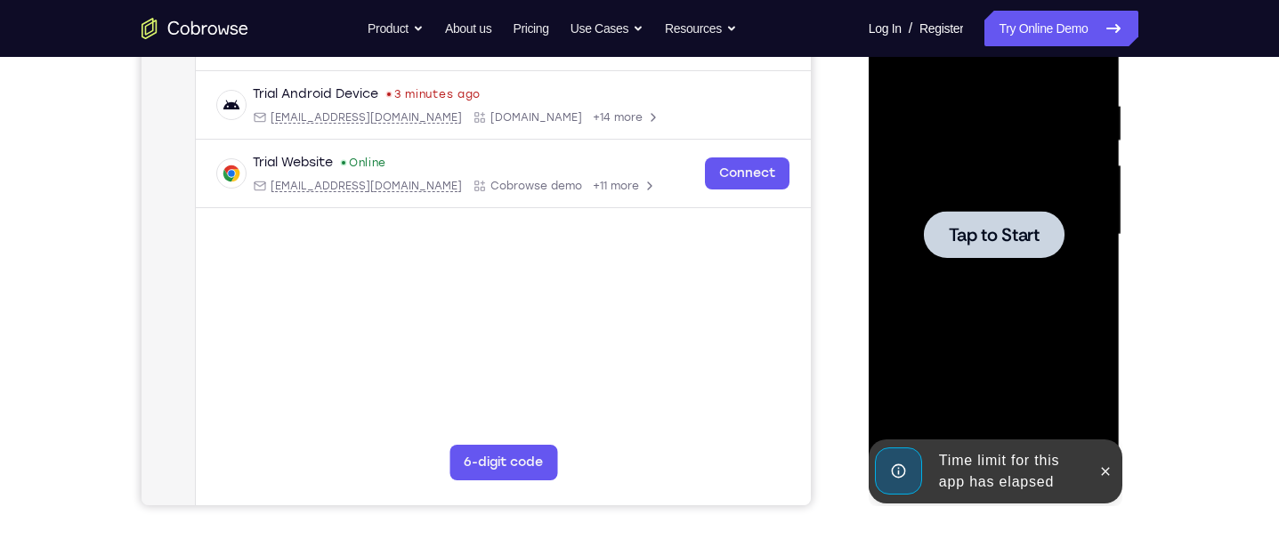
click at [1019, 231] on span "Tap to Start" at bounding box center [994, 235] width 91 height 18
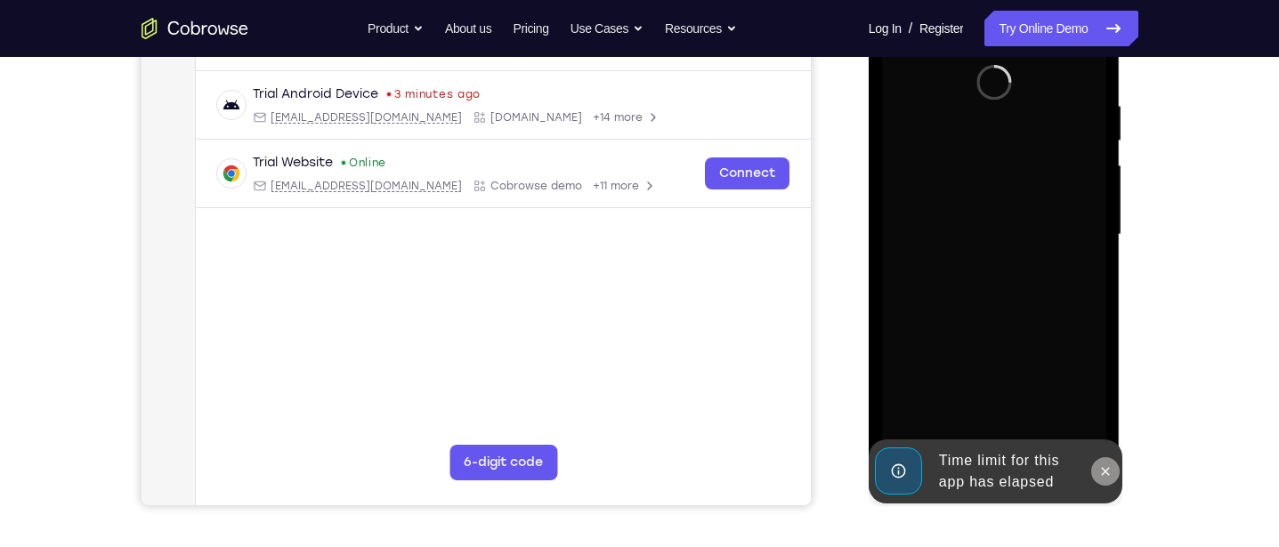
click at [1099, 470] on icon at bounding box center [1105, 472] width 14 height 14
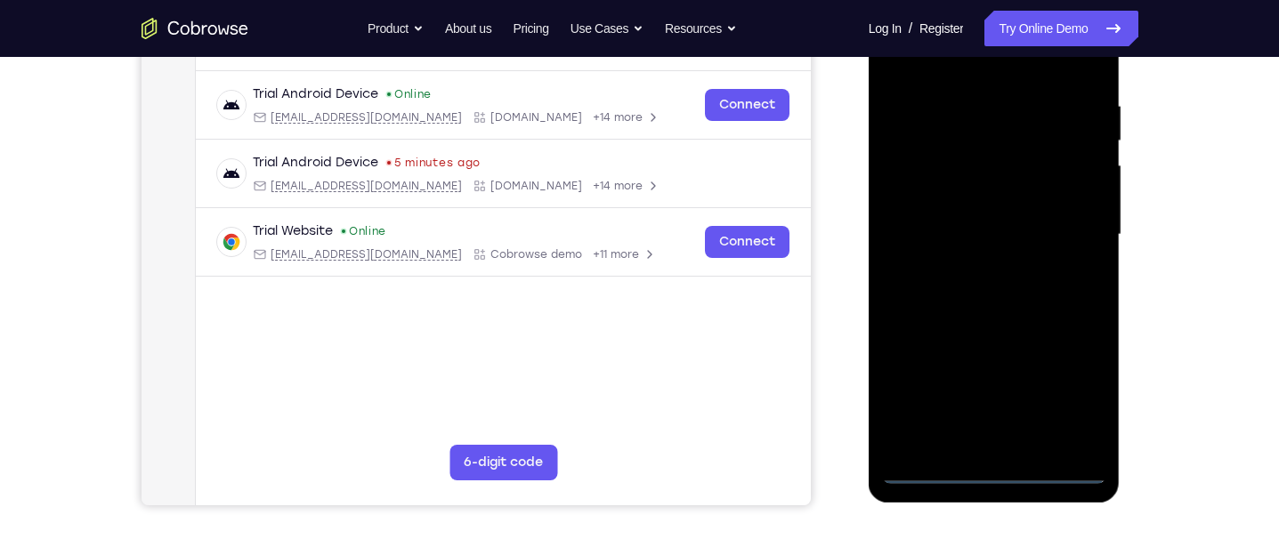
click at [994, 471] on div at bounding box center [994, 235] width 224 height 498
click at [1070, 393] on div at bounding box center [994, 235] width 224 height 498
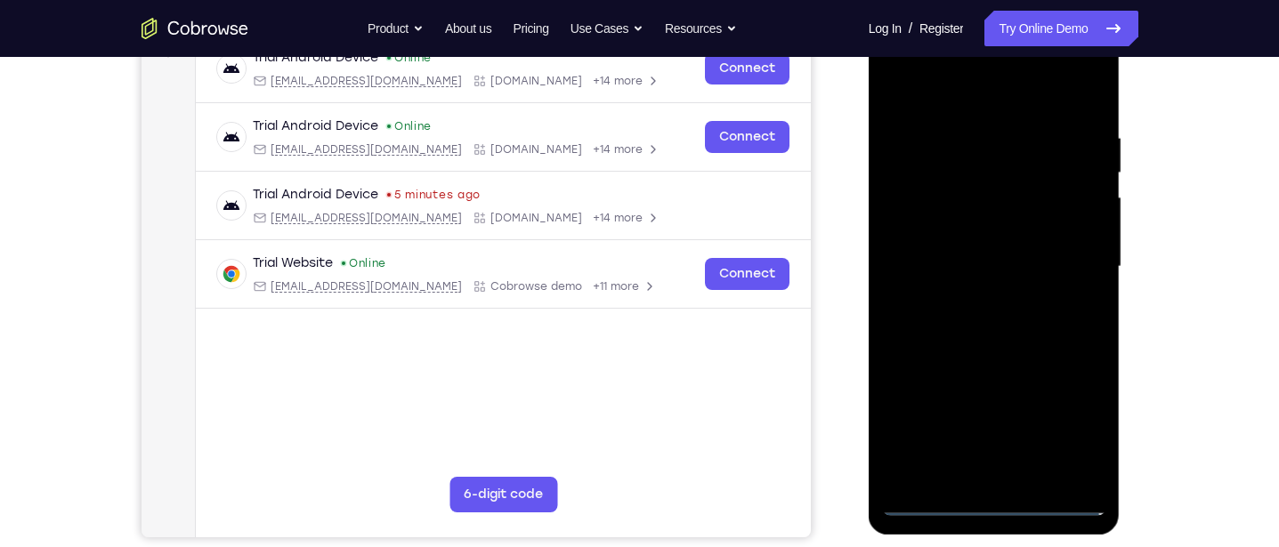
scroll to position [298, 0]
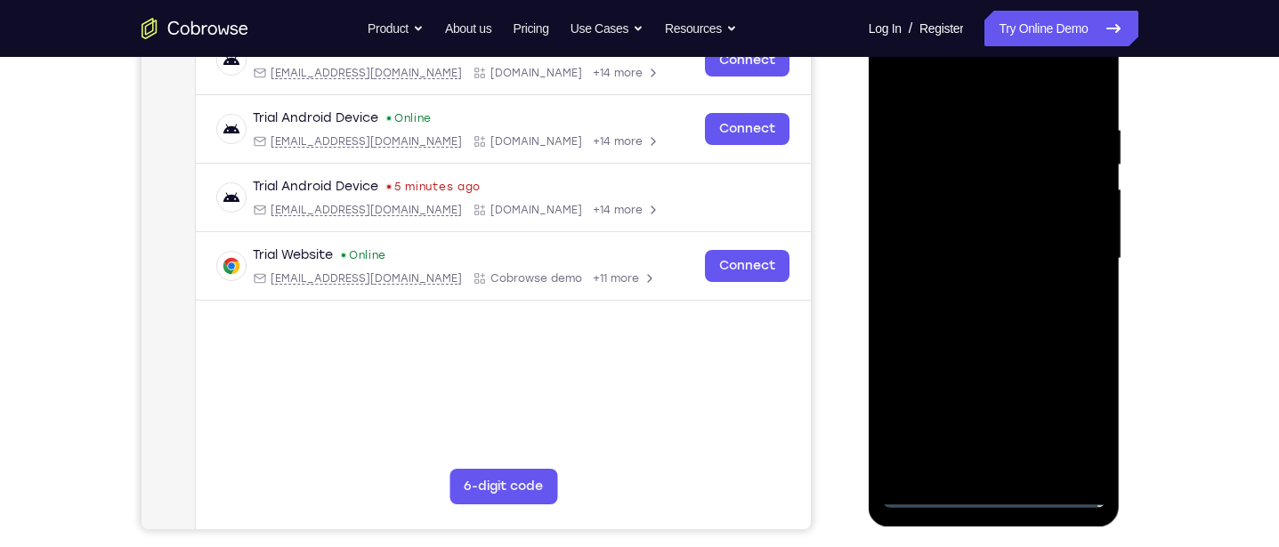
click at [997, 77] on div at bounding box center [994, 259] width 224 height 498
click at [1071, 247] on div at bounding box center [994, 259] width 224 height 498
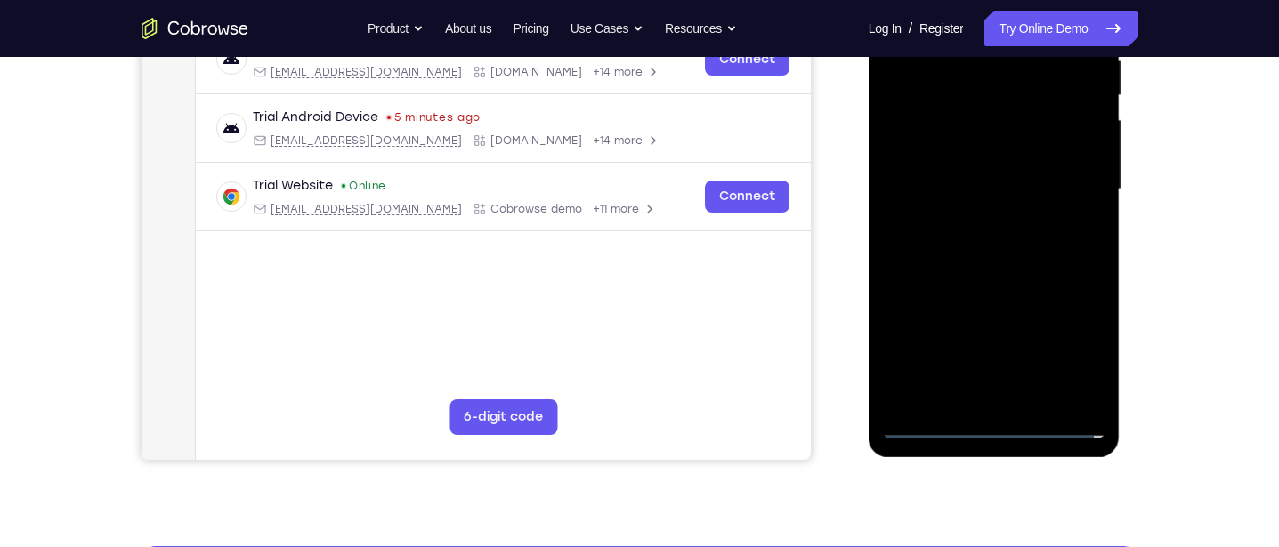
scroll to position [369, 0]
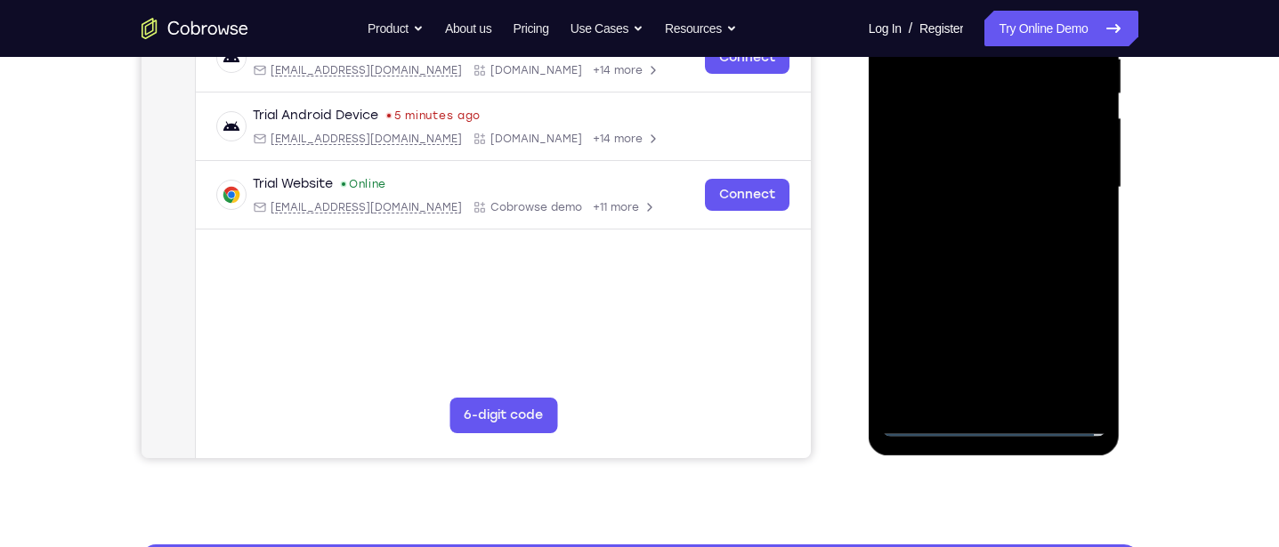
click at [982, 392] on div at bounding box center [994, 188] width 224 height 498
click at [1014, 175] on div at bounding box center [994, 188] width 224 height 498
click at [974, 147] on div at bounding box center [994, 188] width 224 height 498
click at [1030, 193] on div at bounding box center [994, 188] width 224 height 498
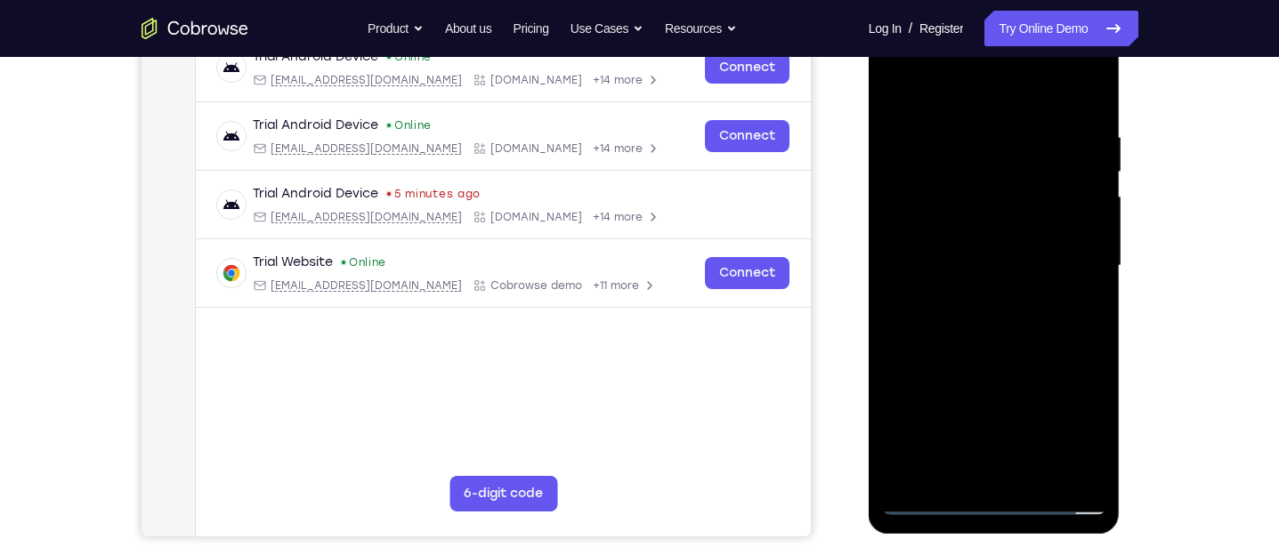
scroll to position [289, 0]
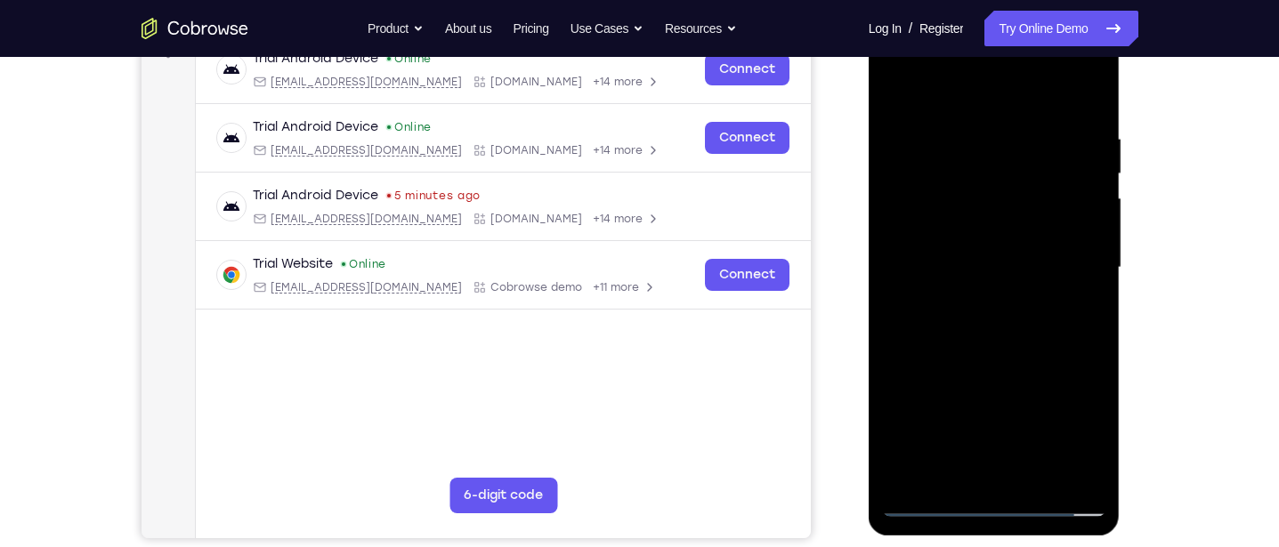
click at [1035, 307] on div at bounding box center [994, 268] width 224 height 498
click at [1095, 344] on div at bounding box center [994, 268] width 224 height 498
click at [1095, 342] on div at bounding box center [994, 268] width 224 height 498
click at [1096, 453] on div at bounding box center [994, 268] width 224 height 498
click at [1092, 344] on div at bounding box center [994, 268] width 224 height 498
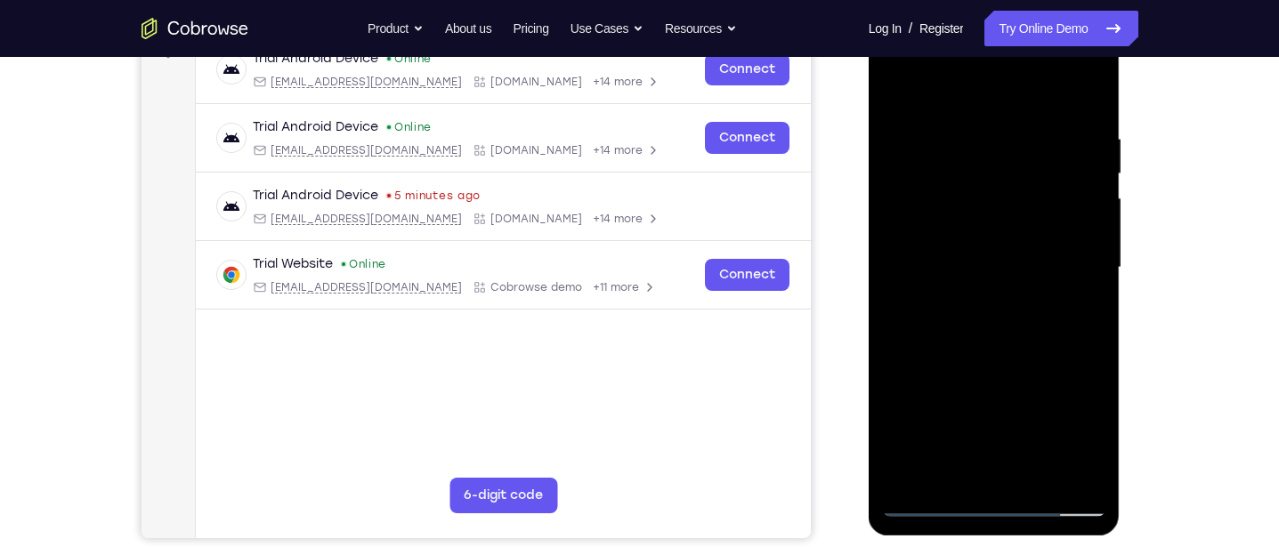
click at [899, 434] on div at bounding box center [994, 268] width 224 height 498
click at [1091, 273] on div at bounding box center [994, 268] width 224 height 498
click at [1090, 273] on div at bounding box center [994, 268] width 224 height 498
click at [1095, 273] on div at bounding box center [994, 268] width 224 height 498
click at [1034, 480] on div at bounding box center [994, 268] width 224 height 498
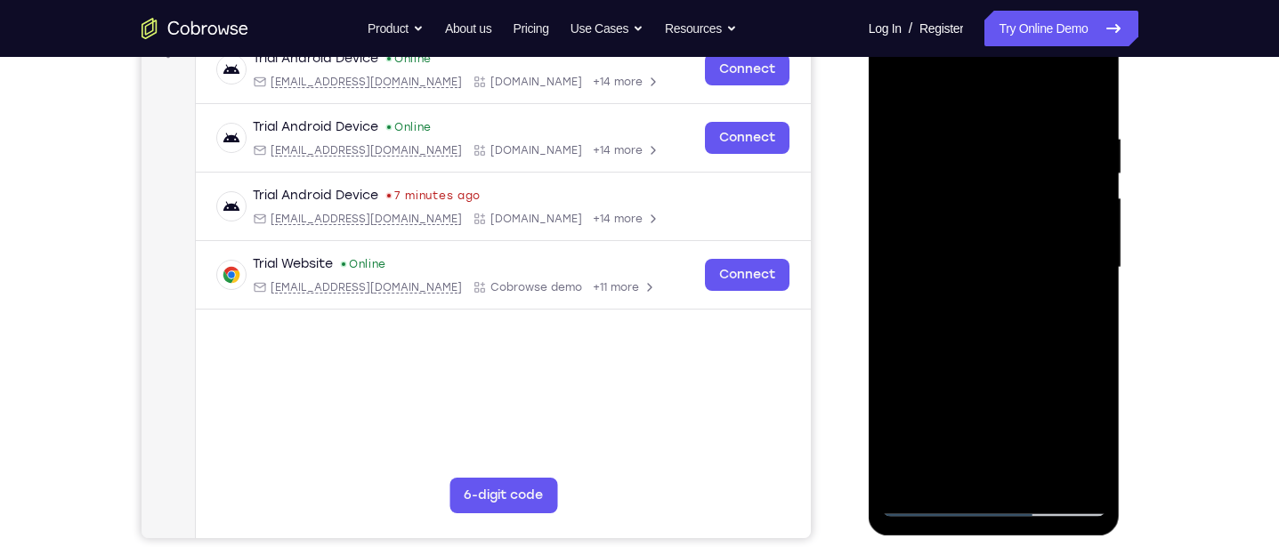
click at [1020, 338] on div at bounding box center [994, 268] width 224 height 498
click at [1022, 300] on div at bounding box center [994, 268] width 224 height 498
click at [1019, 210] on div at bounding box center [994, 268] width 224 height 498
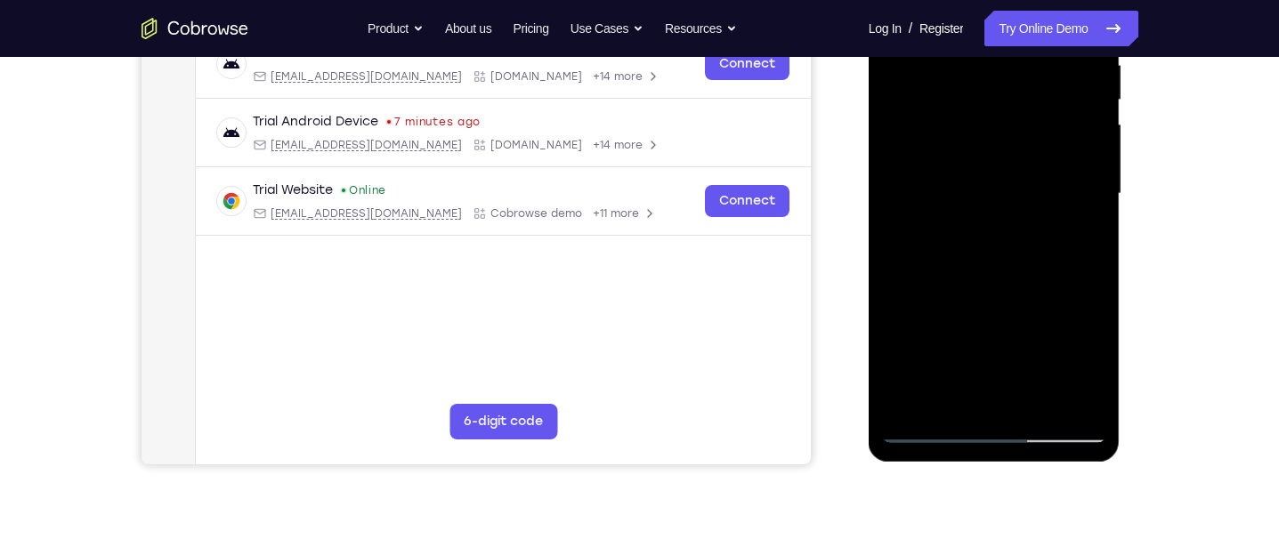
scroll to position [364, 0]
click at [972, 391] on div at bounding box center [994, 193] width 224 height 498
click at [1095, 360] on div at bounding box center [994, 193] width 224 height 498
click at [1087, 360] on div at bounding box center [994, 193] width 224 height 498
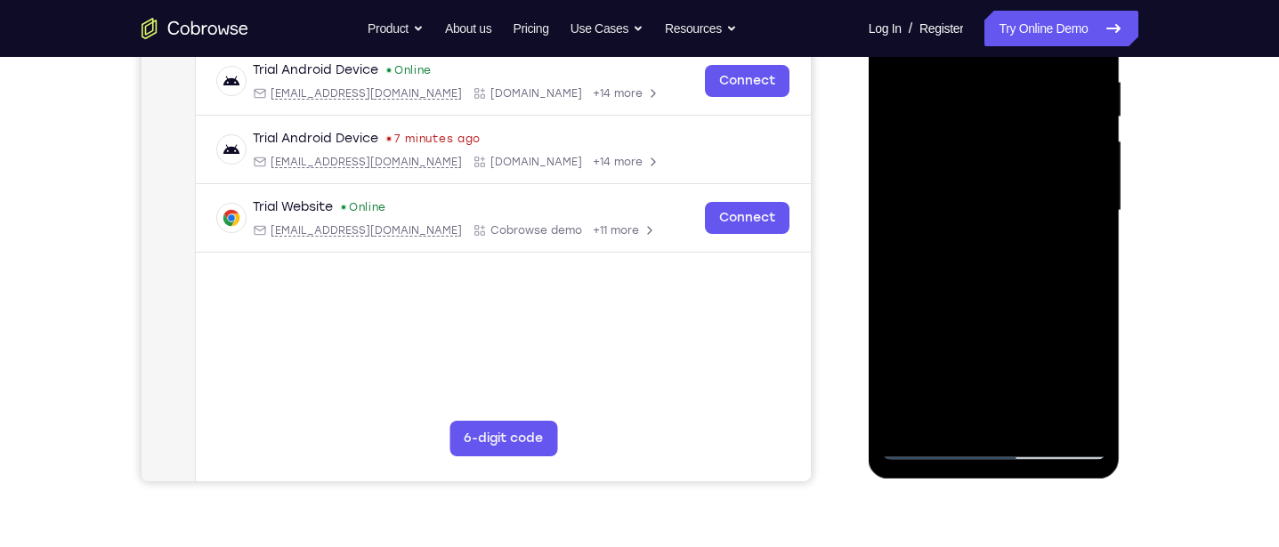
scroll to position [353, 0]
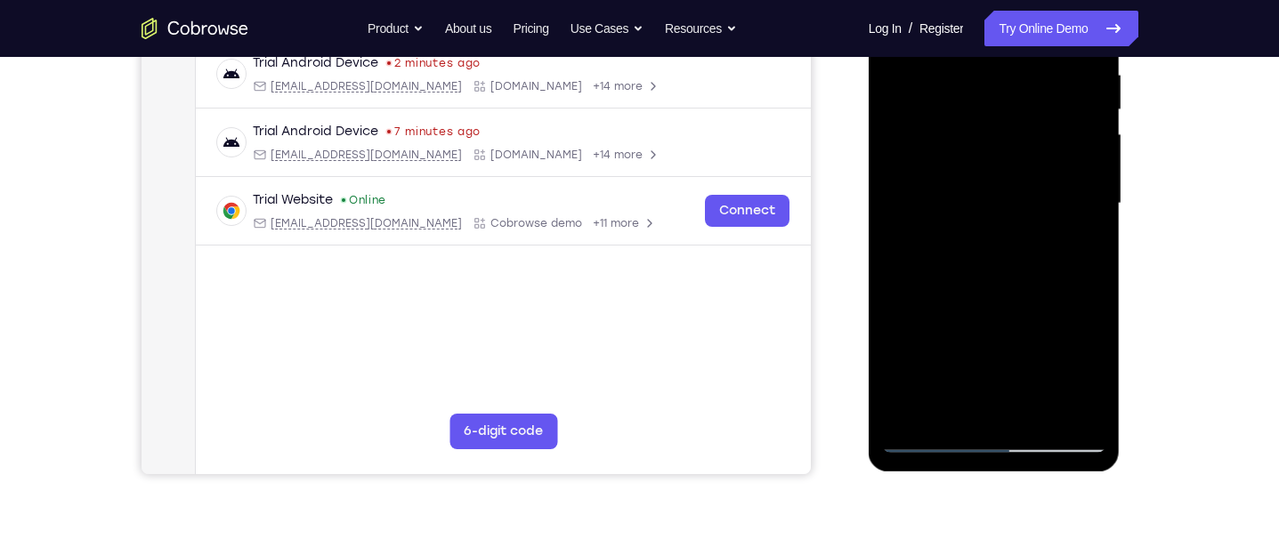
click at [1087, 370] on div at bounding box center [994, 204] width 224 height 498
click at [1083, 369] on div at bounding box center [994, 204] width 224 height 498
click at [1084, 369] on div at bounding box center [994, 204] width 224 height 498
click at [1088, 369] on div at bounding box center [994, 204] width 224 height 498
click at [966, 250] on div at bounding box center [994, 204] width 224 height 498
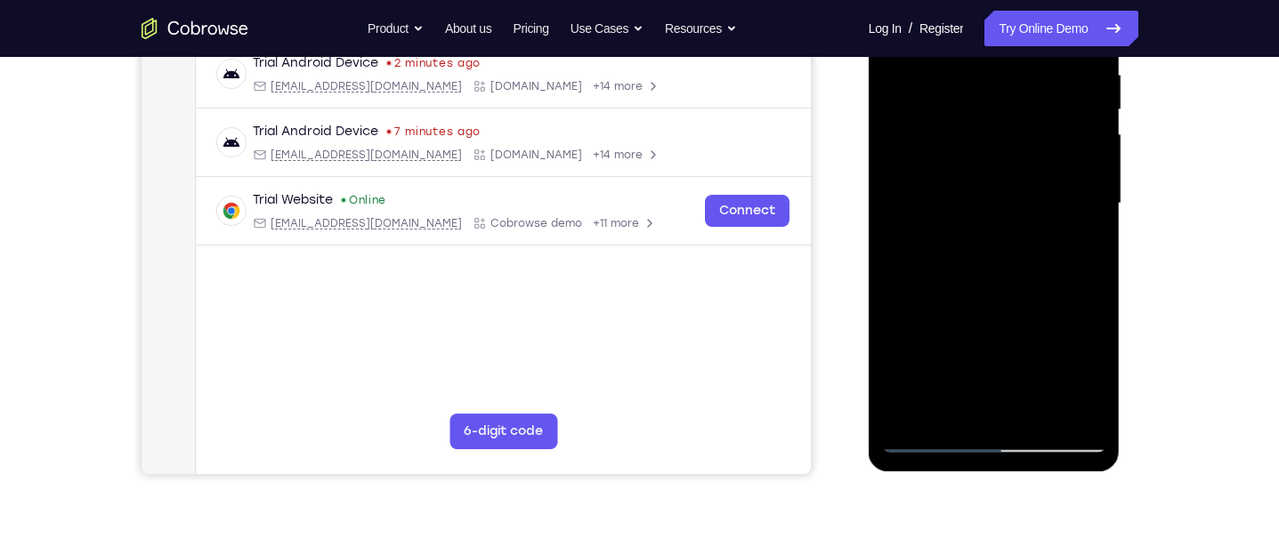
click at [1080, 246] on div at bounding box center [994, 204] width 224 height 498
click at [1170, 117] on div "Your Support Agent Your Customer Web iOS Android Next Steps We’d be happy to gi…" at bounding box center [639, 291] width 1139 height 1174
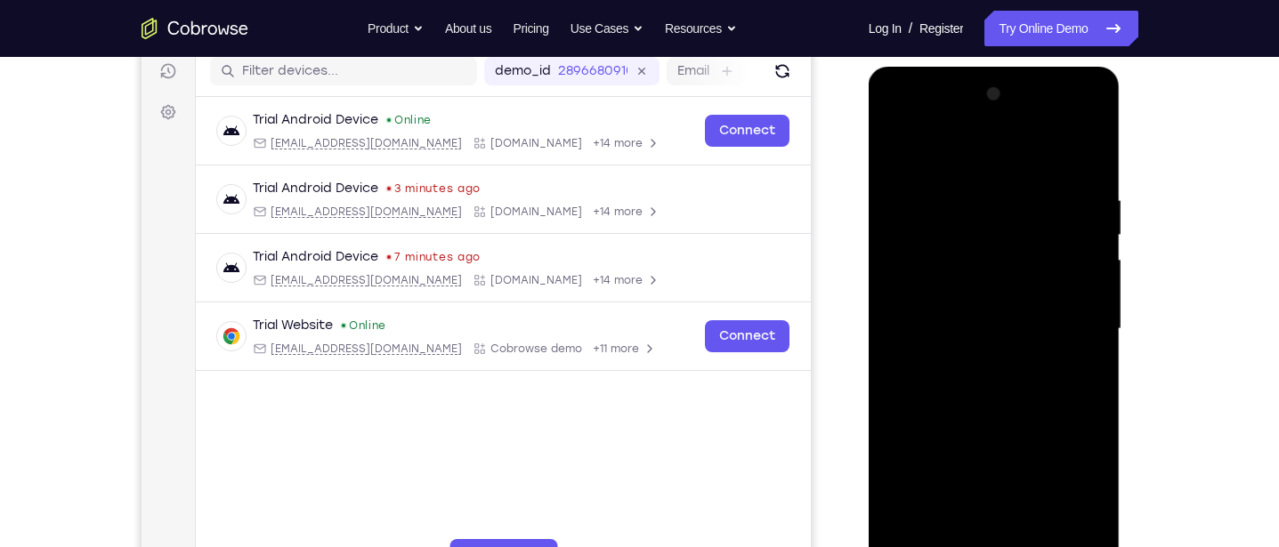
scroll to position [225, 0]
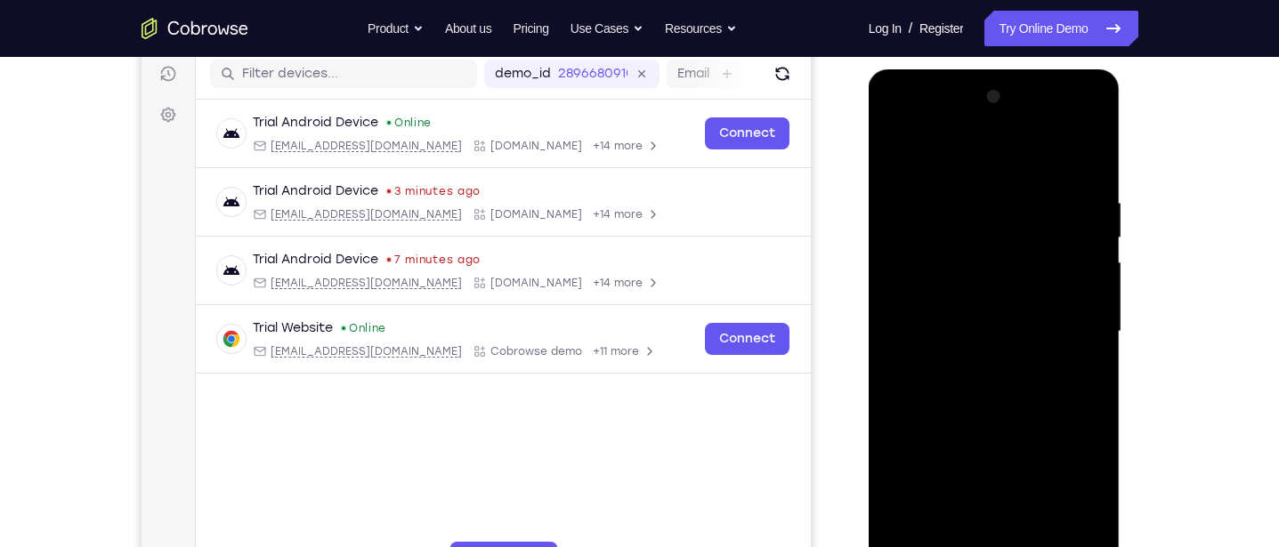
click at [893, 152] on div at bounding box center [994, 332] width 224 height 498
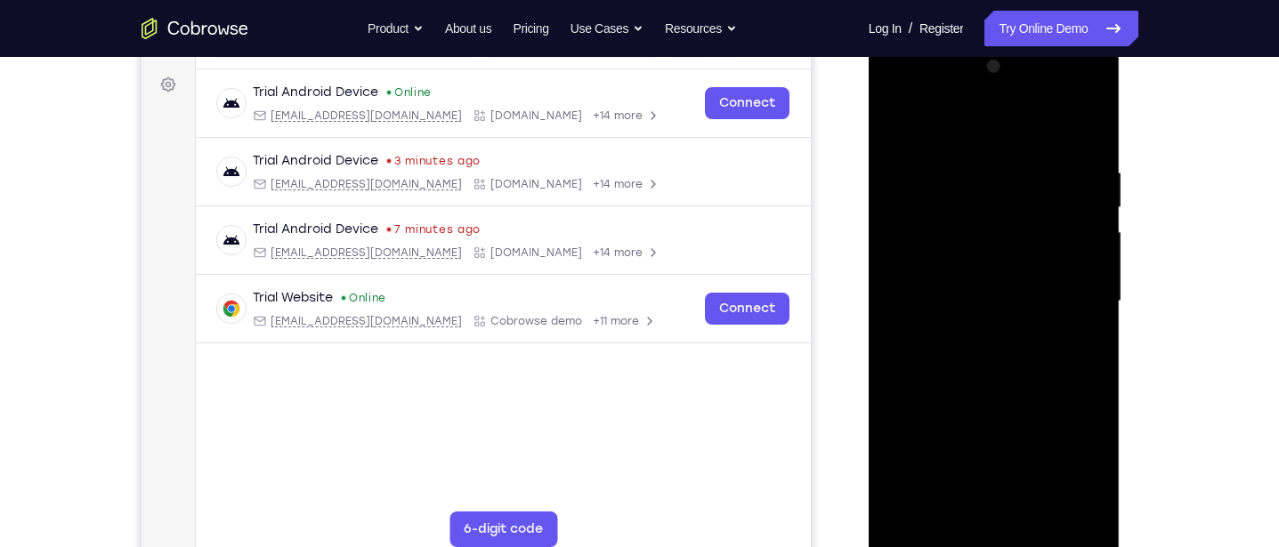
scroll to position [242, 0]
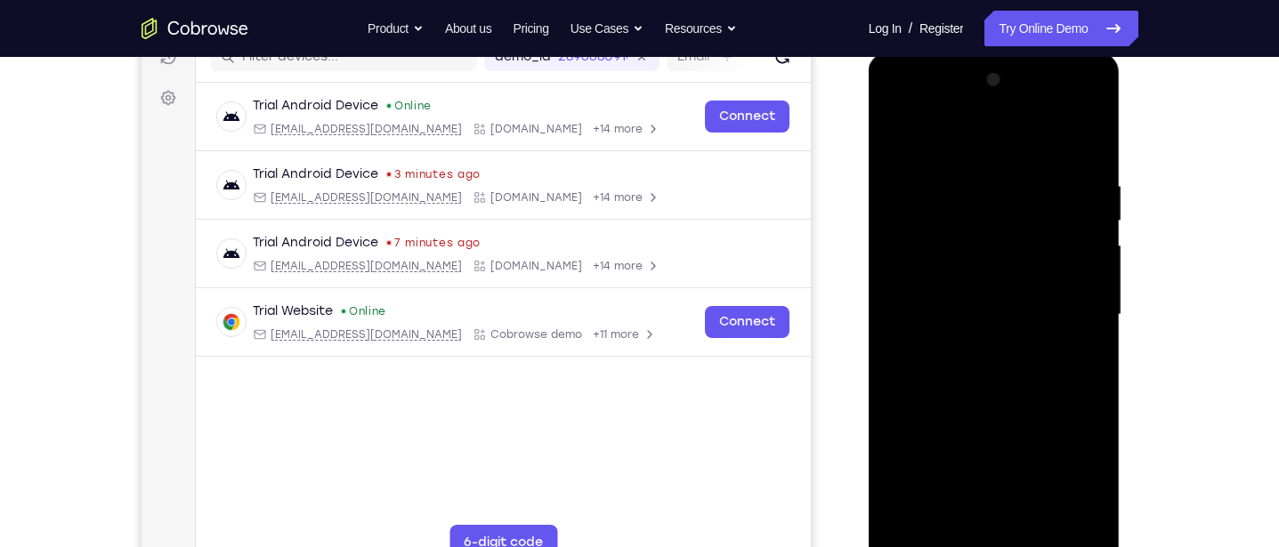
click at [972, 226] on div at bounding box center [994, 315] width 224 height 498
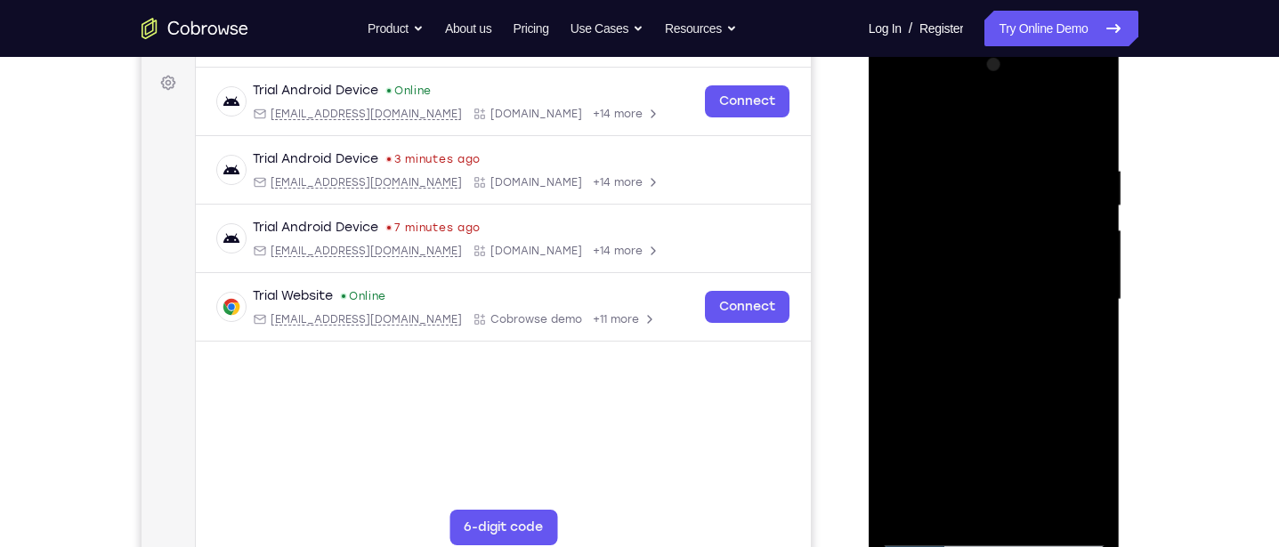
scroll to position [247, 0]
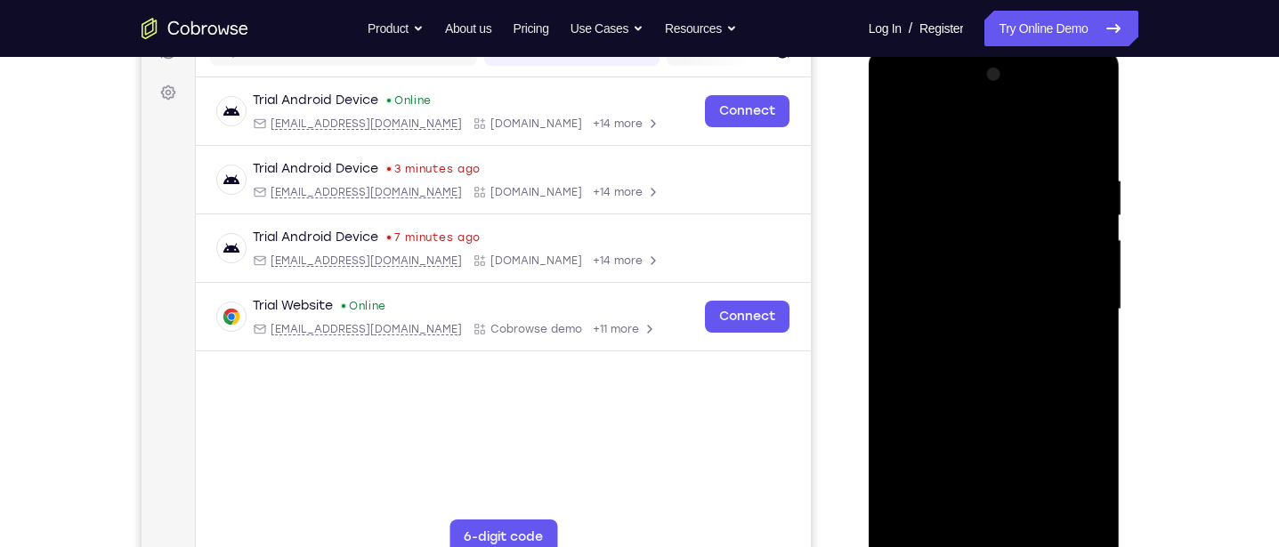
click at [1066, 341] on div at bounding box center [994, 310] width 224 height 498
click at [899, 127] on div at bounding box center [994, 310] width 224 height 498
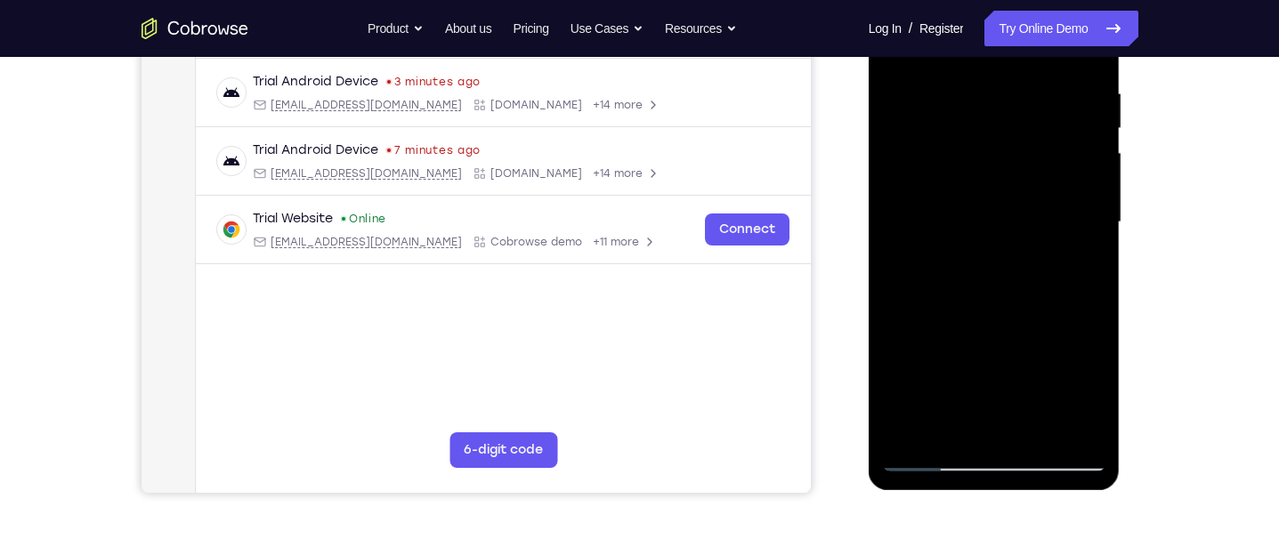
scroll to position [336, 0]
click at [900, 402] on div at bounding box center [994, 221] width 224 height 498
click at [1093, 238] on div at bounding box center [994, 221] width 224 height 498
click at [1092, 243] on div at bounding box center [994, 221] width 224 height 498
click at [1095, 240] on div at bounding box center [994, 221] width 224 height 498
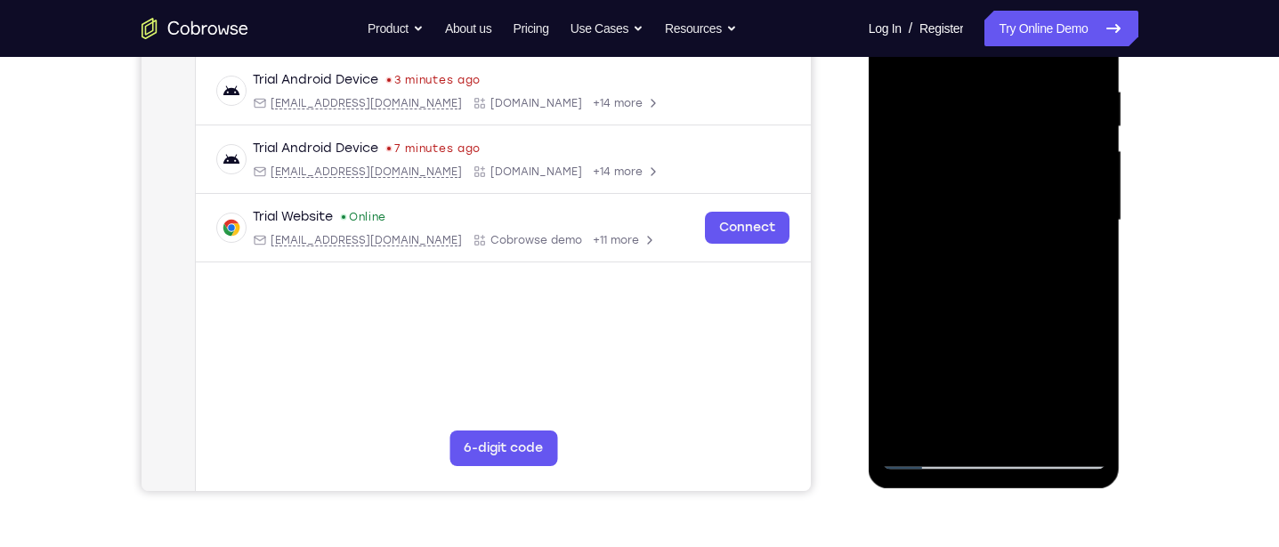
click at [894, 243] on div at bounding box center [994, 221] width 224 height 498
click at [1093, 242] on div at bounding box center [994, 221] width 224 height 498
click at [1092, 244] on div at bounding box center [994, 221] width 224 height 498
click at [1093, 246] on div at bounding box center [994, 221] width 224 height 498
click at [1095, 242] on div at bounding box center [994, 221] width 224 height 498
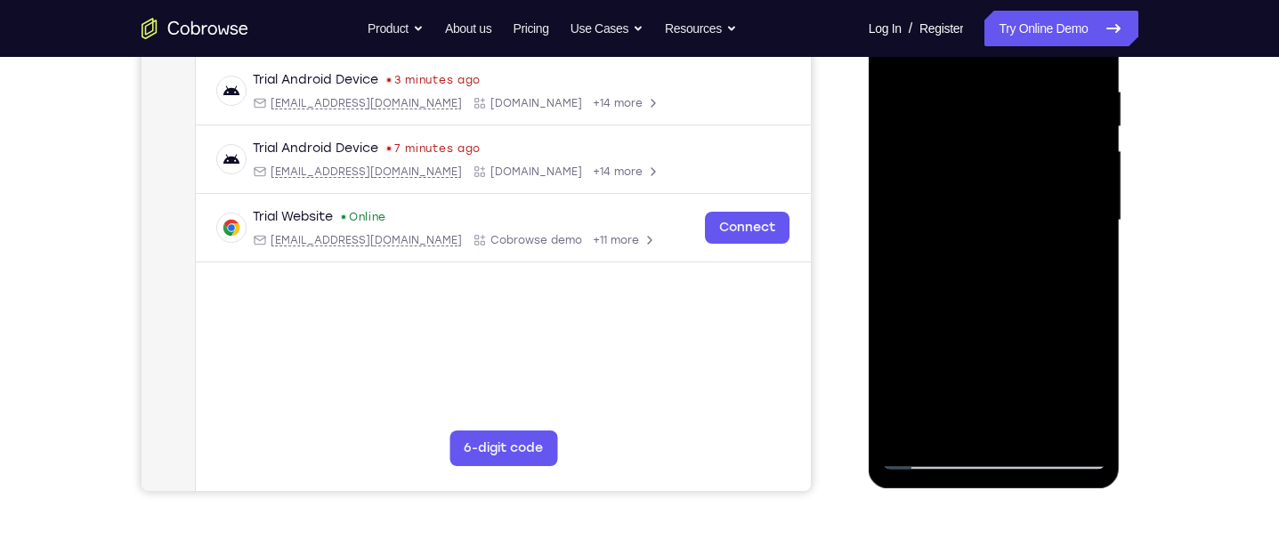
click at [1089, 241] on div at bounding box center [994, 221] width 224 height 498
click at [1095, 243] on div at bounding box center [994, 221] width 224 height 498
click at [1091, 246] on div at bounding box center [994, 221] width 224 height 498
click at [1095, 239] on div at bounding box center [994, 221] width 224 height 498
click at [1096, 241] on div at bounding box center [994, 221] width 224 height 498
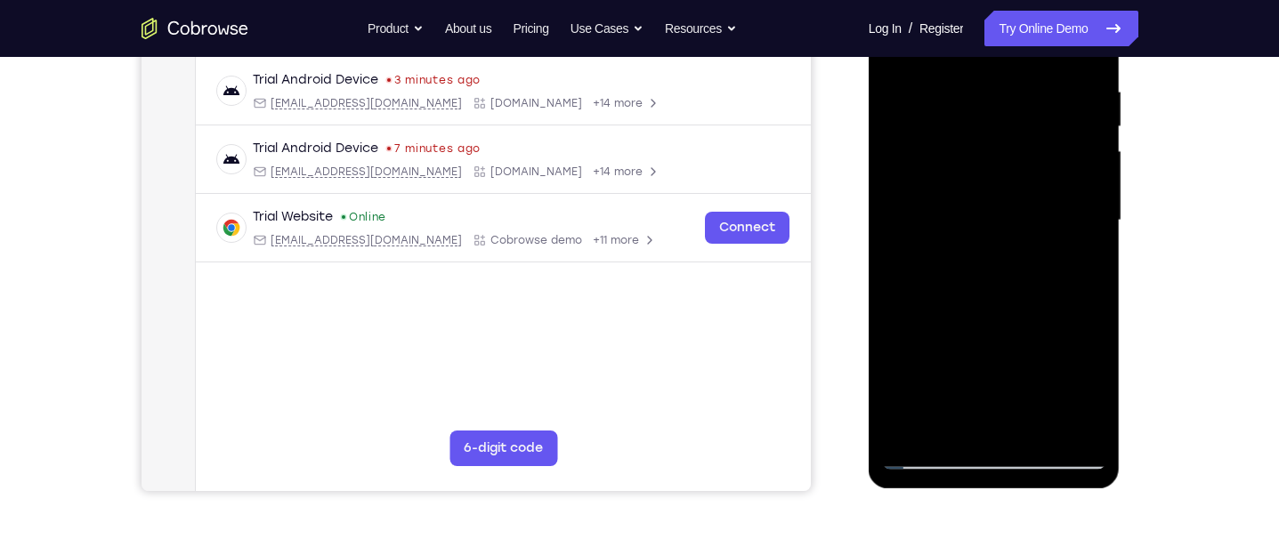
click at [1095, 241] on div at bounding box center [994, 221] width 224 height 498
click at [1088, 239] on div at bounding box center [994, 221] width 224 height 498
click at [1087, 240] on div at bounding box center [994, 221] width 224 height 498
click at [1087, 239] on div at bounding box center [994, 221] width 224 height 498
click at [1090, 236] on div at bounding box center [994, 221] width 224 height 498
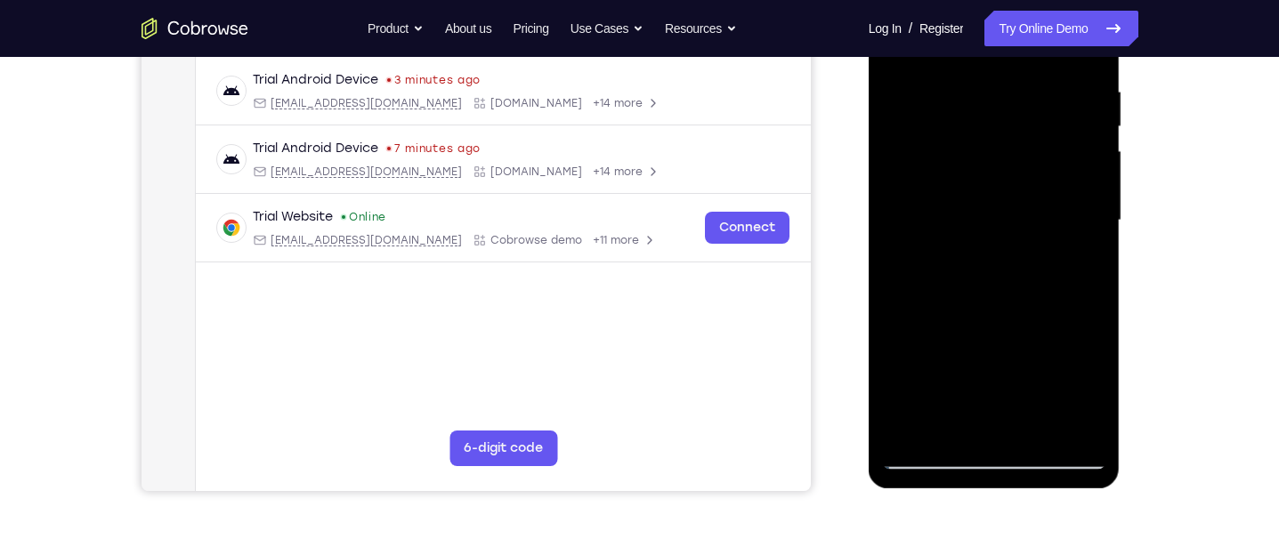
click at [1006, 208] on div at bounding box center [994, 221] width 224 height 498
click at [998, 214] on div at bounding box center [994, 221] width 224 height 498
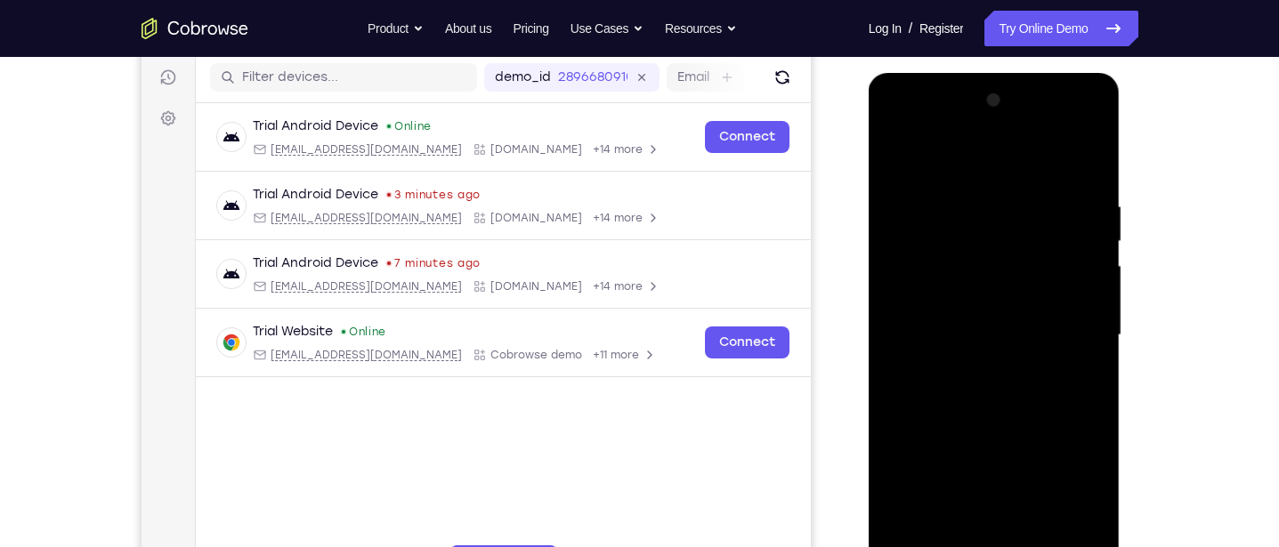
scroll to position [219, 0]
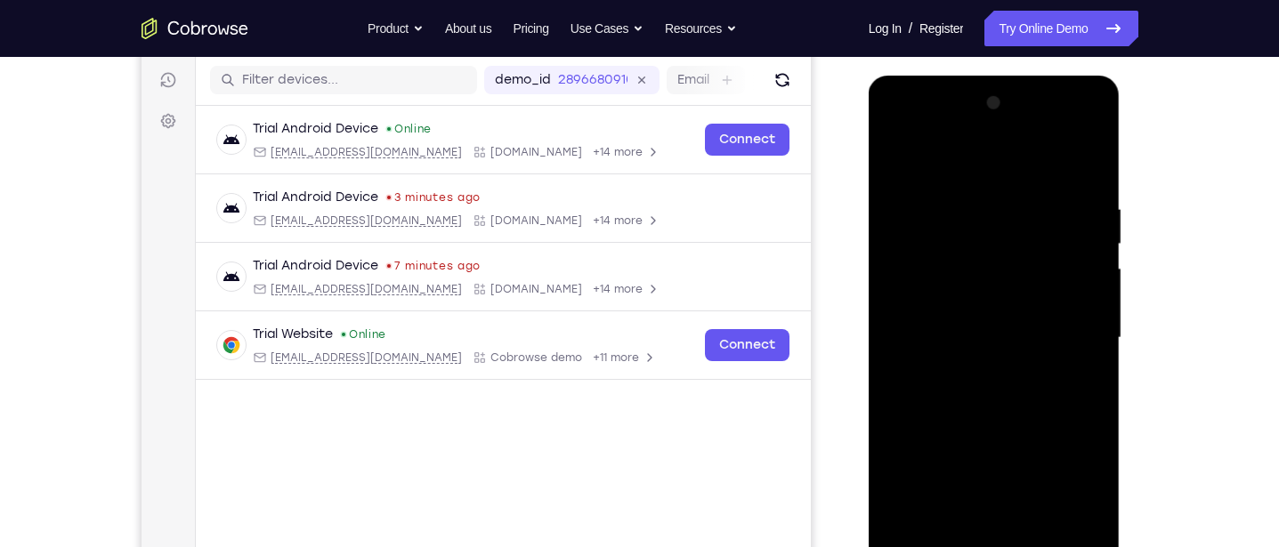
click at [1095, 301] on div at bounding box center [994, 338] width 224 height 498
click at [1092, 300] on div at bounding box center [994, 338] width 224 height 498
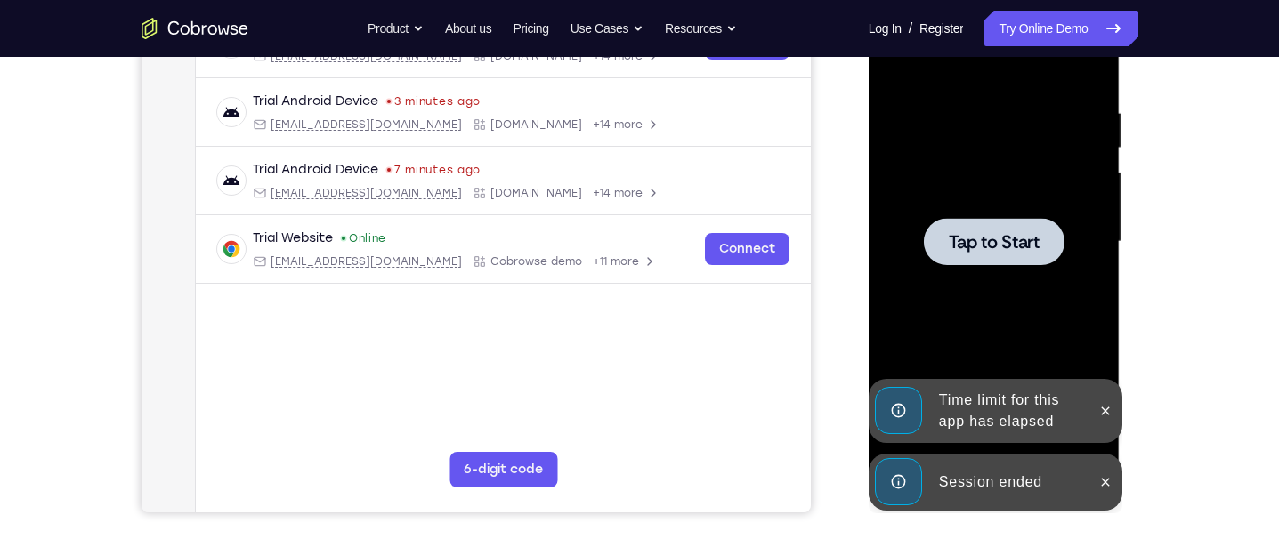
scroll to position [322, 0]
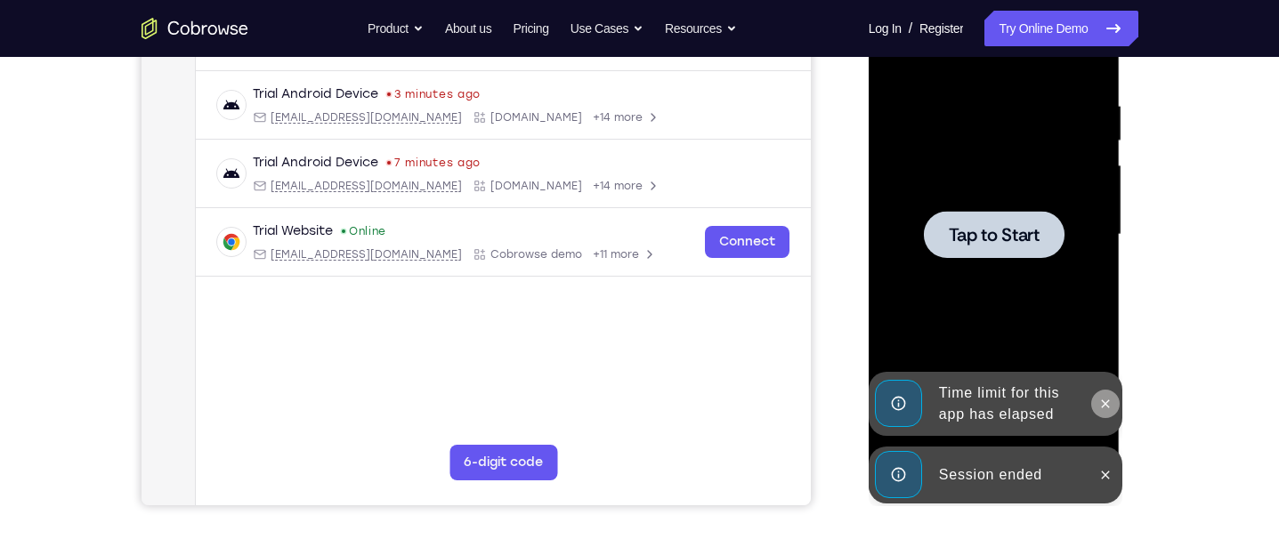
click at [1098, 403] on icon at bounding box center [1105, 404] width 14 height 14
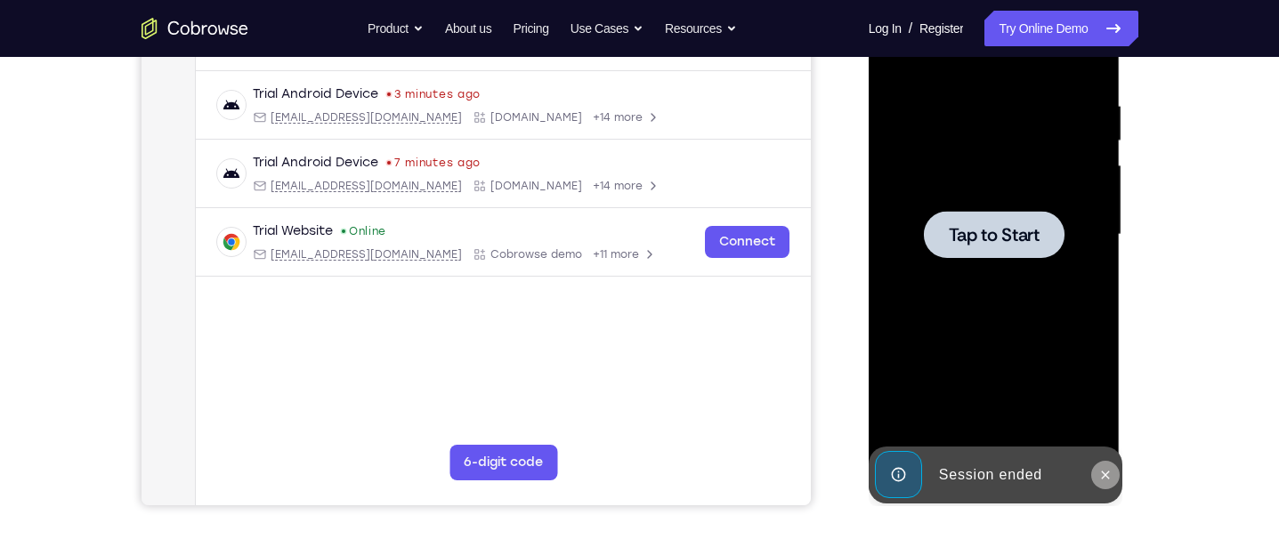
click at [1102, 475] on icon at bounding box center [1105, 475] width 14 height 14
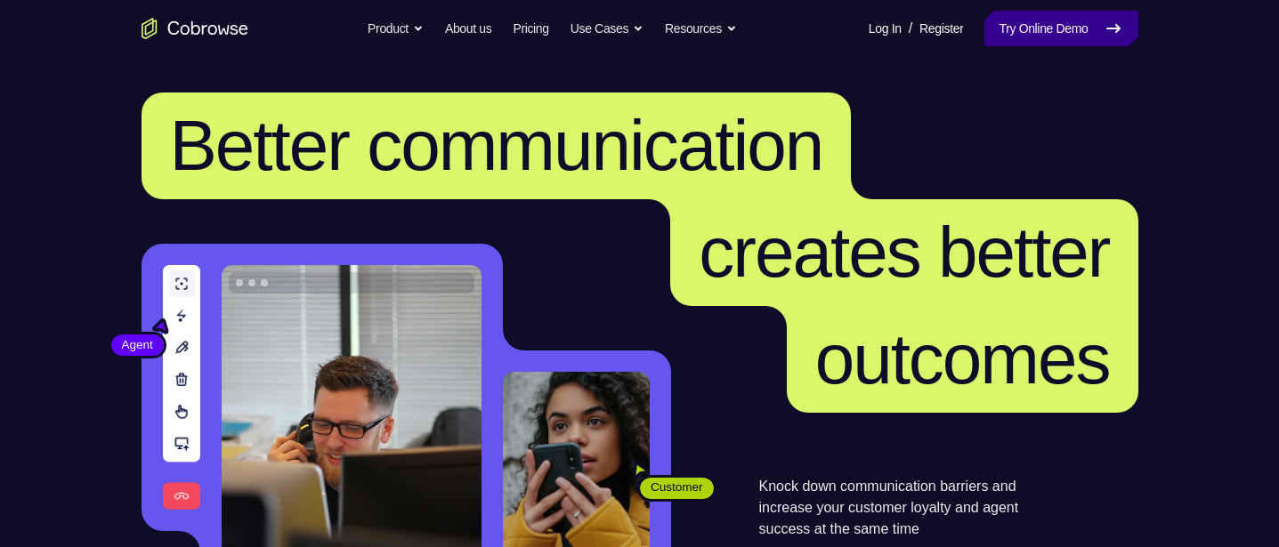
click at [1073, 28] on link "Try Online Demo" at bounding box center [1060, 29] width 153 height 36
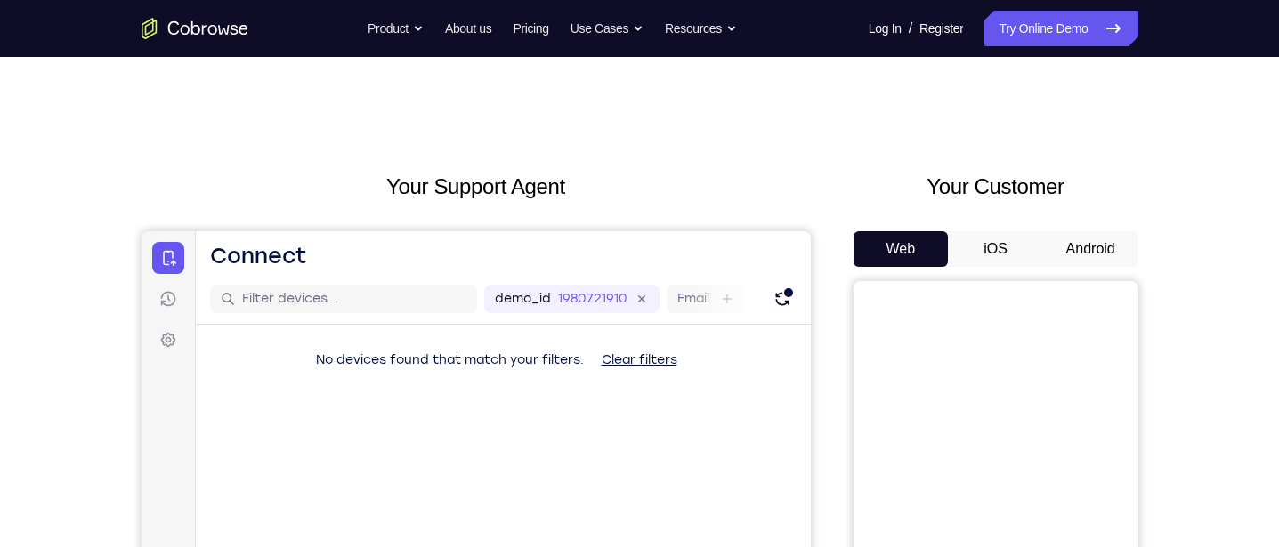
click at [1084, 249] on button "Android" at bounding box center [1090, 249] width 95 height 36
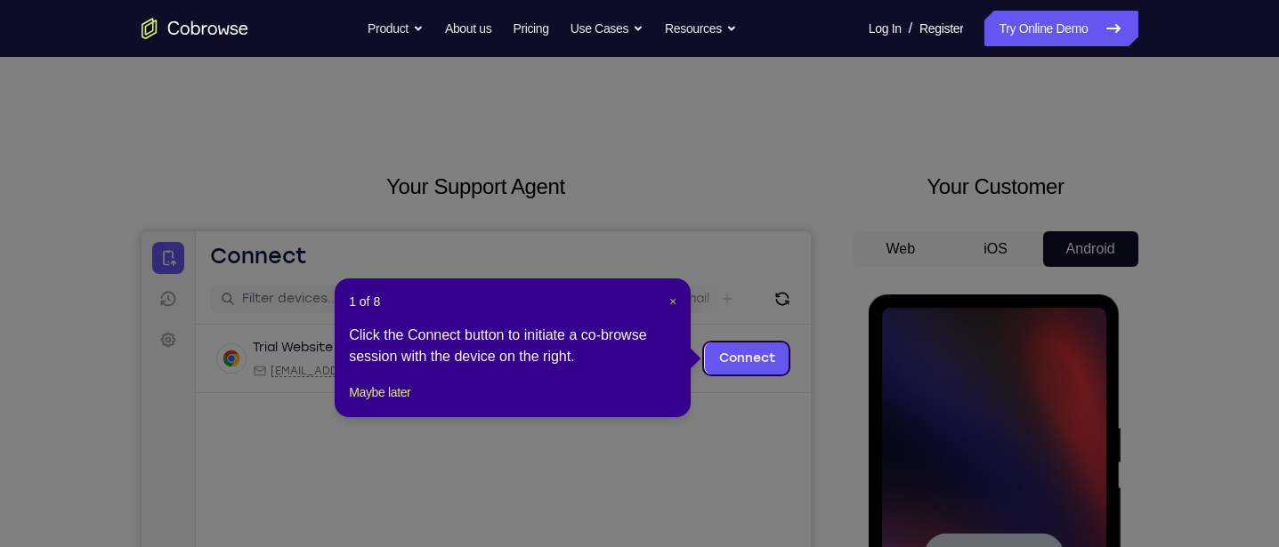
click at [669, 295] on span "×" at bounding box center [672, 302] width 7 height 14
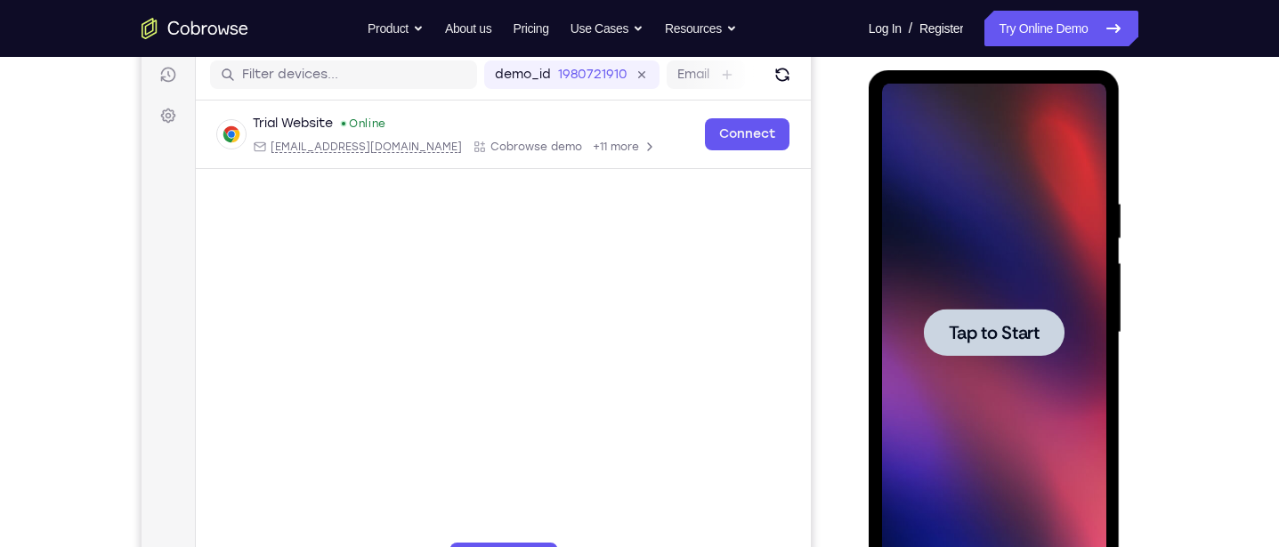
scroll to position [313, 0]
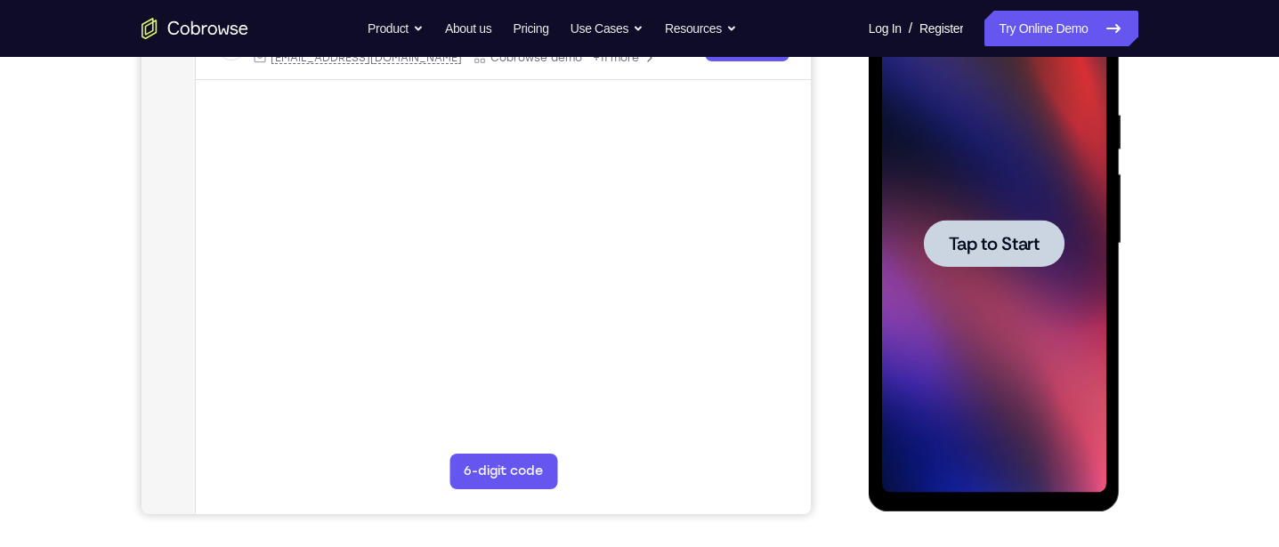
click at [1014, 246] on span "Tap to Start" at bounding box center [994, 244] width 91 height 18
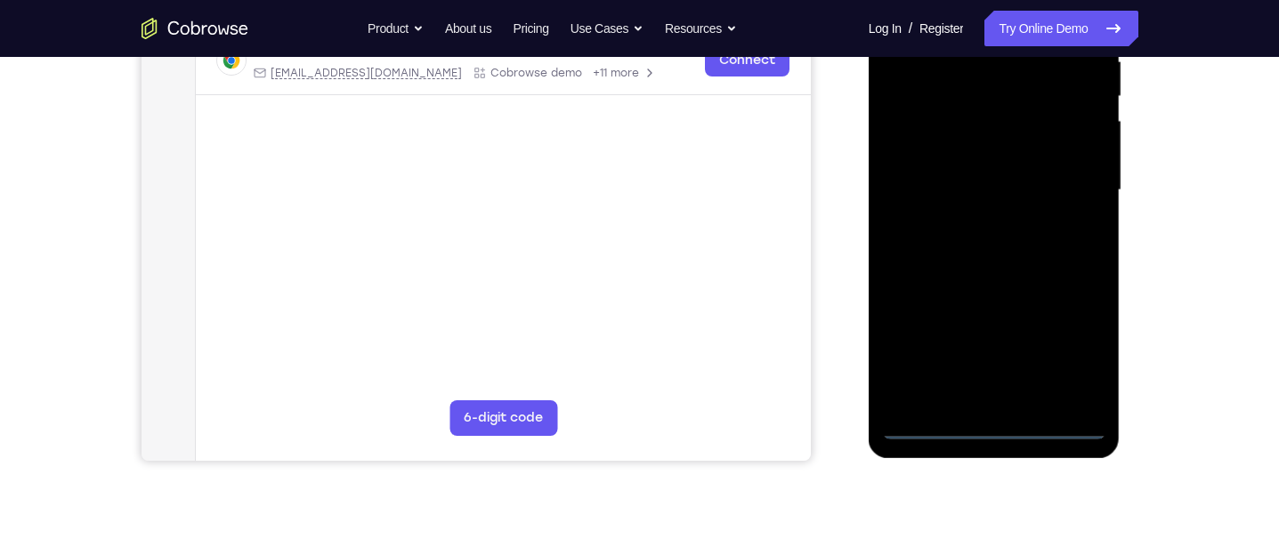
scroll to position [368, 0]
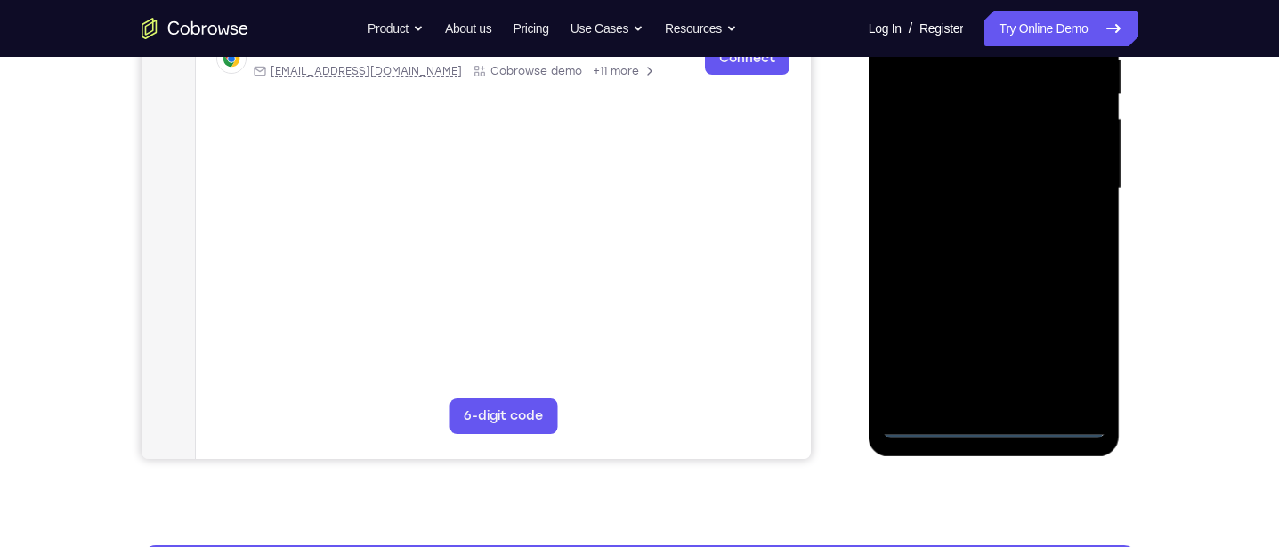
click at [993, 425] on div at bounding box center [994, 188] width 224 height 498
click at [1075, 346] on div at bounding box center [994, 188] width 224 height 498
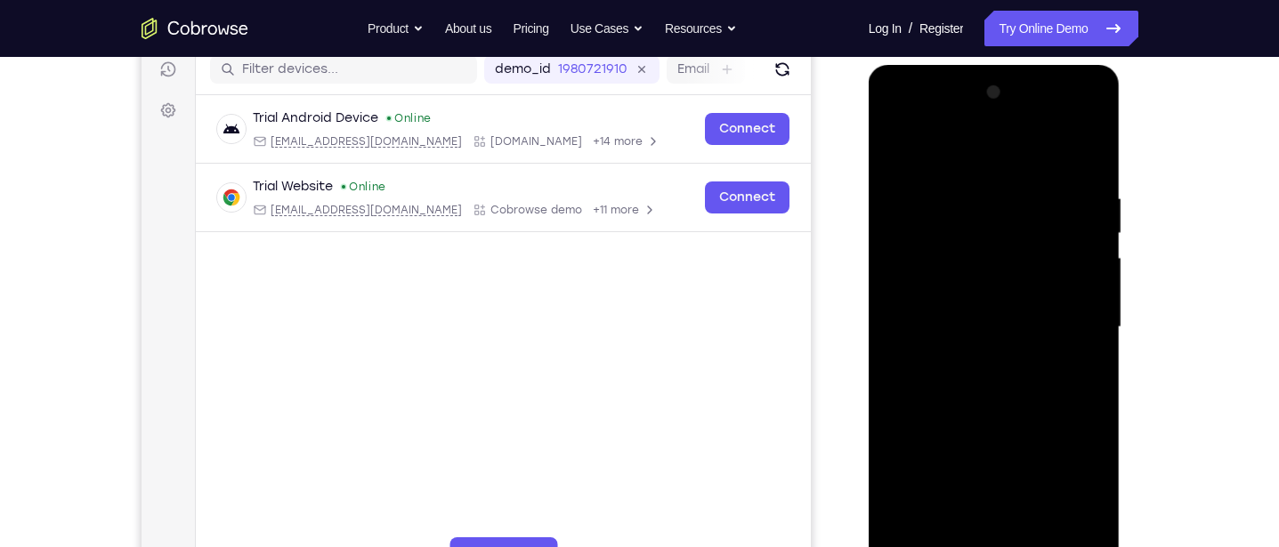
scroll to position [228, 0]
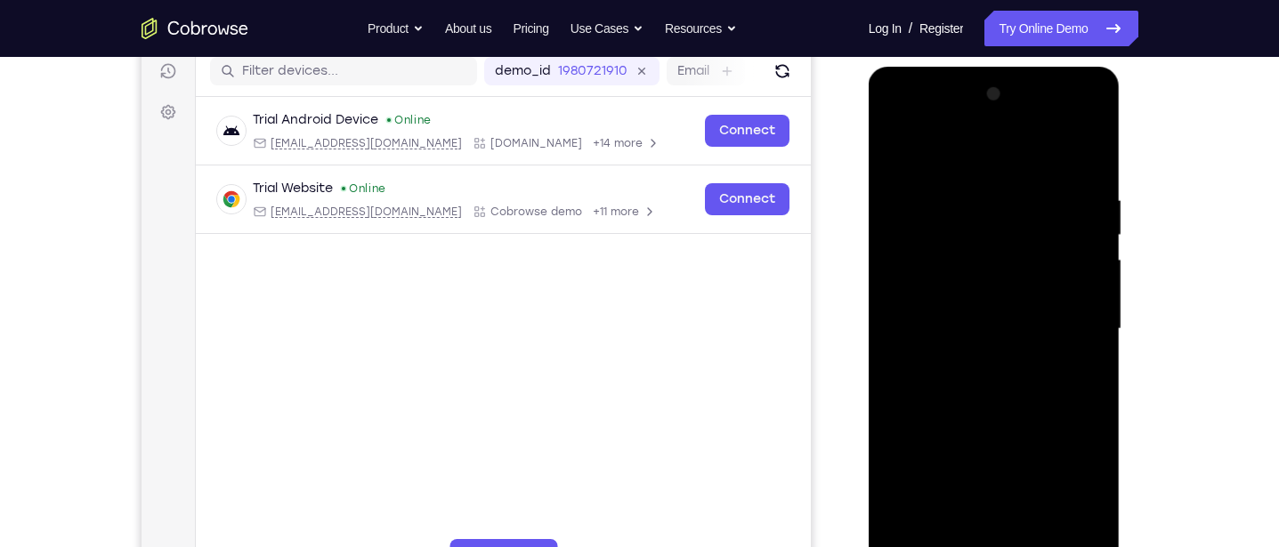
click at [1015, 160] on div at bounding box center [994, 329] width 224 height 498
click at [1072, 319] on div at bounding box center [994, 329] width 224 height 498
click at [974, 360] on div at bounding box center [994, 329] width 224 height 498
click at [1001, 314] on div at bounding box center [994, 329] width 224 height 498
click at [936, 287] on div at bounding box center [994, 329] width 224 height 498
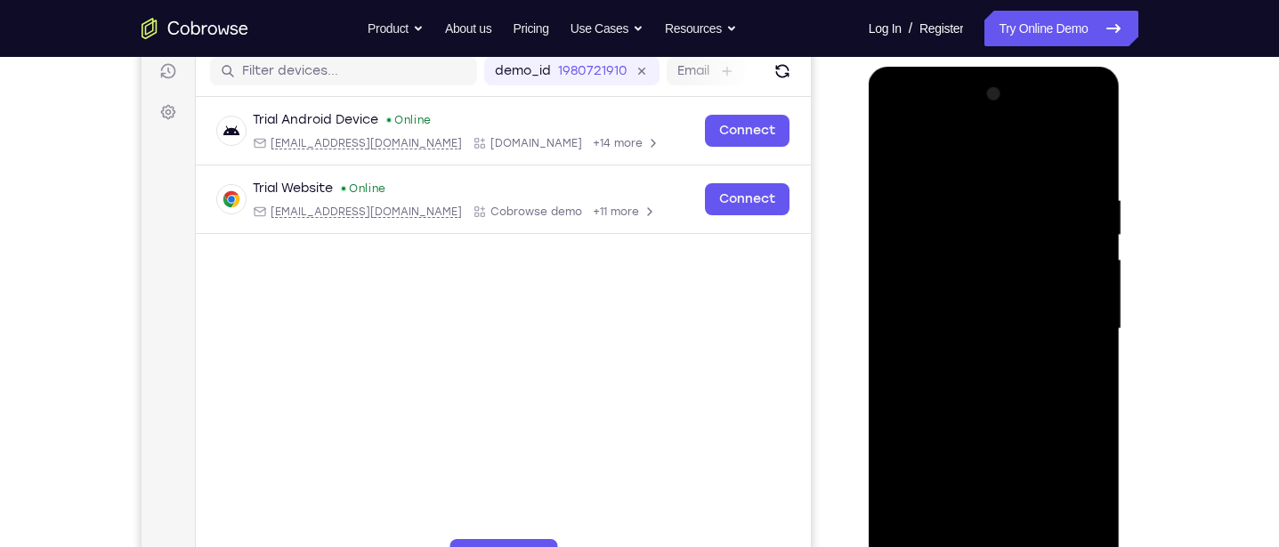
click at [998, 322] on div at bounding box center [994, 329] width 224 height 498
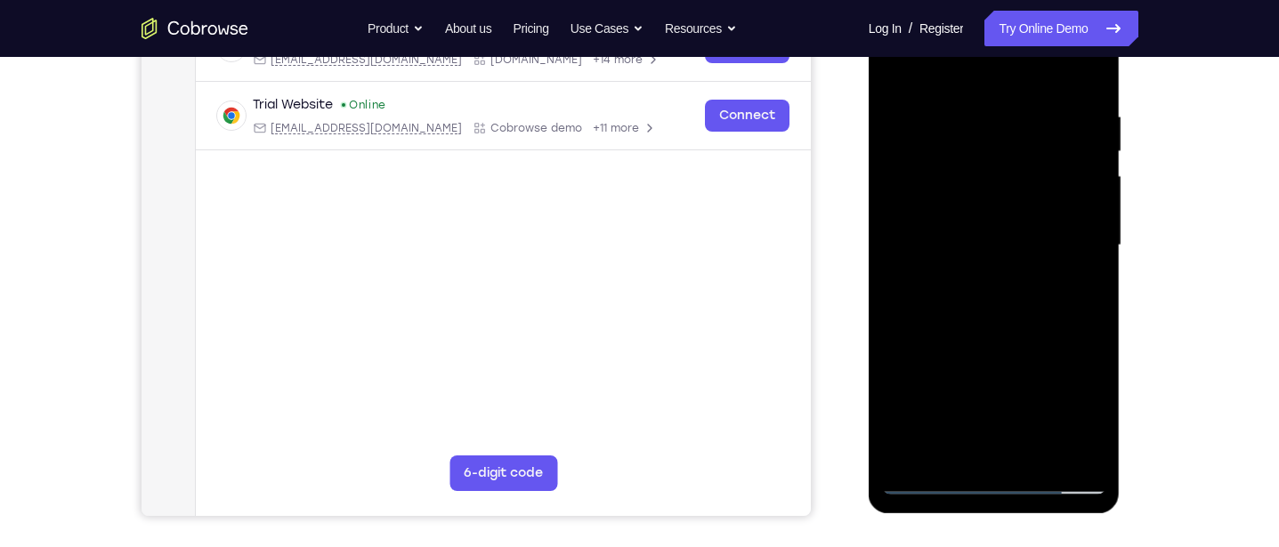
scroll to position [327, 0]
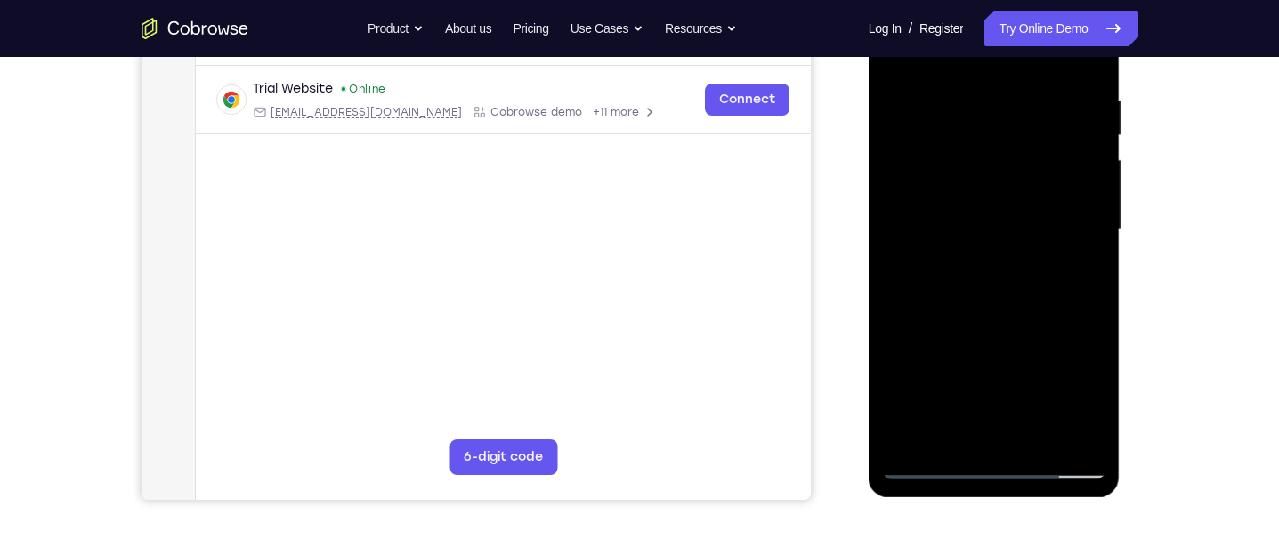
click at [1056, 267] on div at bounding box center [994, 229] width 224 height 498
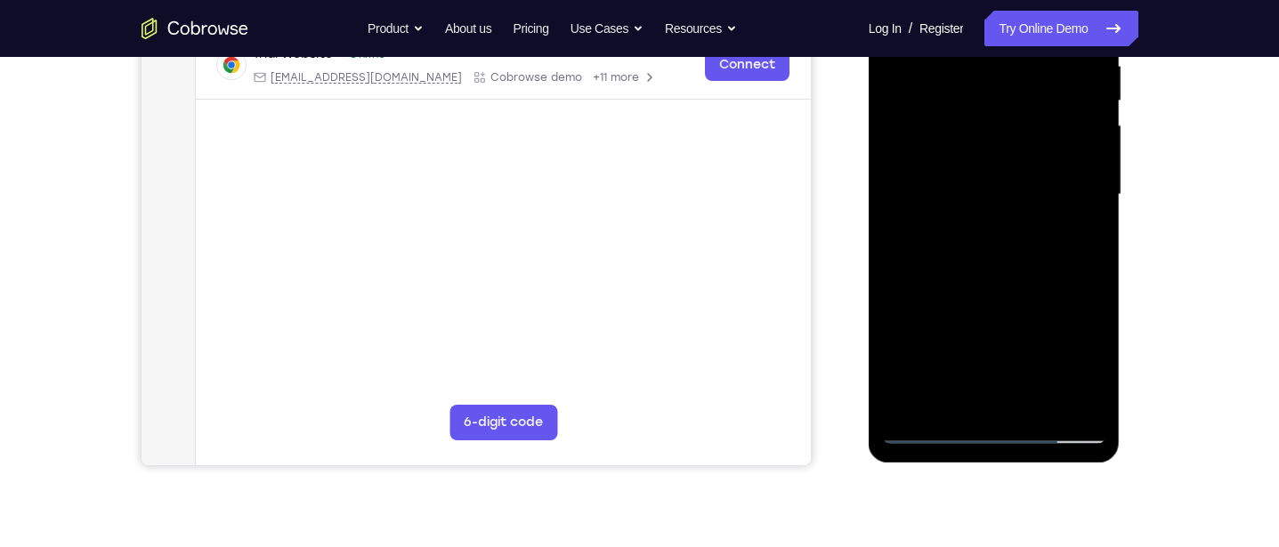
scroll to position [387, 0]
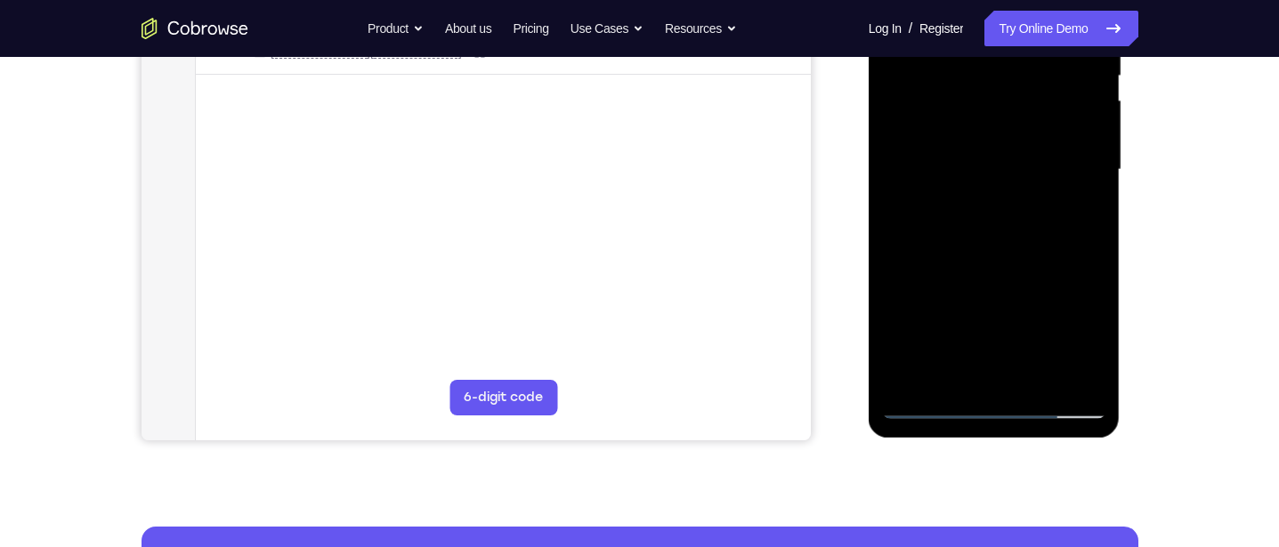
click at [1037, 376] on div at bounding box center [994, 170] width 224 height 498
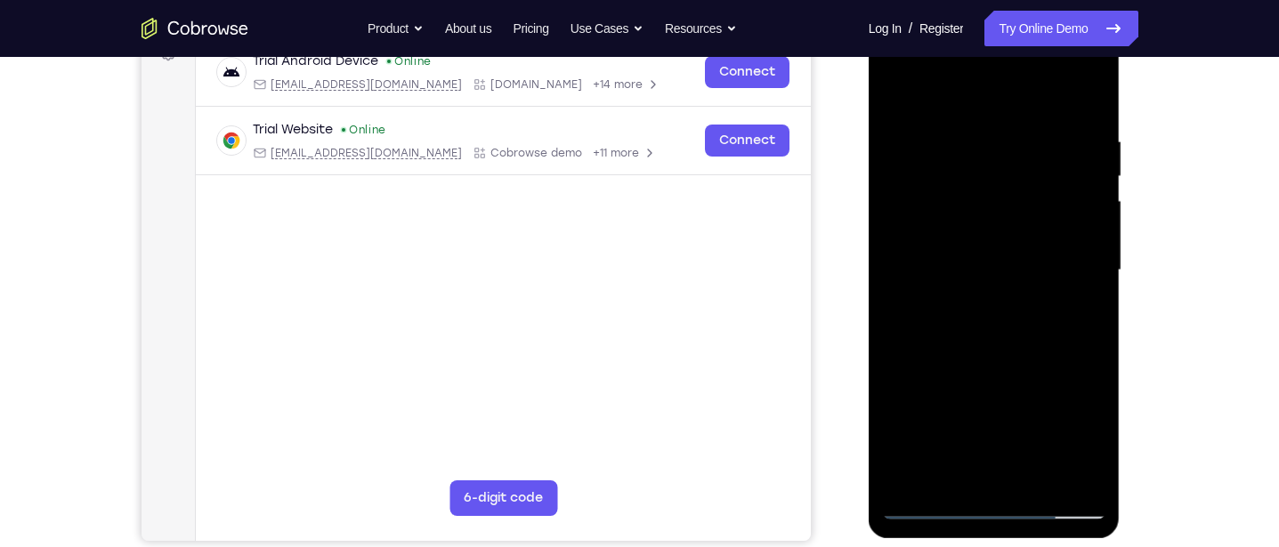
scroll to position [282, 0]
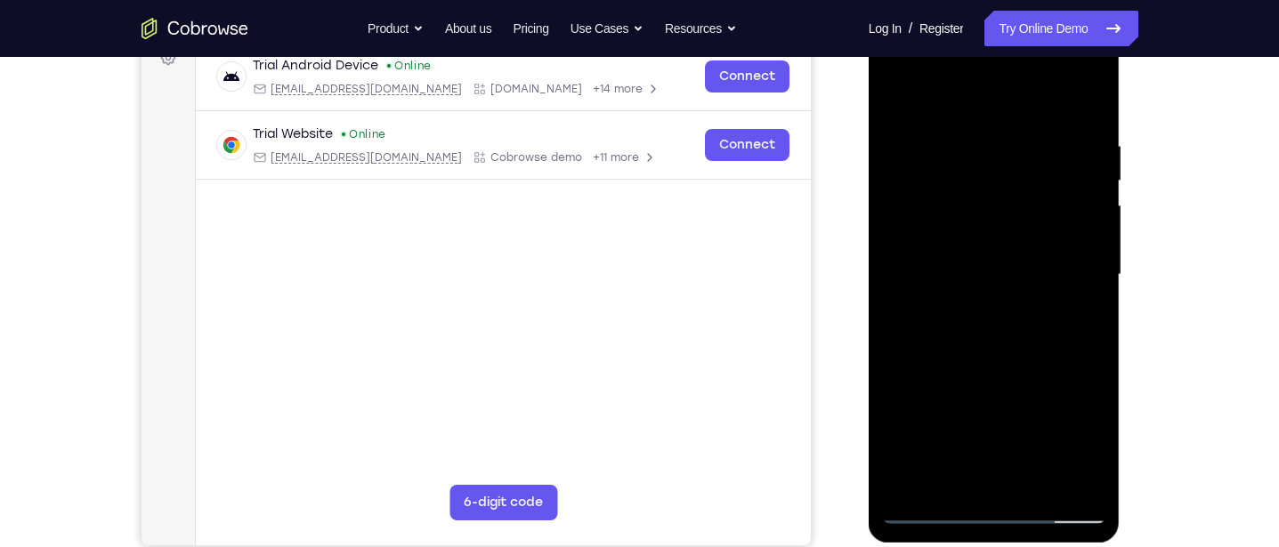
click at [1039, 371] on div at bounding box center [994, 275] width 224 height 498
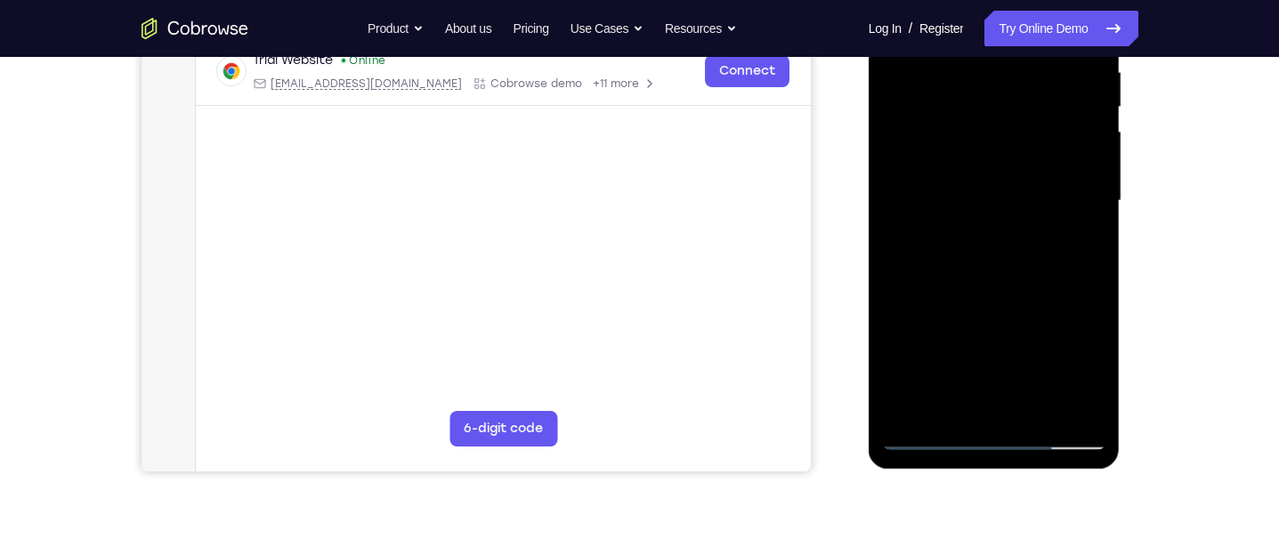
scroll to position [369, 0]
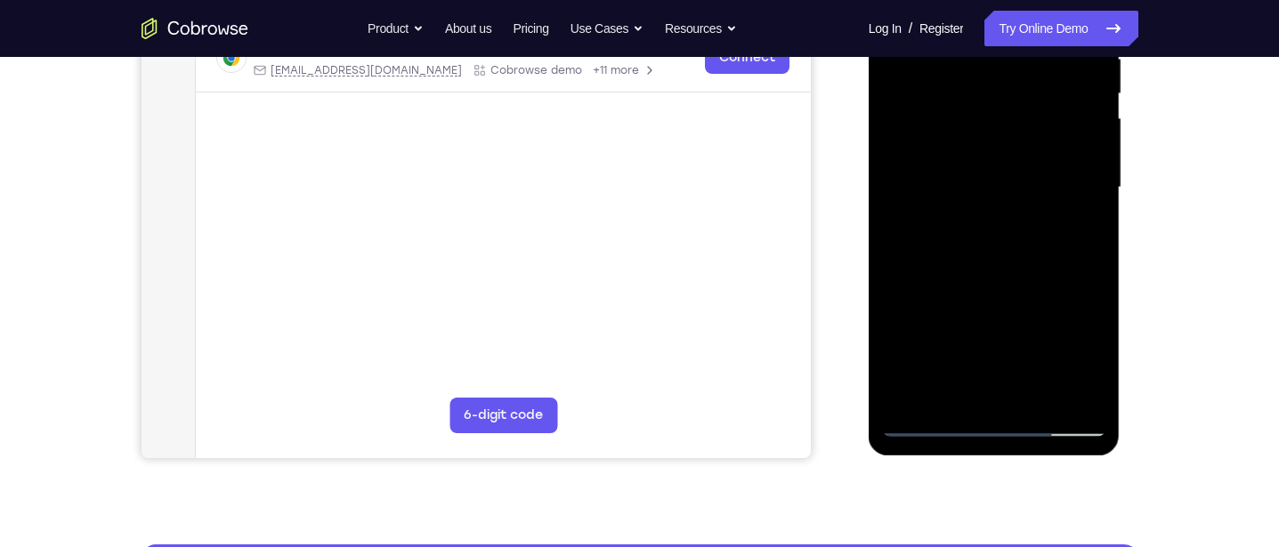
click at [931, 417] on div at bounding box center [994, 188] width 224 height 498
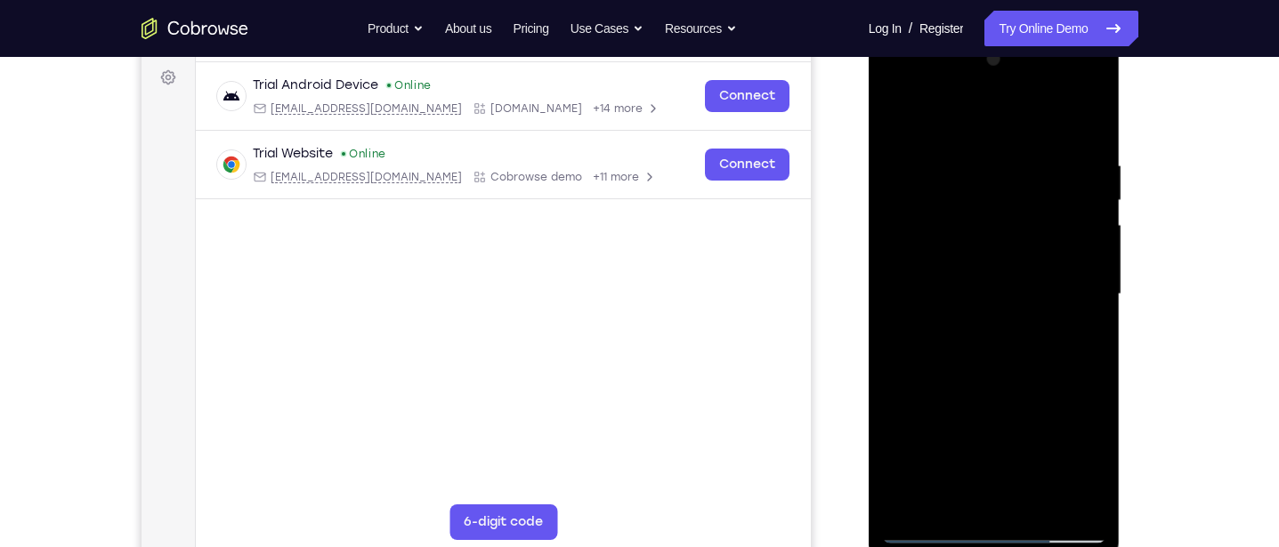
scroll to position [248, 0]
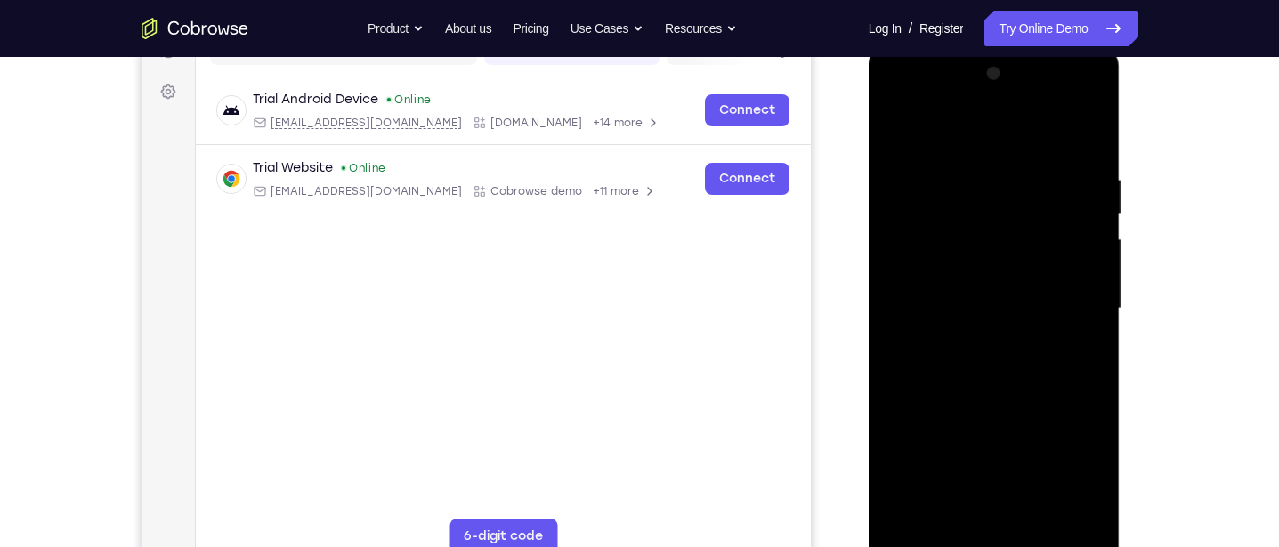
click at [1075, 133] on div at bounding box center [994, 309] width 224 height 498
click at [1074, 132] on div at bounding box center [994, 309] width 224 height 498
click at [904, 120] on div at bounding box center [994, 309] width 224 height 498
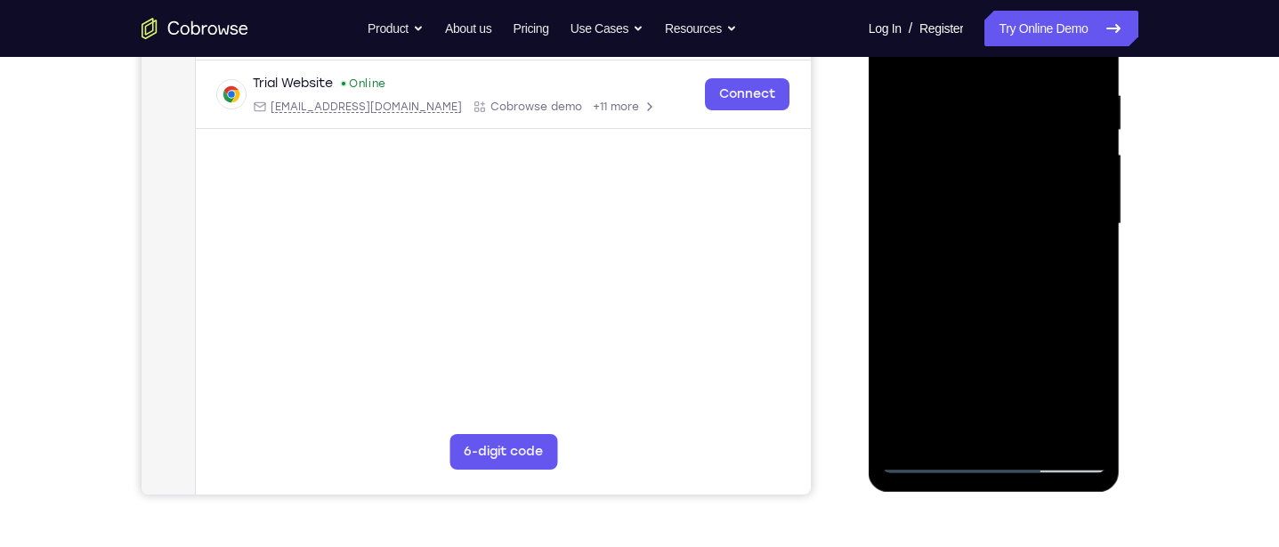
scroll to position [335, 0]
click at [1012, 298] on div at bounding box center [994, 222] width 224 height 498
click at [1008, 297] on div at bounding box center [994, 222] width 224 height 498
